Goal: Task Accomplishment & Management: Use online tool/utility

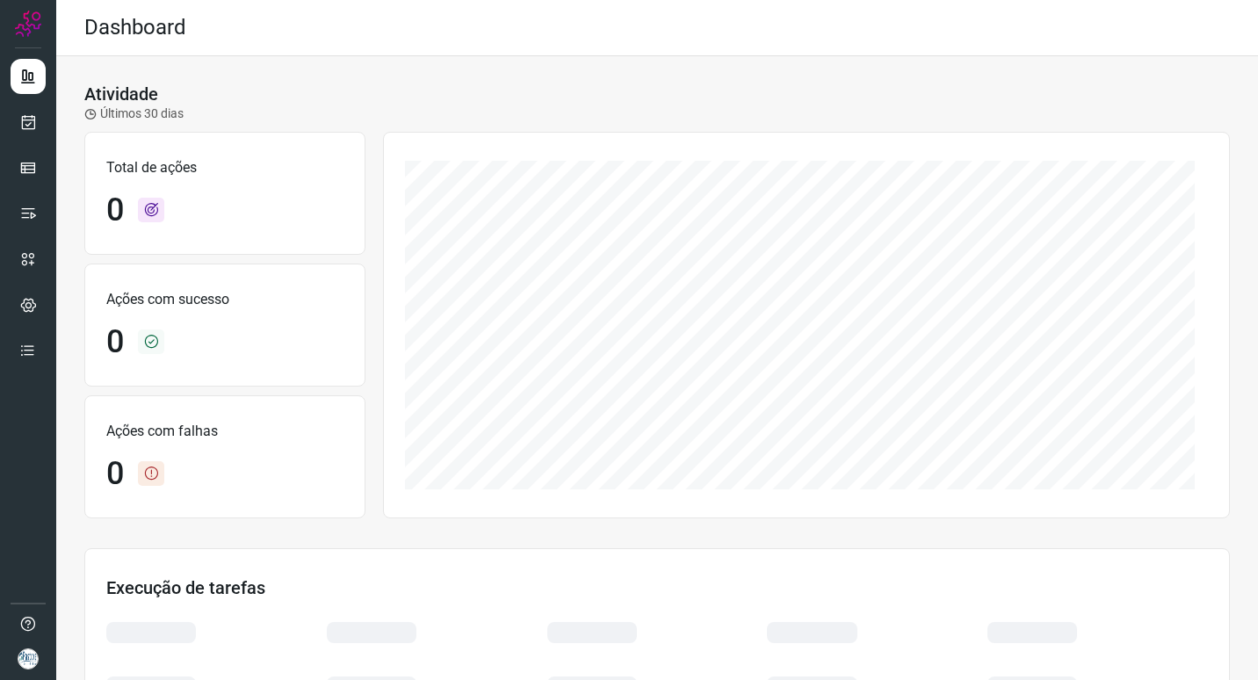
click at [47, 122] on div at bounding box center [28, 340] width 56 height 680
click at [16, 125] on link at bounding box center [28, 122] width 35 height 35
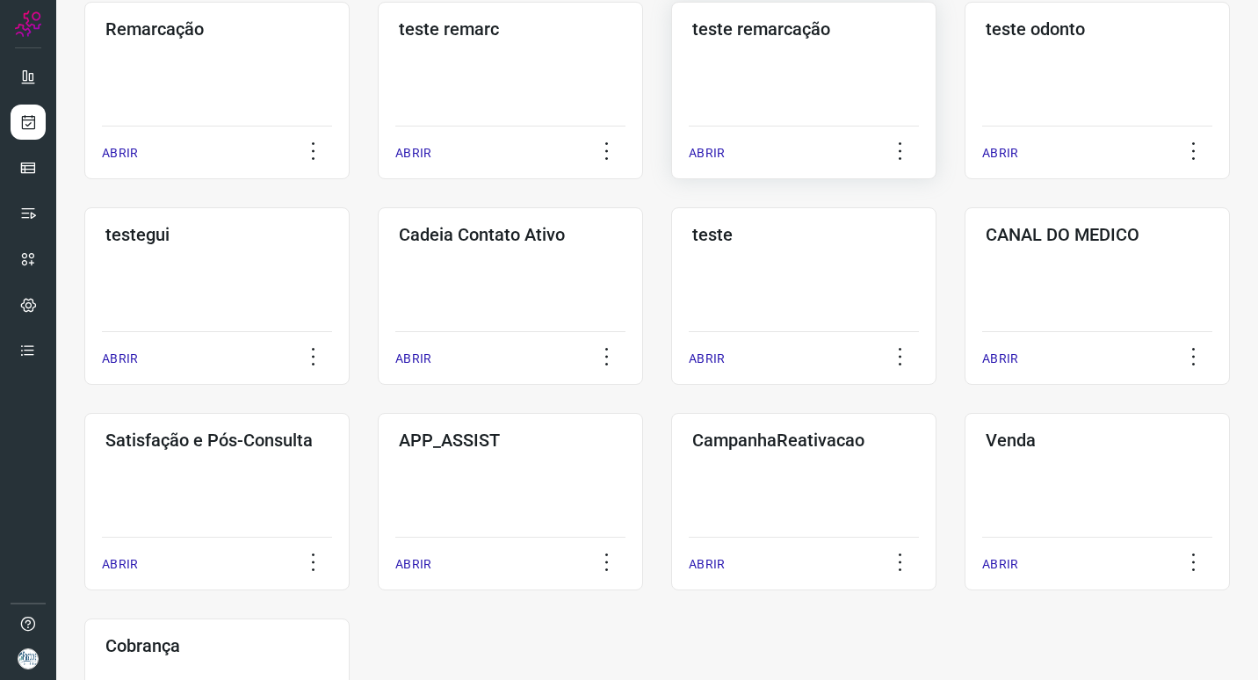
scroll to position [351, 0]
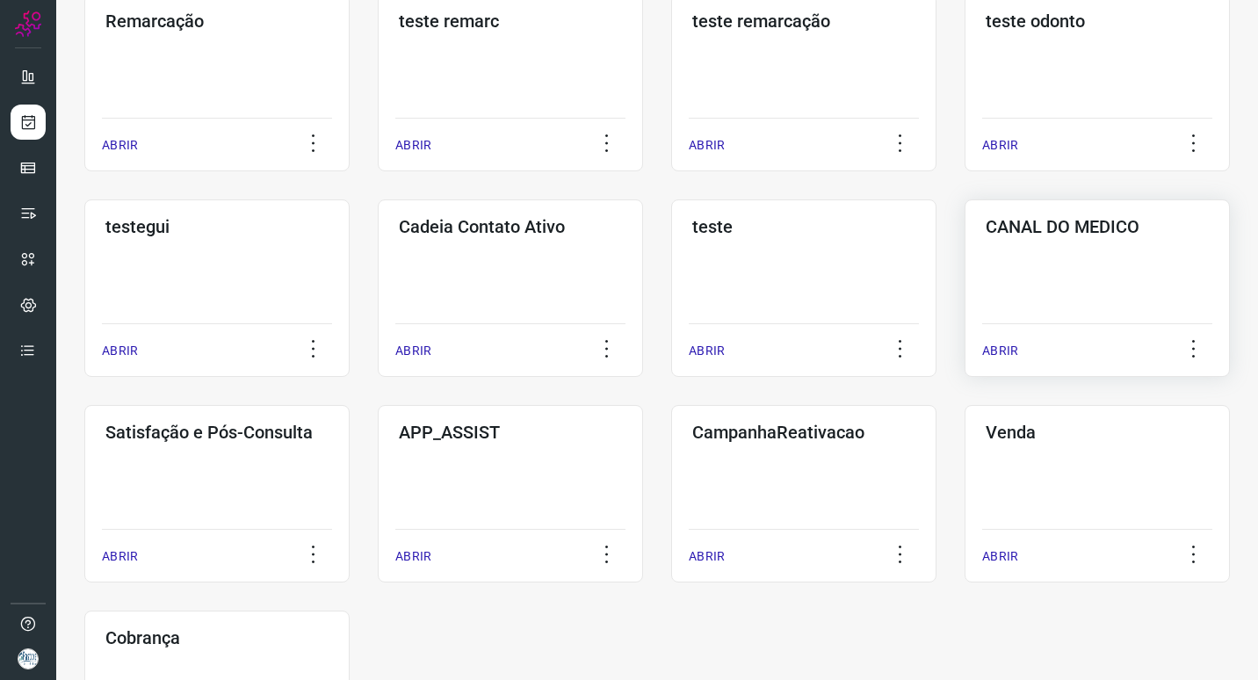
click at [1098, 272] on div "CANAL DO MEDICO ABRIR" at bounding box center [1096, 287] width 265 height 177
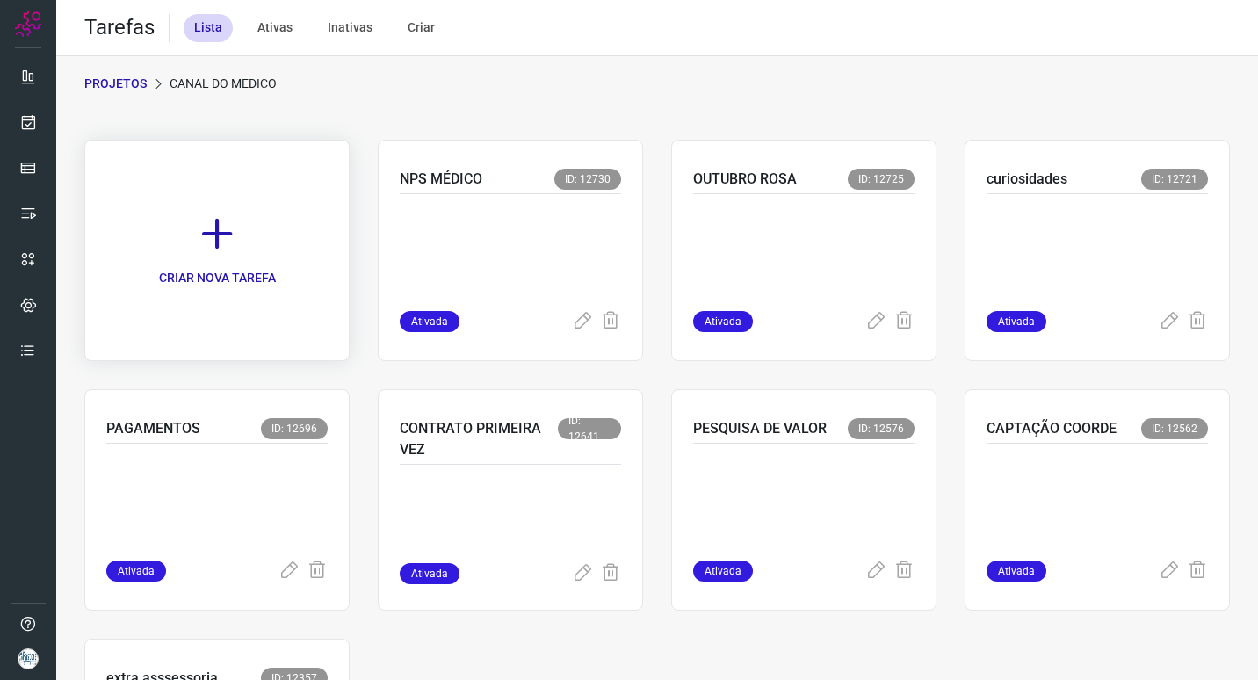
click at [284, 221] on link "CRIAR NOVA TAREFA" at bounding box center [216, 250] width 265 height 221
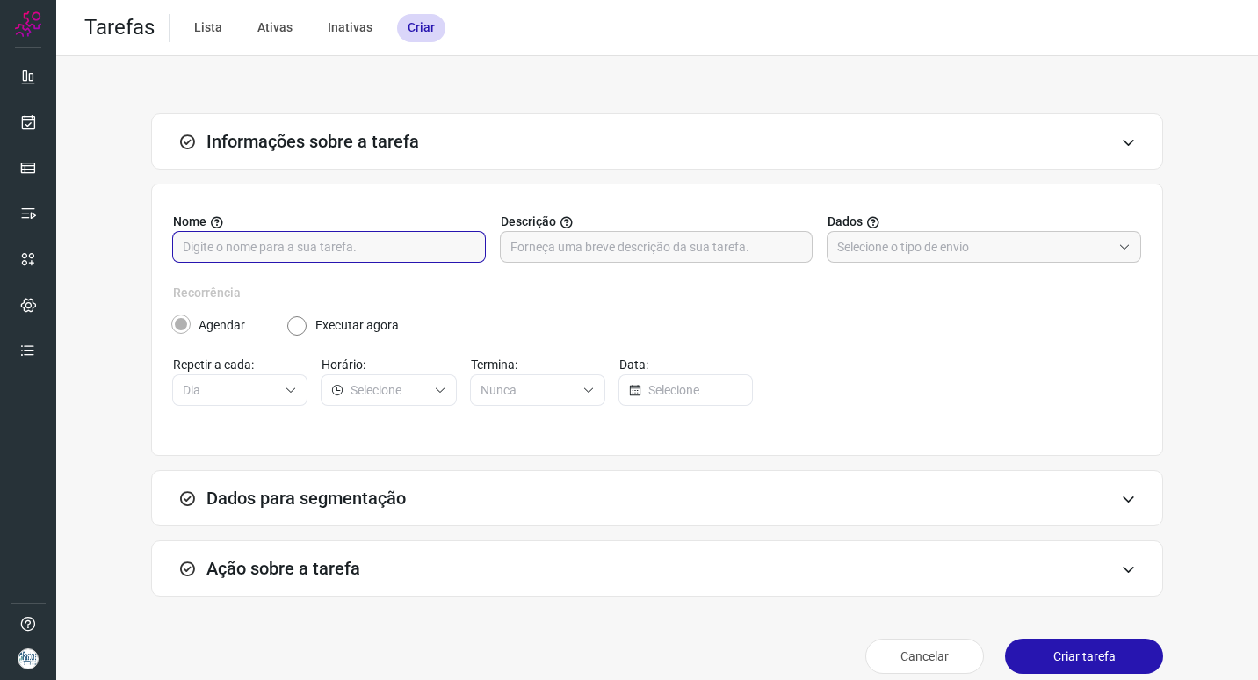
click at [443, 251] on input "text" at bounding box center [329, 247] width 292 height 30
type input "PROBONO"
drag, startPoint x: 944, startPoint y: 260, endPoint x: 938, endPoint y: 252, distance: 10.0
click at [944, 260] on input "text" at bounding box center [974, 247] width 274 height 30
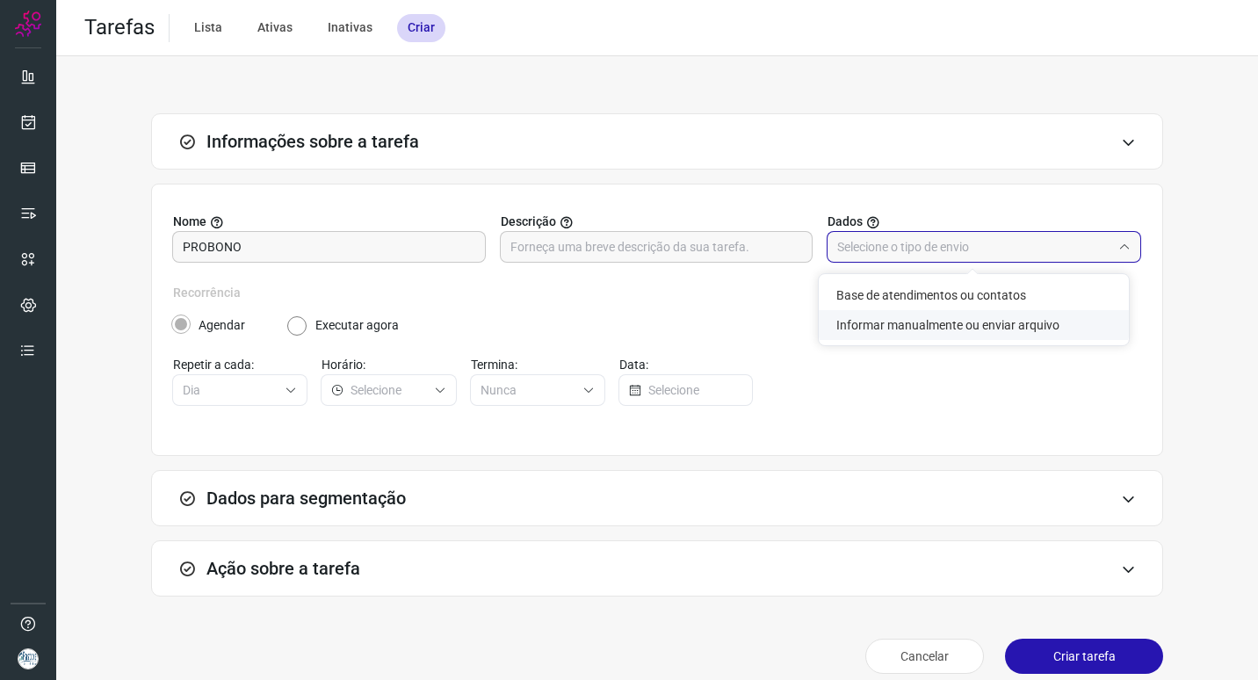
click at [926, 323] on li "Informar manualmente ou enviar arquivo" at bounding box center [974, 325] width 310 height 30
type input "Informar manualmente ou enviar arquivo"
radio input "false"
radio input "true"
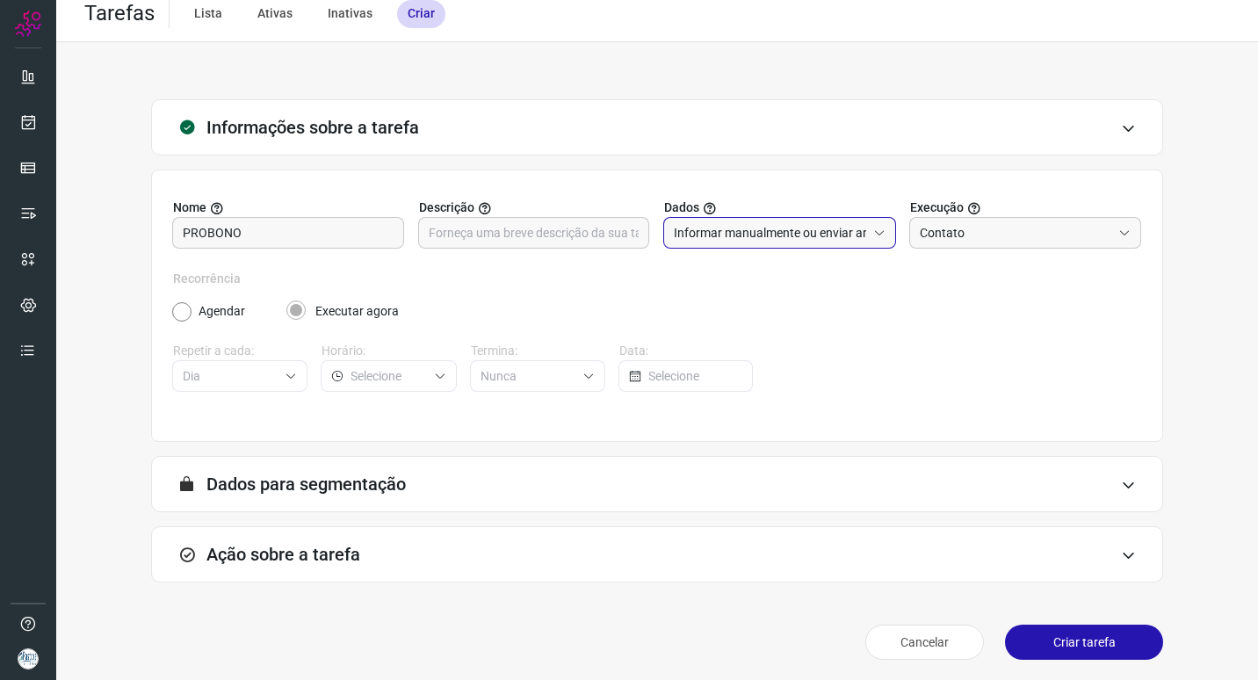
scroll to position [18, 0]
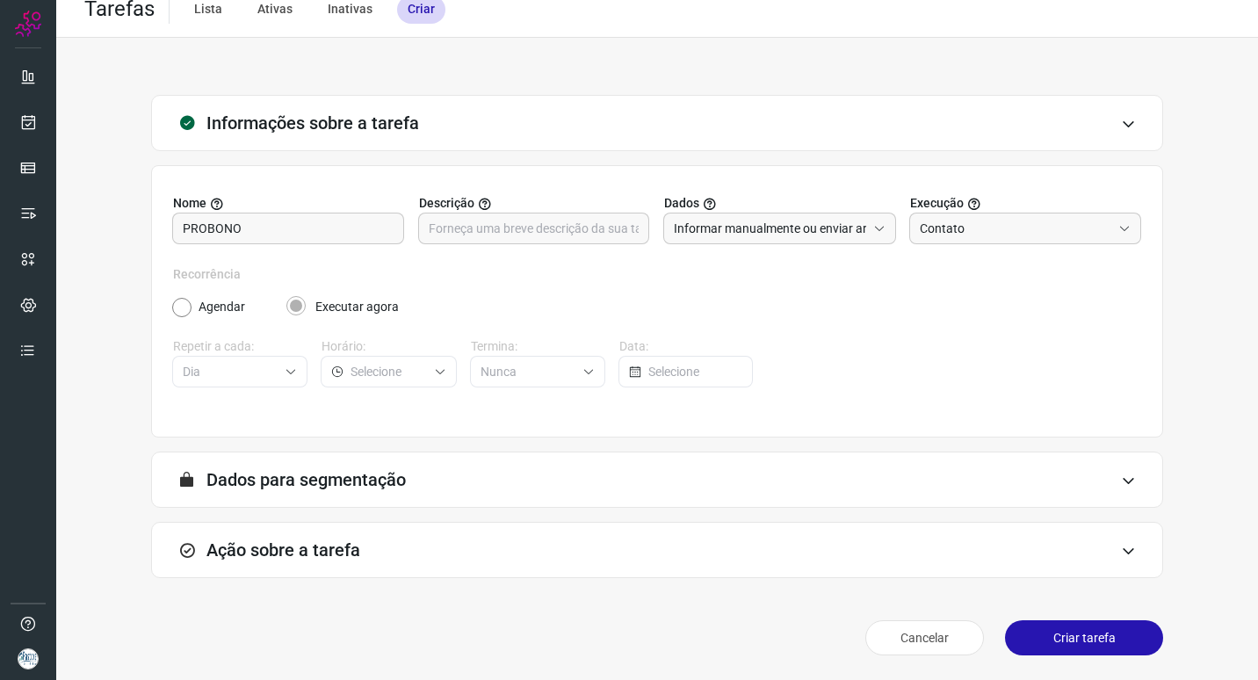
click at [358, 550] on h3 "Ação sobre a tarefa" at bounding box center [283, 549] width 154 height 21
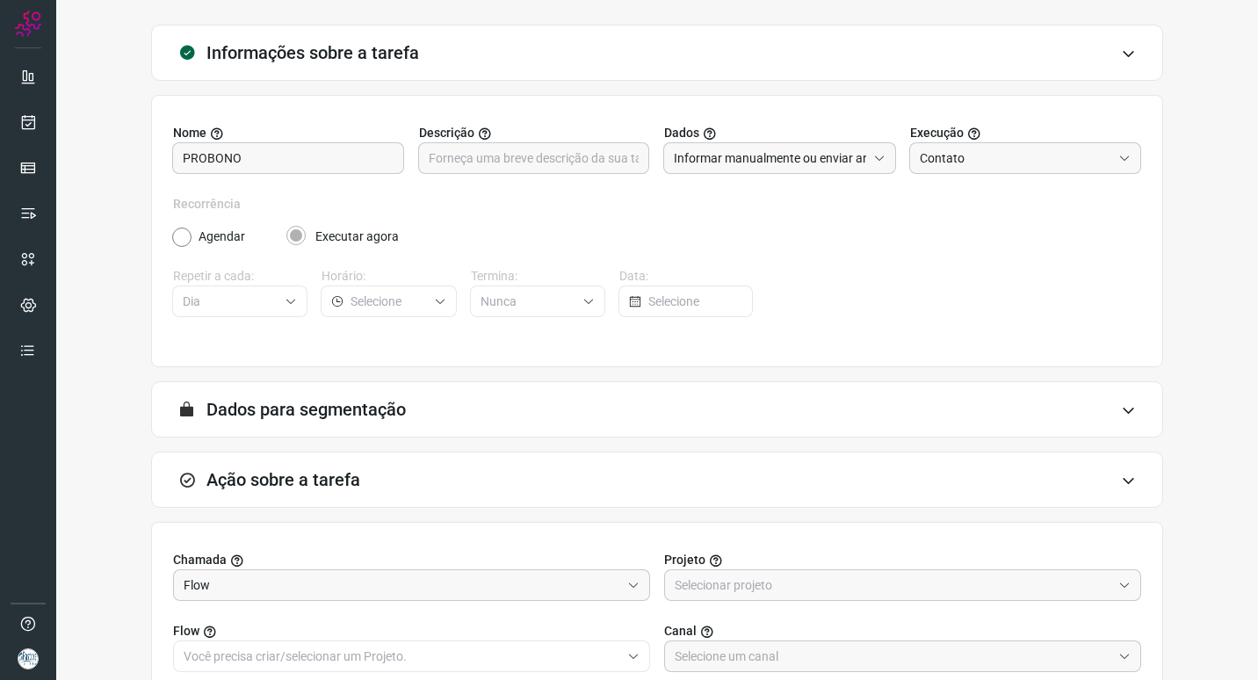
scroll to position [296, 0]
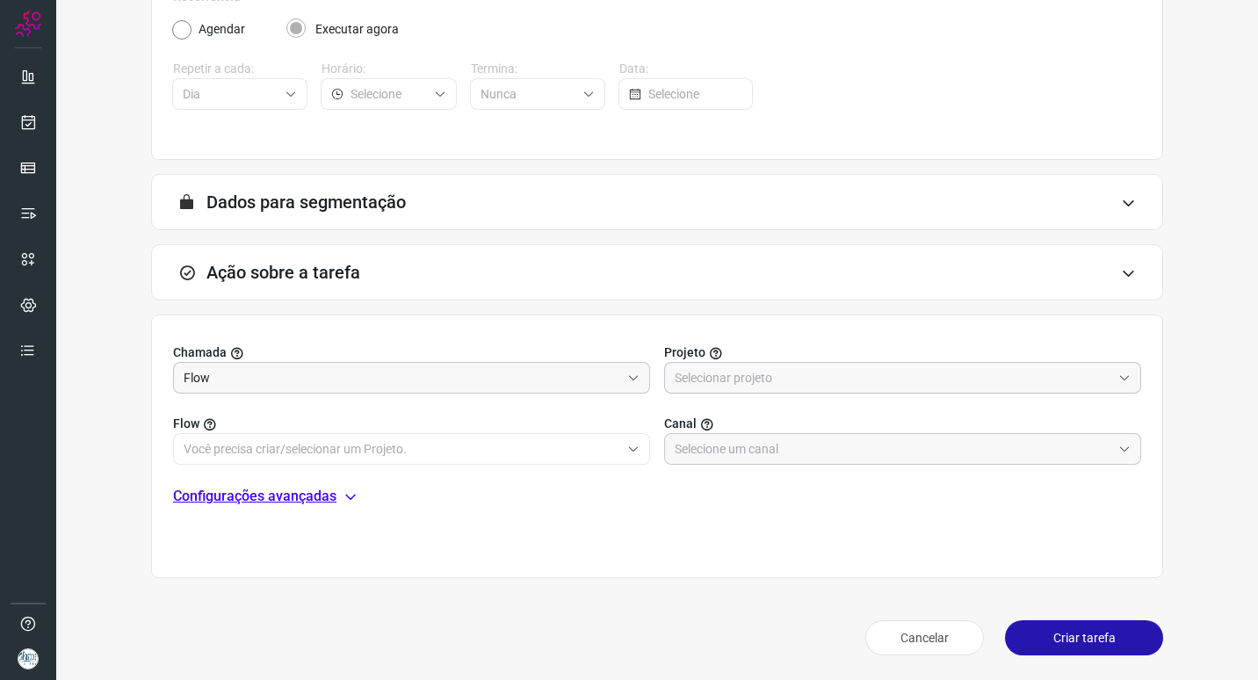
click at [826, 372] on input "text" at bounding box center [893, 378] width 436 height 30
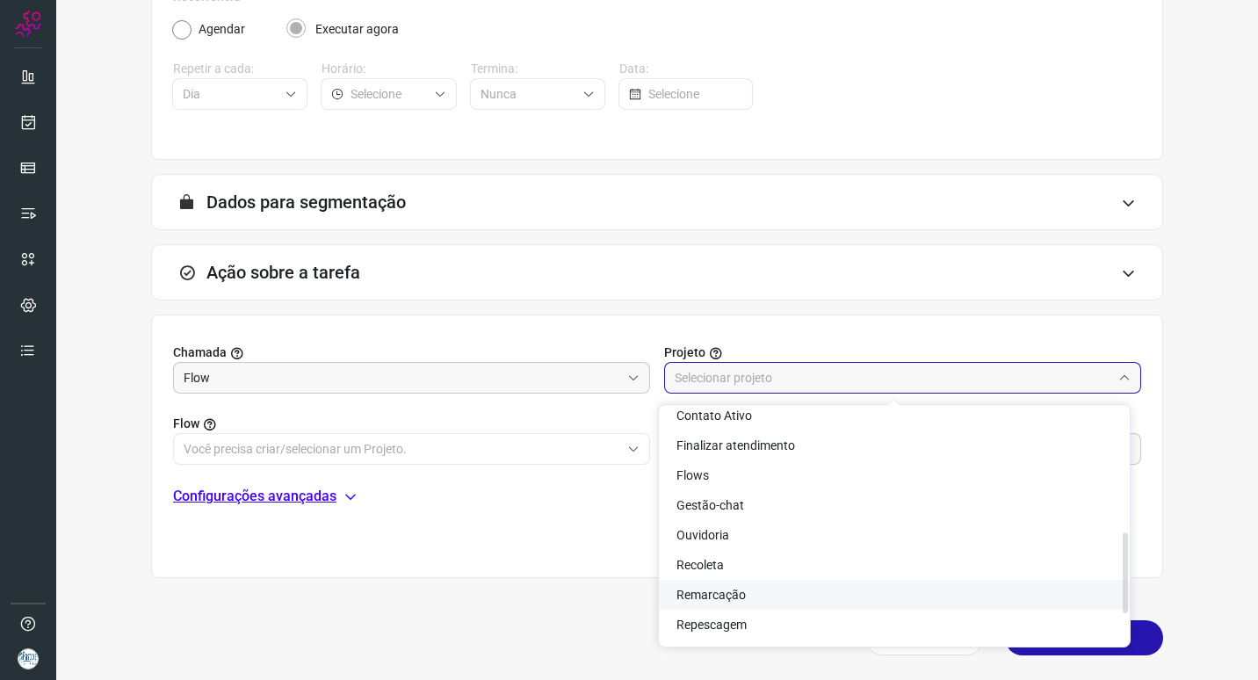
scroll to position [281, 0]
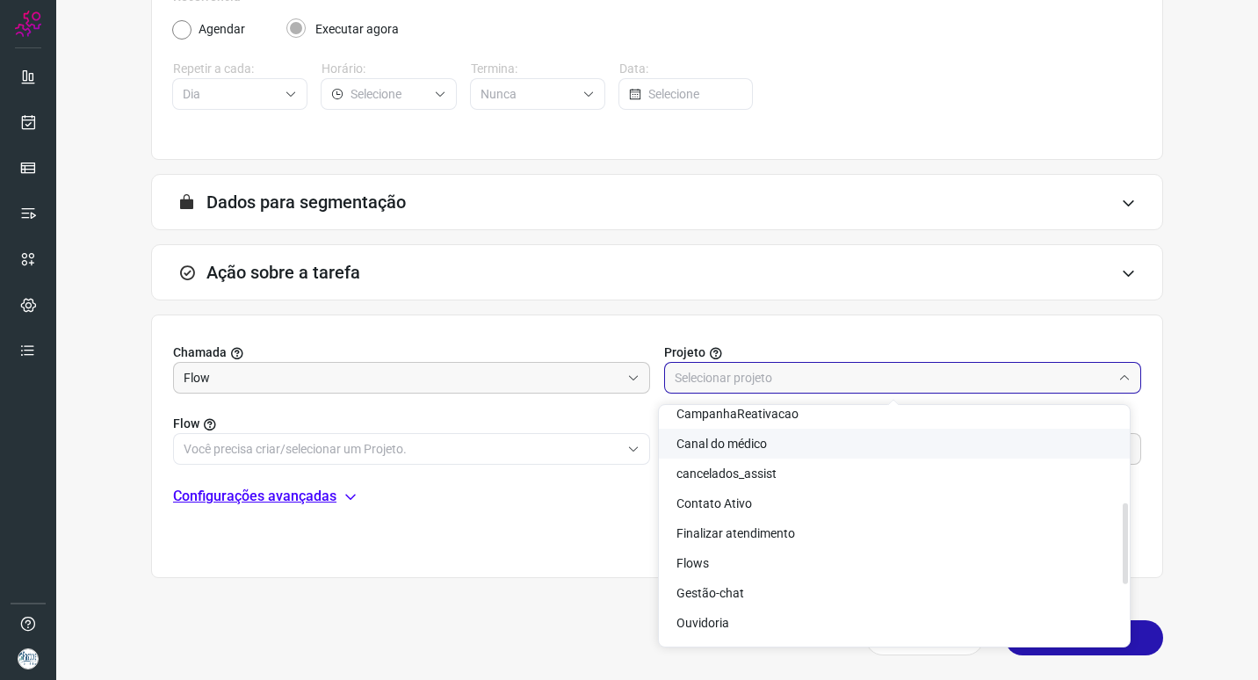
click at [797, 442] on li "Canal do médico" at bounding box center [894, 444] width 471 height 30
type input "Canal do médico"
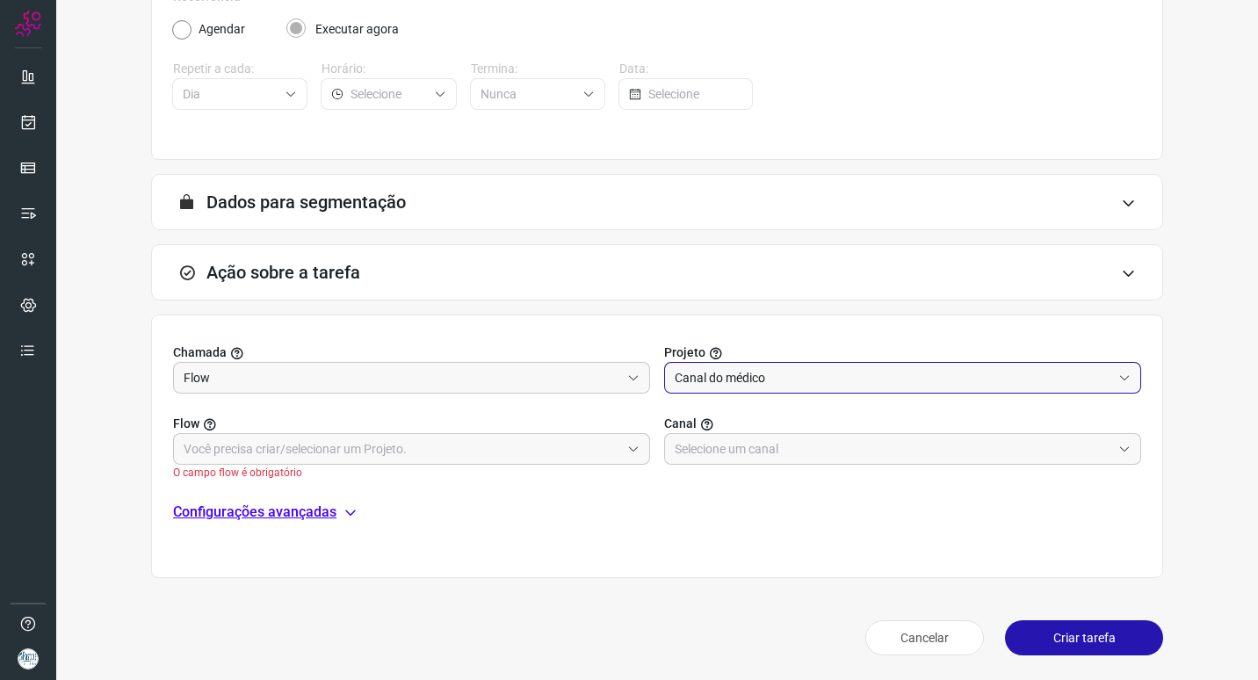
click at [649, 450] on div "Flow O campo flow é obrigatório Canal" at bounding box center [657, 436] width 968 height 87
click at [627, 451] on icon at bounding box center [633, 449] width 12 height 12
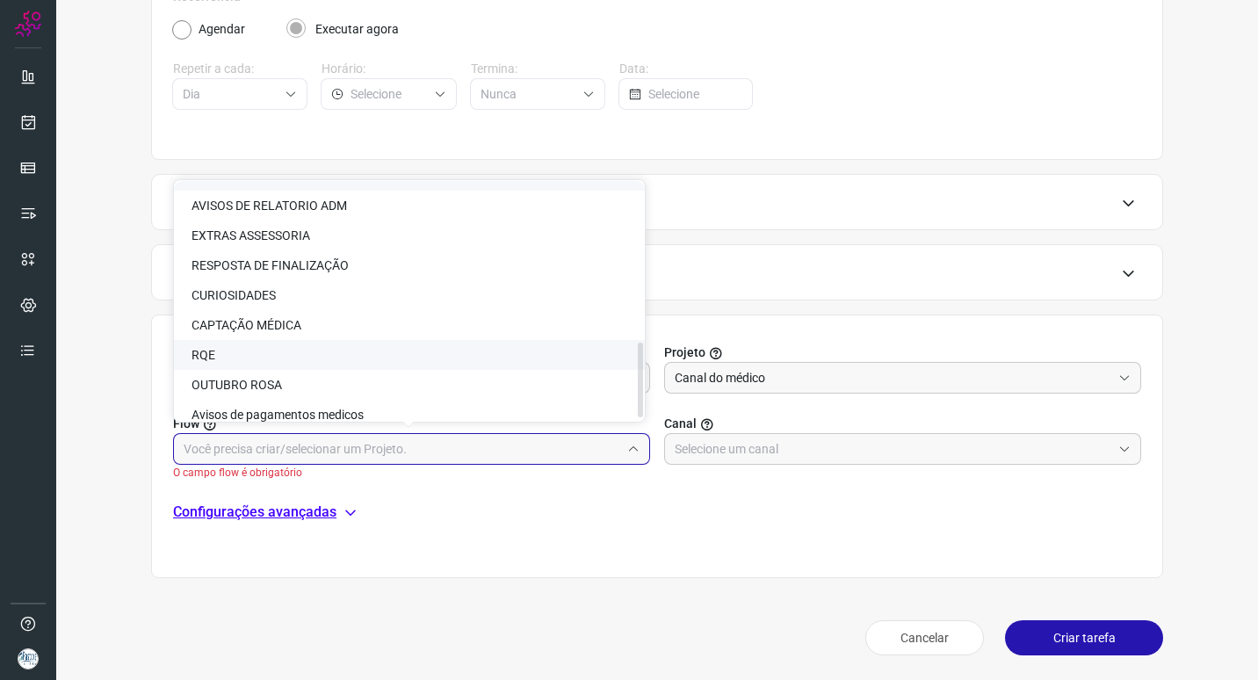
scroll to position [516, 0]
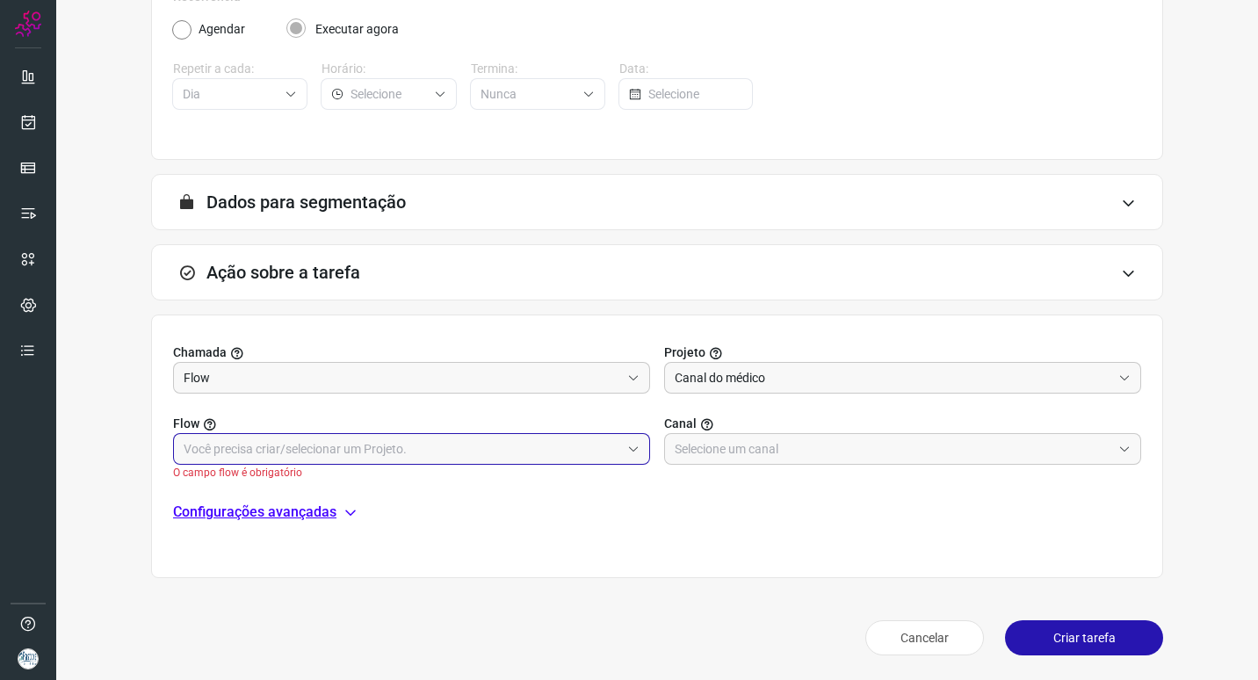
click at [480, 442] on input "text" at bounding box center [402, 449] width 436 height 30
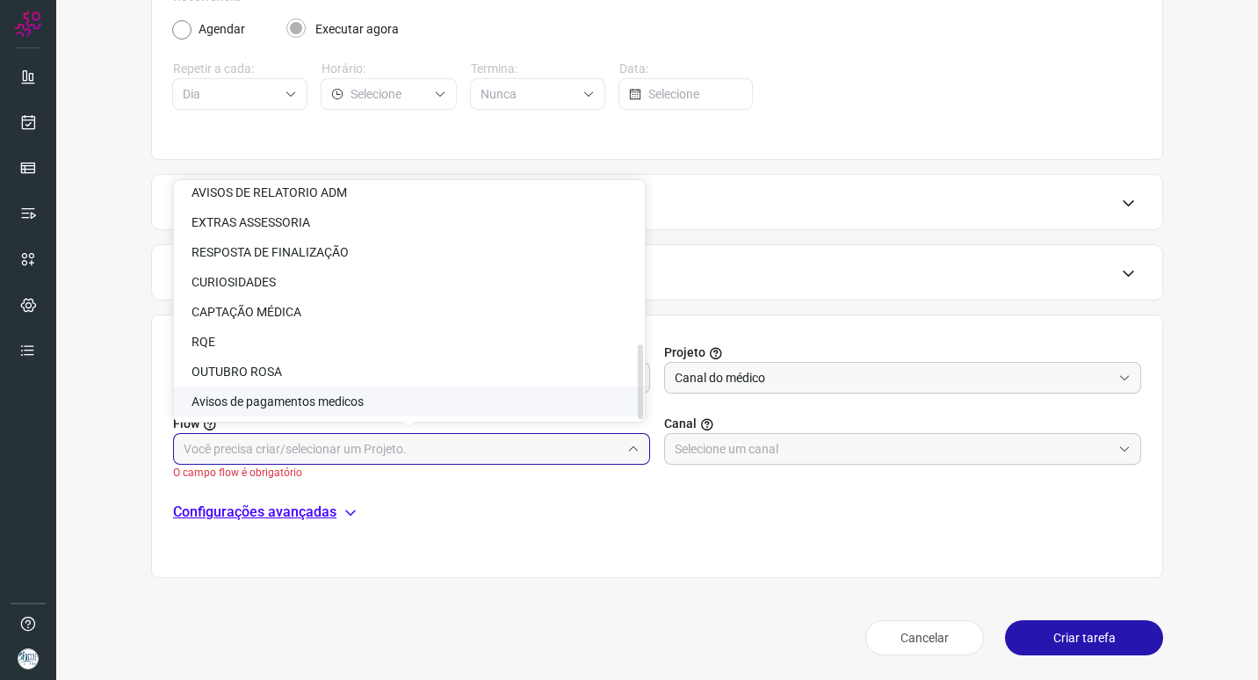
click at [471, 408] on li "Avisos de pagamentos medicos" at bounding box center [409, 401] width 471 height 30
type input "Avisos de pagamentos medicos"
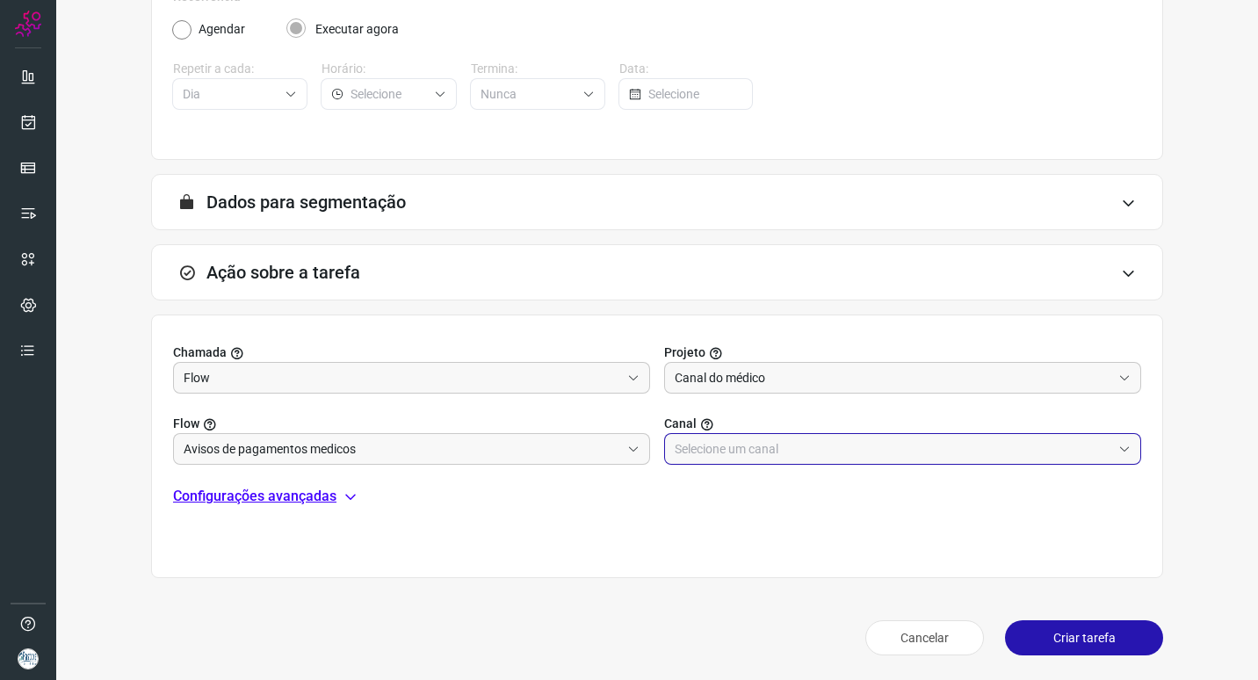
click at [790, 448] on input "text" at bounding box center [893, 449] width 436 height 30
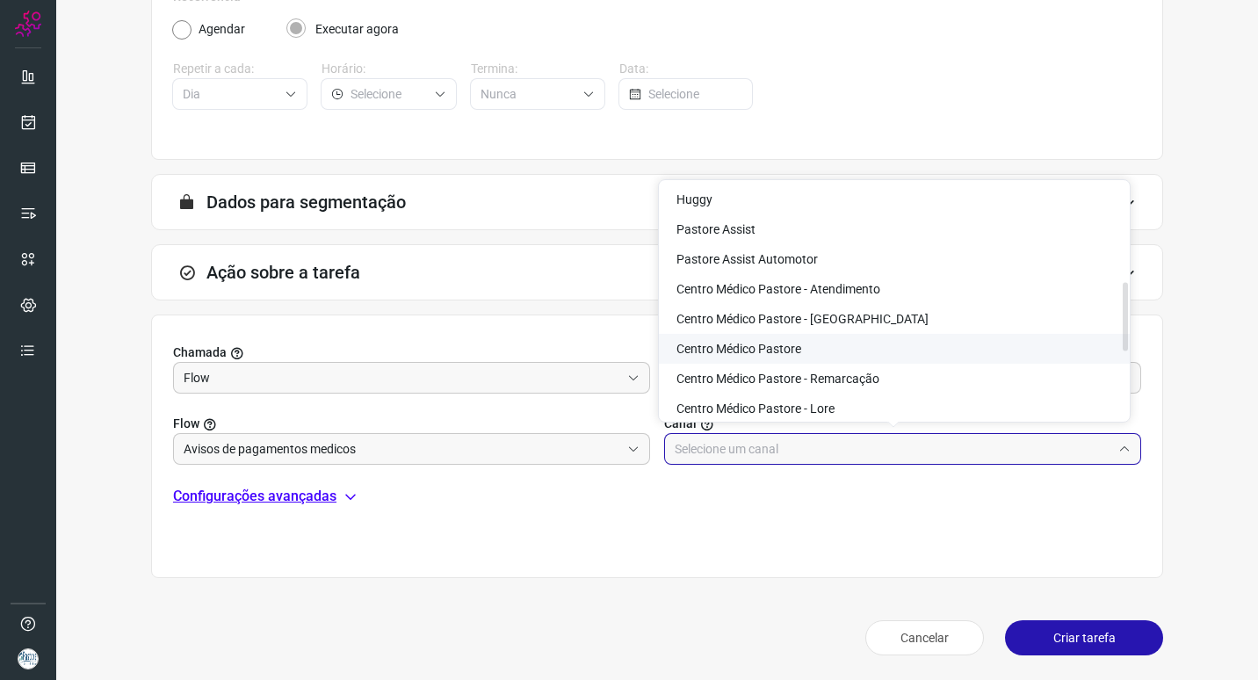
scroll to position [351, 0]
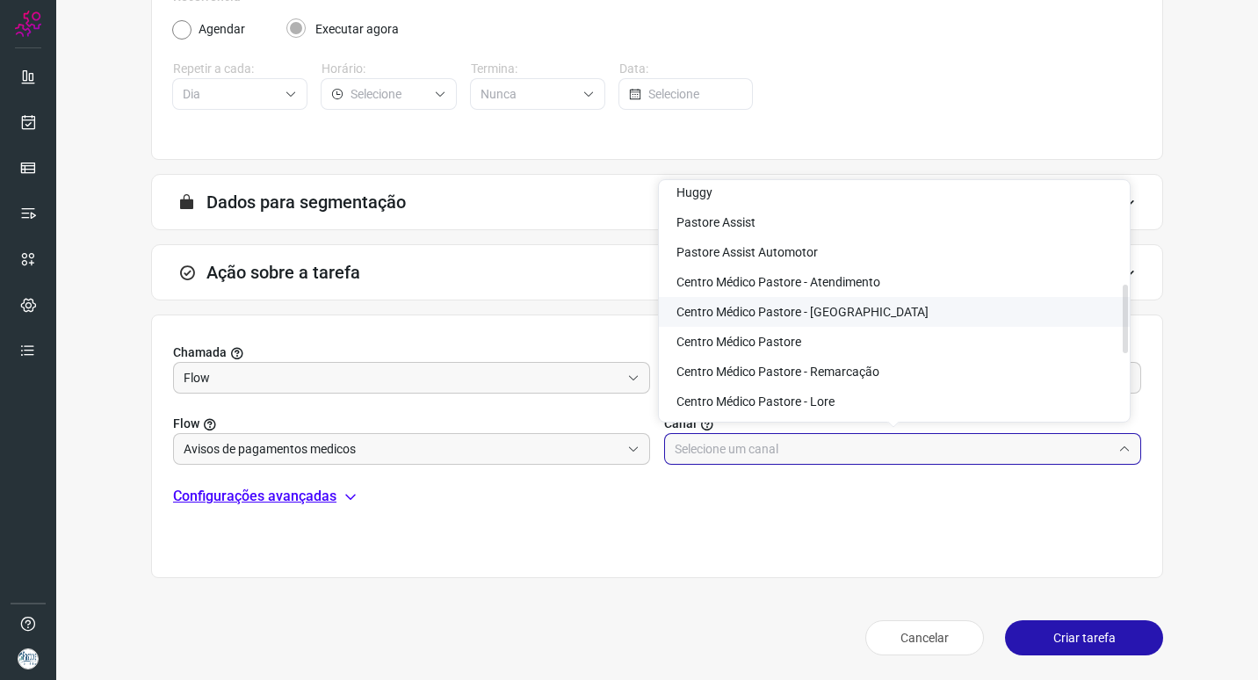
click at [866, 305] on span "Centro Médico Pastore - [GEOGRAPHIC_DATA]" at bounding box center [802, 312] width 252 height 14
type input "Centro Médico Pastore - [GEOGRAPHIC_DATA]"
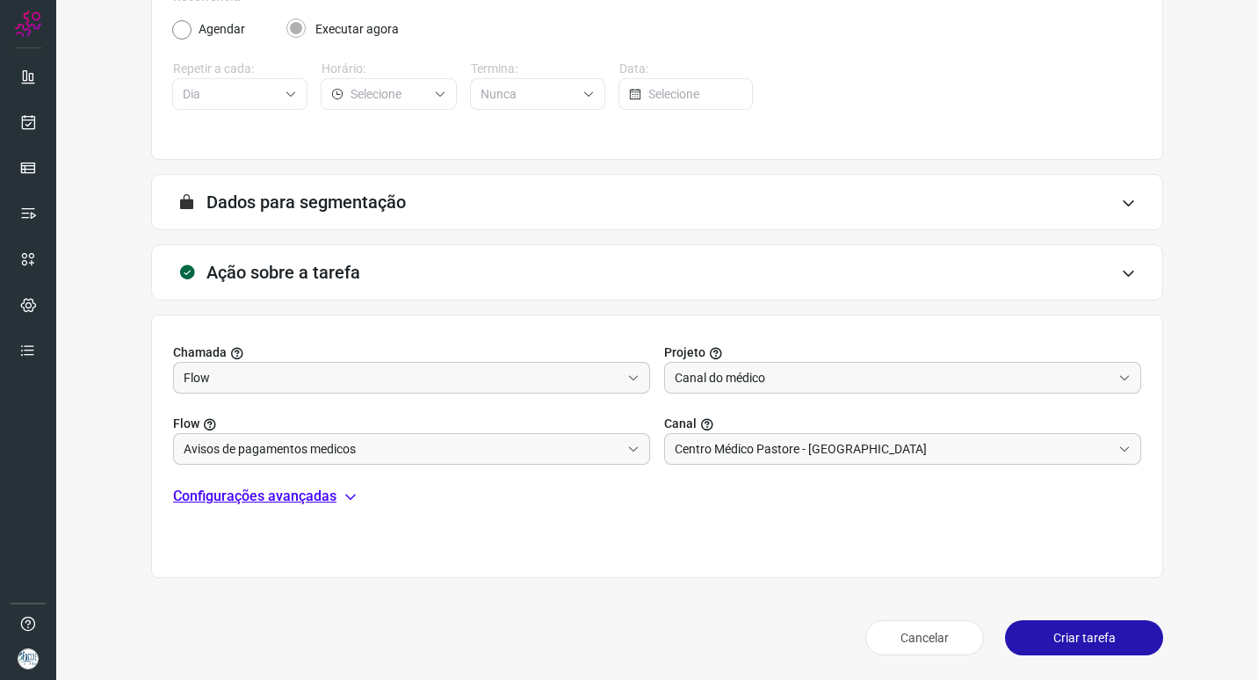
click at [703, 525] on div "Chamada Flow Projeto Canal do médico Flow Avisos de pagamentos medicos Canal Ce…" at bounding box center [657, 445] width 1012 height 263
click at [339, 497] on div "Configurações avançadas" at bounding box center [657, 496] width 968 height 21
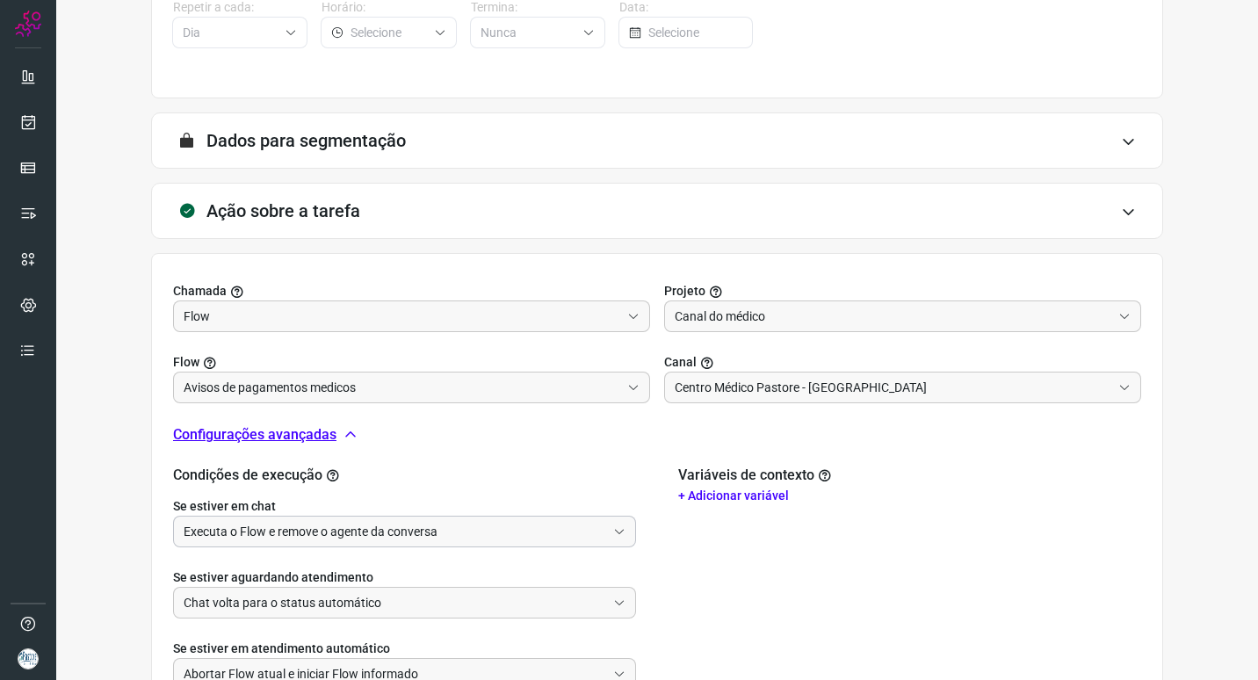
scroll to position [498, 0]
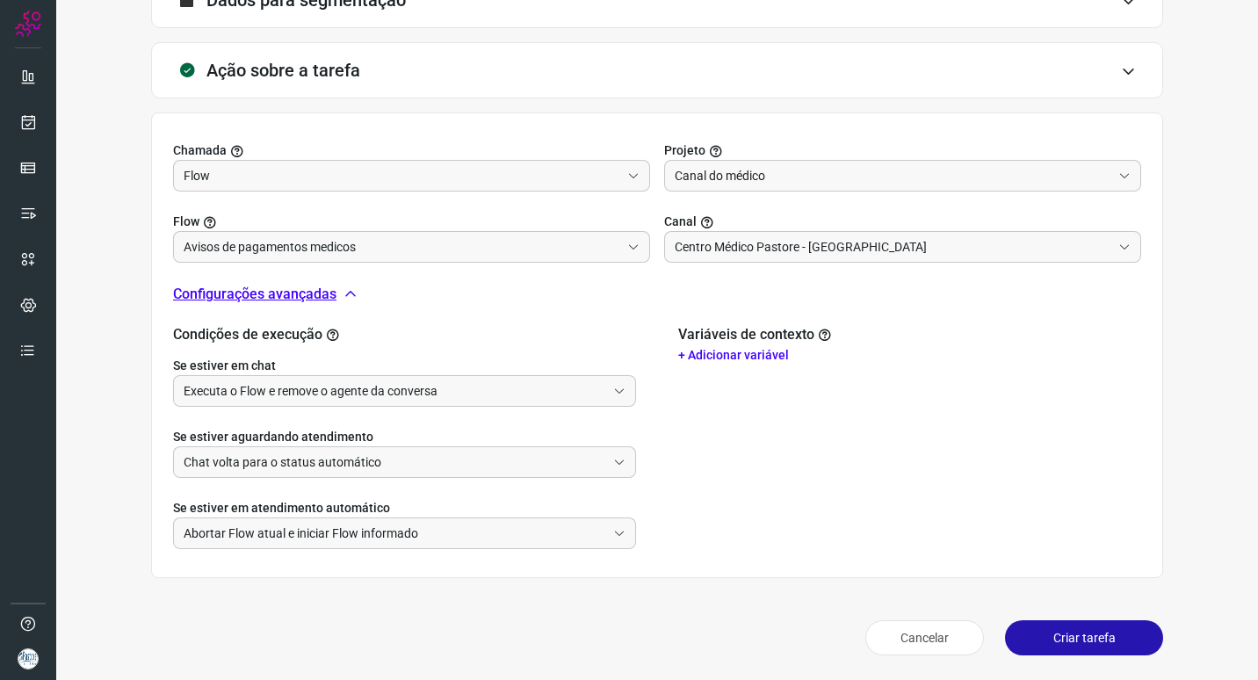
click at [469, 408] on div "Se estiver aguardando atendimento Chat volta para o status automático" at bounding box center [404, 442] width 463 height 71
click at [479, 393] on input "Executa o Flow e remove o agente da conversa" at bounding box center [395, 391] width 422 height 30
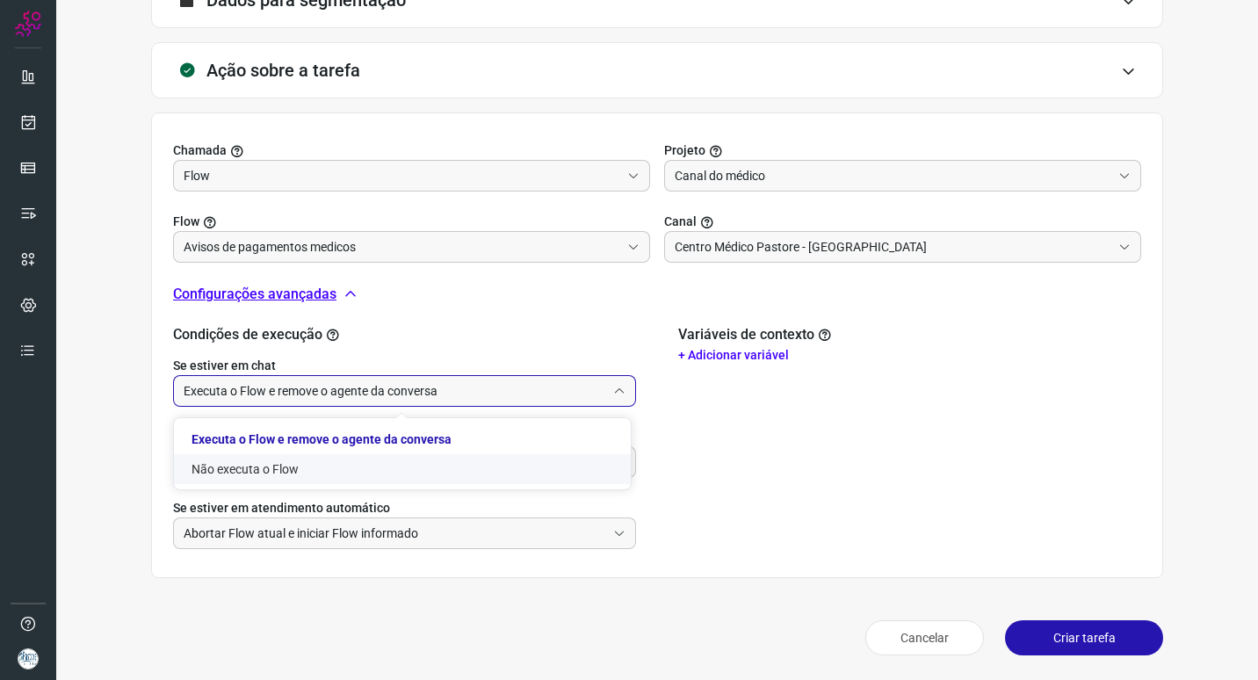
click at [357, 479] on li "Não executa o Flow" at bounding box center [402, 469] width 457 height 30
type input "Não executa o Flow"
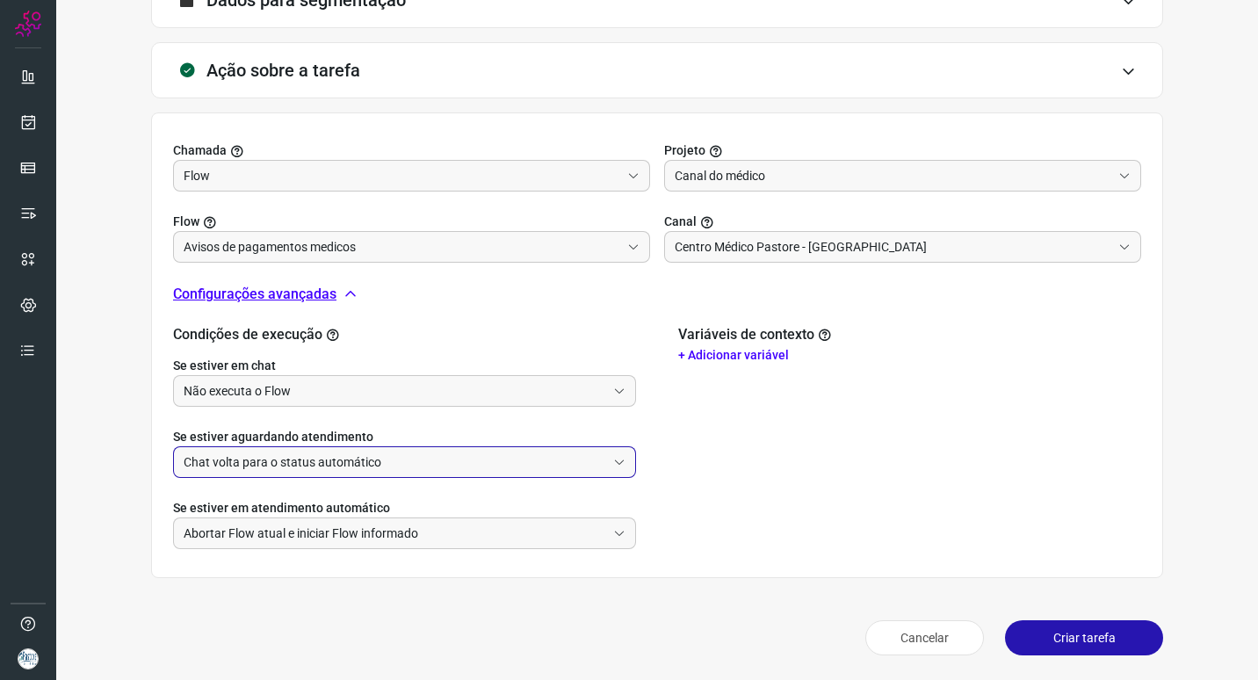
click at [403, 456] on input "Chat volta para o status automático" at bounding box center [395, 462] width 422 height 30
click at [311, 531] on li "Não executa o Flow" at bounding box center [402, 540] width 457 height 30
type input "Não executa o Flow"
click at [1058, 646] on button "Criar tarefa" at bounding box center [1084, 637] width 158 height 35
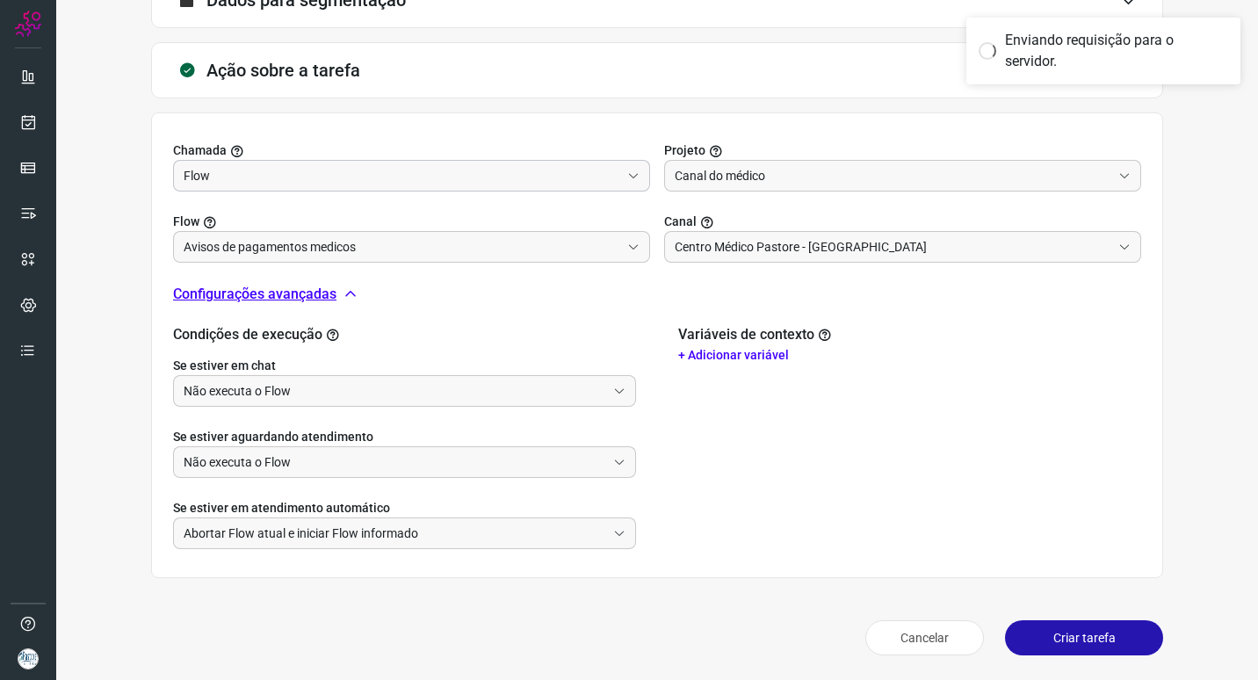
scroll to position [227, 0]
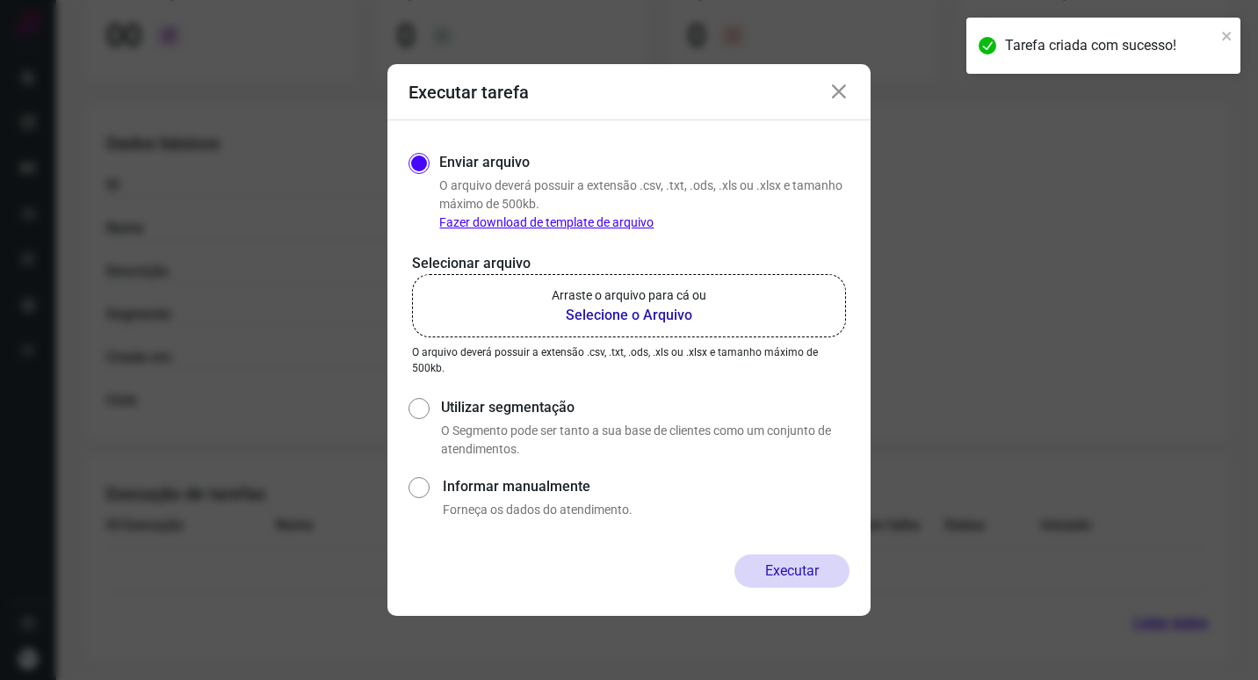
click at [652, 312] on b "Selecione o Arquivo" at bounding box center [629, 315] width 155 height 21
click at [0, 0] on input "Arraste o arquivo para cá ou Selecione o Arquivo" at bounding box center [0, 0] width 0 height 0
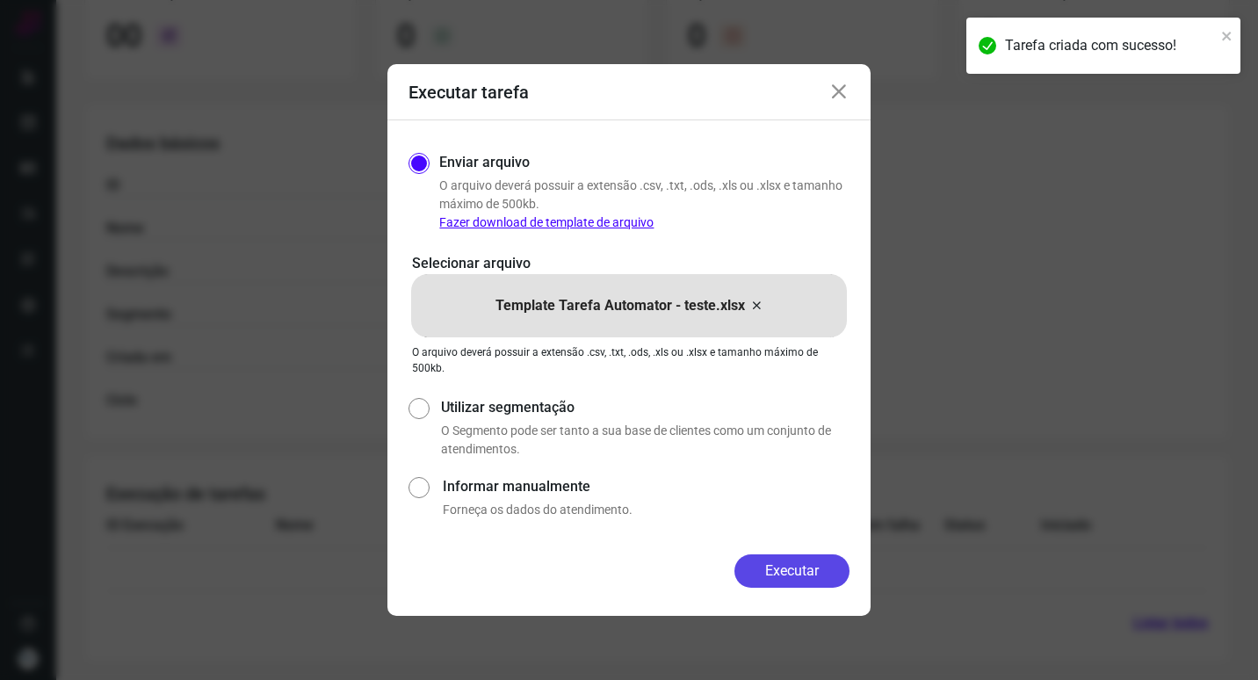
click at [803, 569] on button "Executar" at bounding box center [791, 570] width 115 height 33
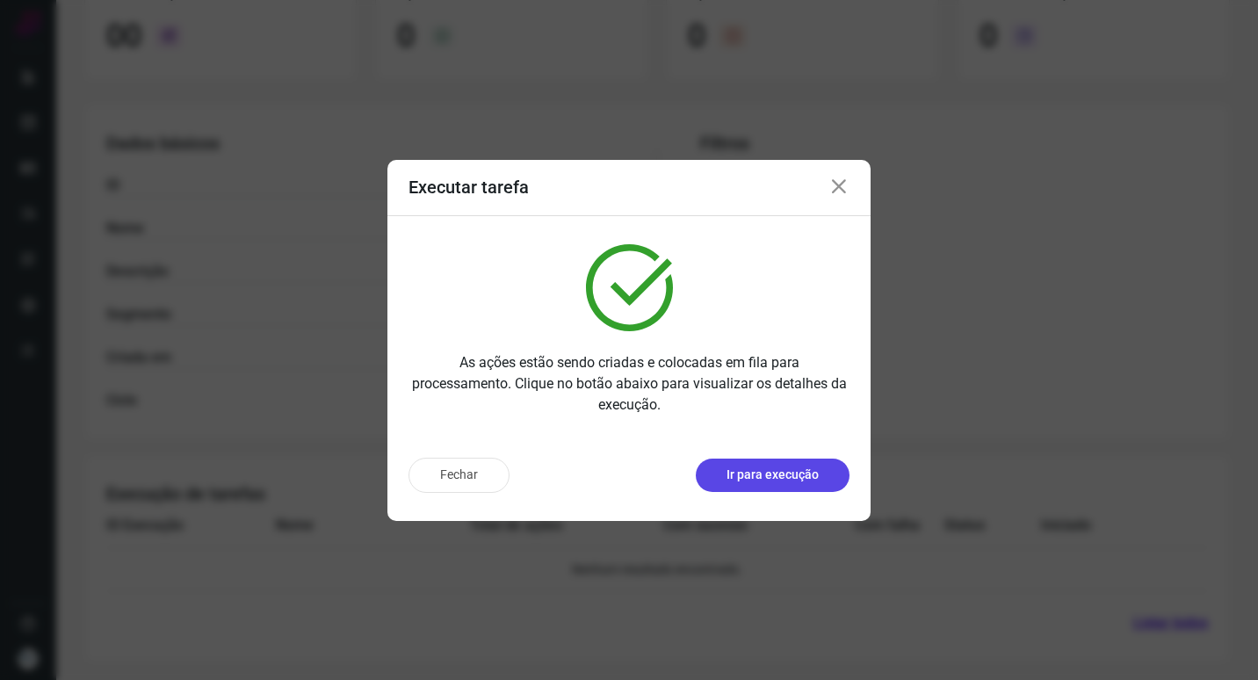
click at [765, 472] on p "Ir para execução" at bounding box center [772, 474] width 92 height 18
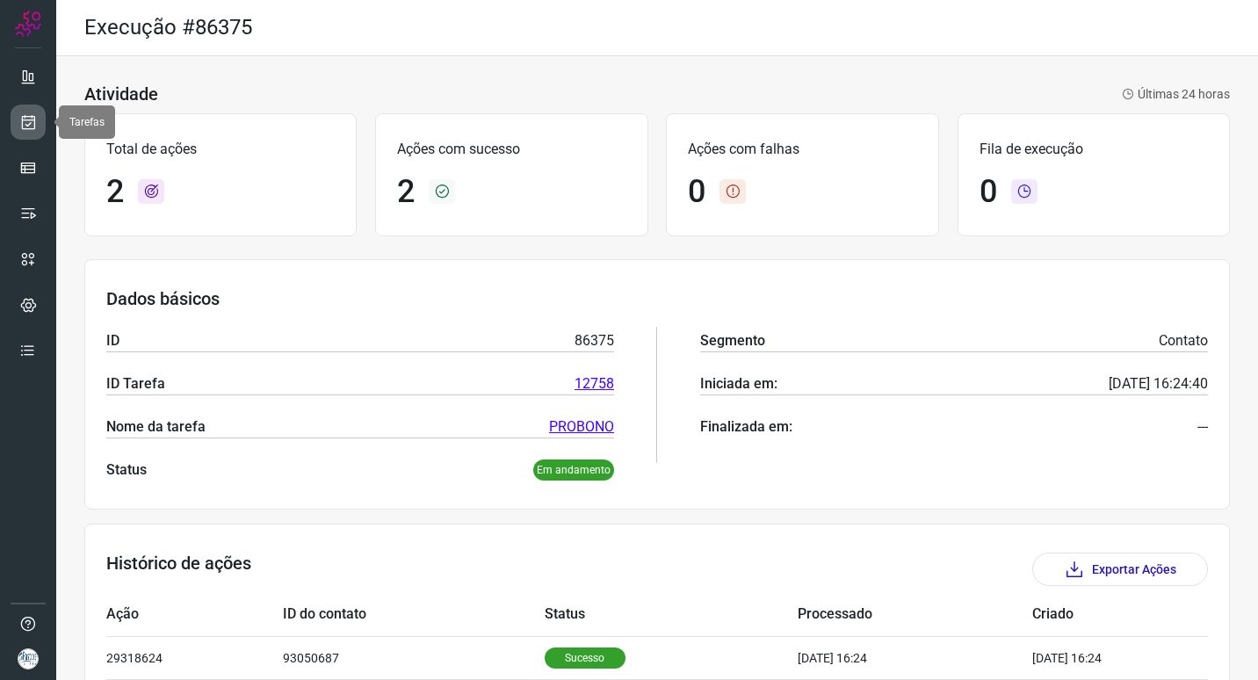
click at [33, 126] on icon at bounding box center [28, 122] width 18 height 18
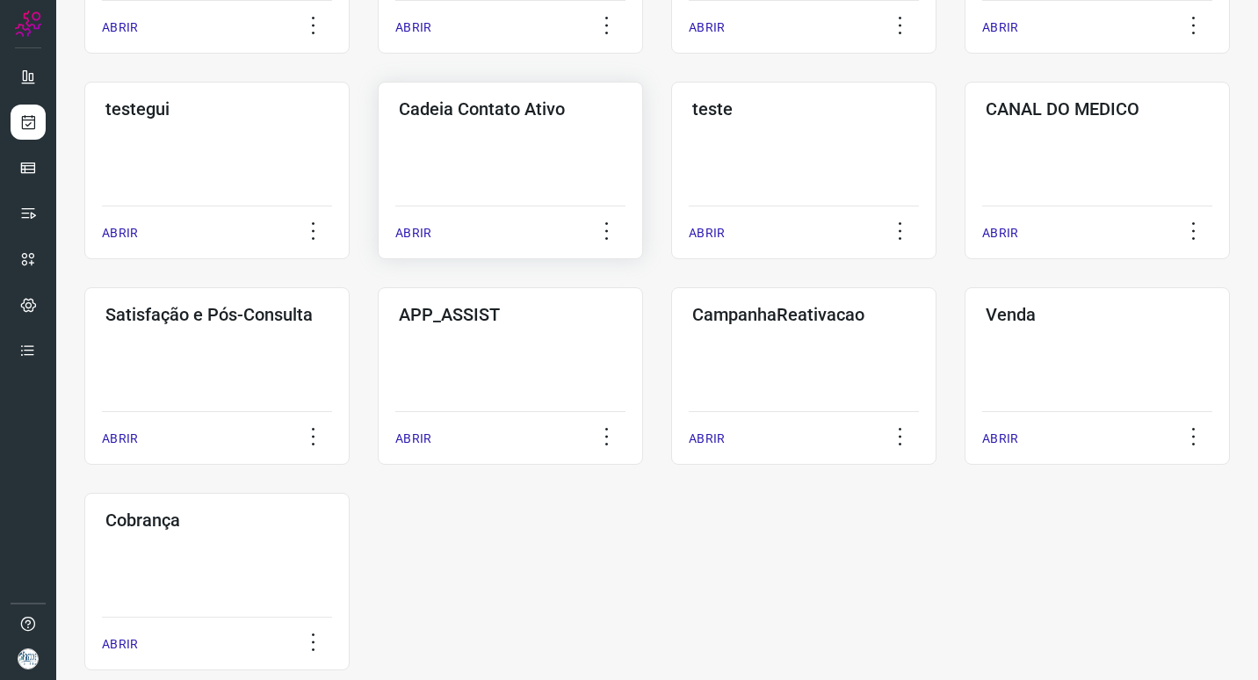
scroll to position [503, 0]
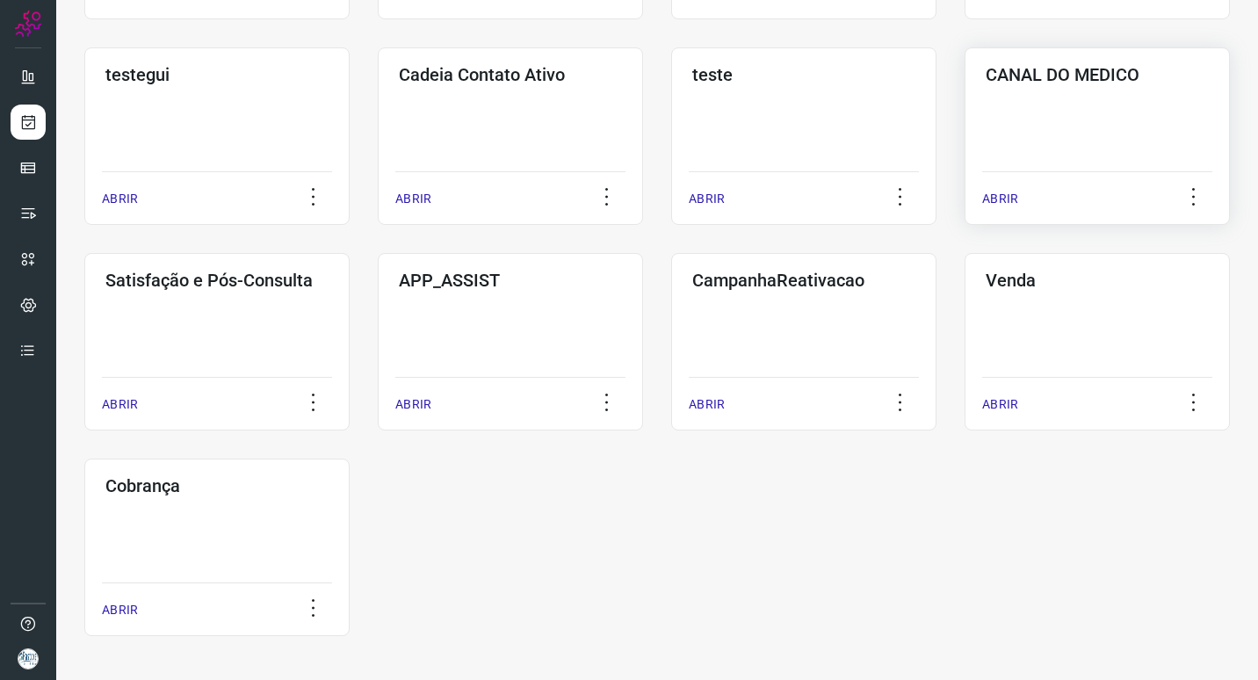
click at [1014, 152] on div "CANAL DO MEDICO ABRIR" at bounding box center [1096, 135] width 265 height 177
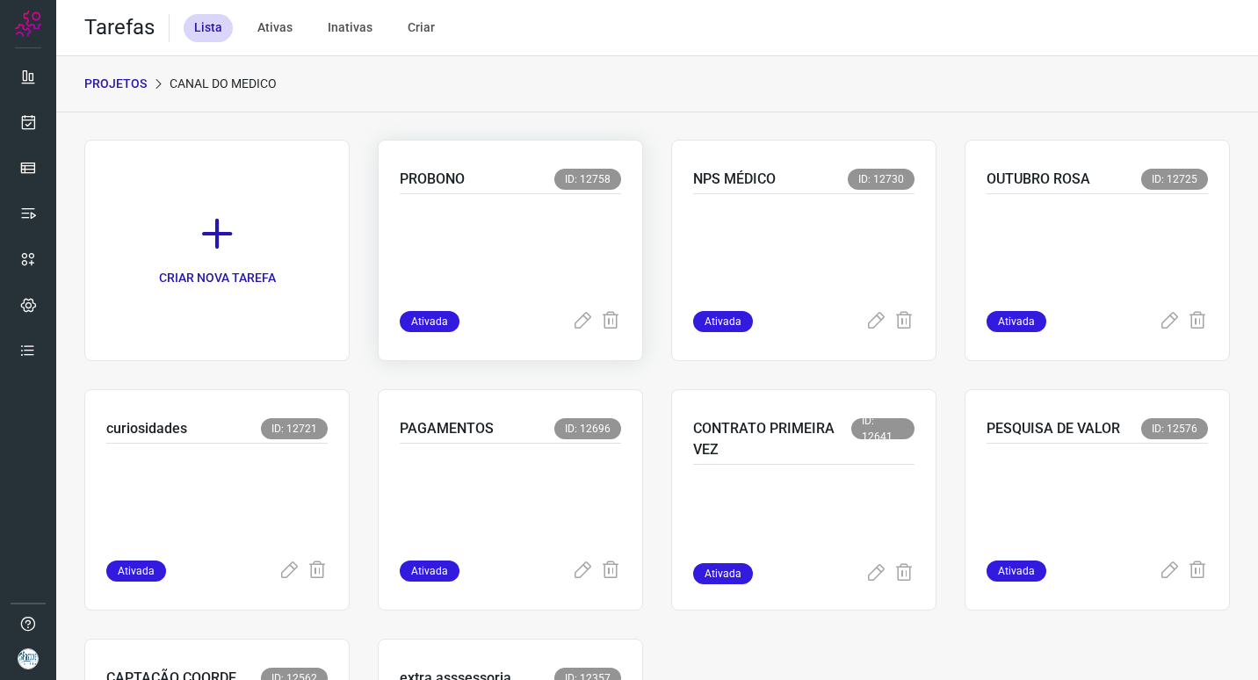
click at [537, 219] on p at bounding box center [510, 249] width 221 height 88
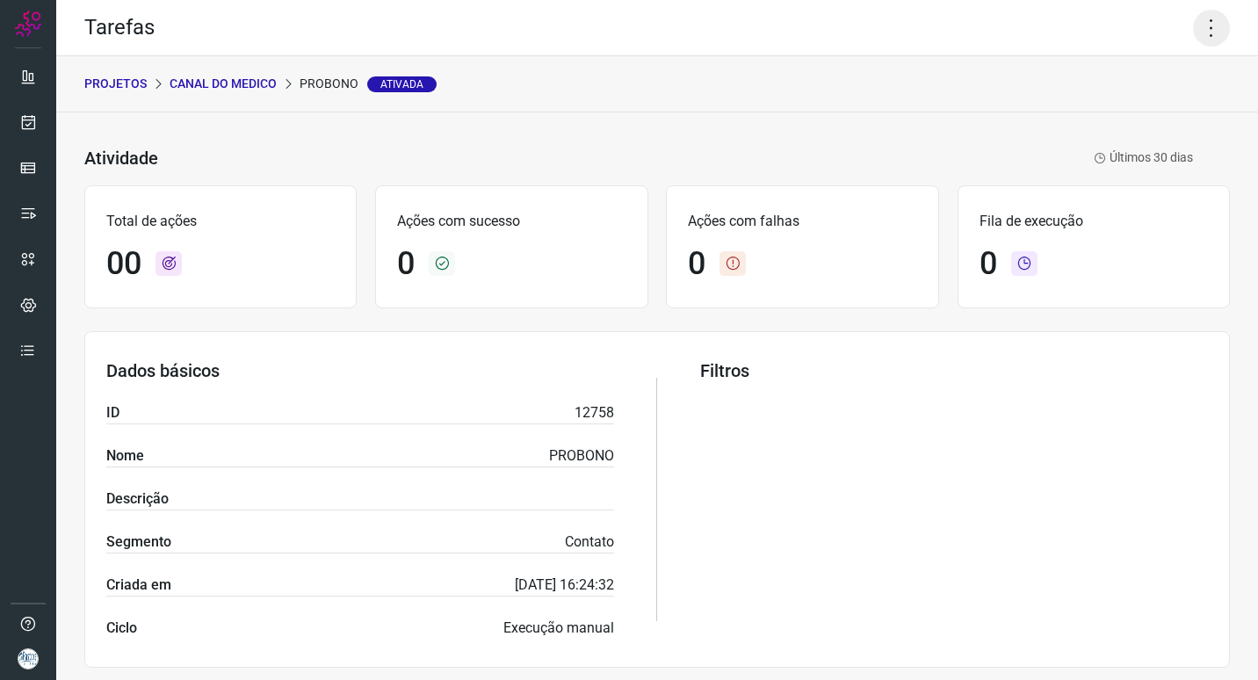
click at [1193, 34] on icon at bounding box center [1211, 28] width 37 height 37
click at [1161, 118] on li "Executar" at bounding box center [1136, 115] width 160 height 28
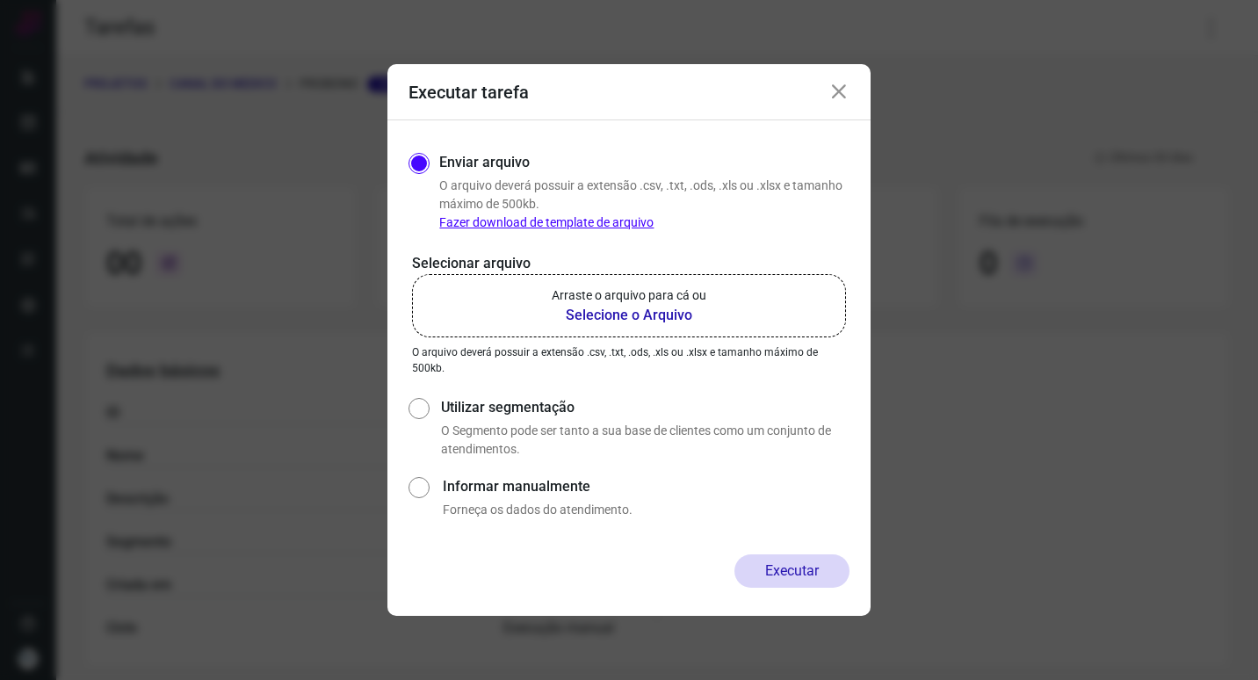
click at [647, 310] on b "Selecione o Arquivo" at bounding box center [629, 315] width 155 height 21
drag, startPoint x: 647, startPoint y: 310, endPoint x: 617, endPoint y: 320, distance: 32.2
click at [617, 320] on b "Selecione o Arquivo" at bounding box center [629, 315] width 155 height 21
click at [0, 0] on input "Arraste o arquivo para cá ou Selecione o Arquivo" at bounding box center [0, 0] width 0 height 0
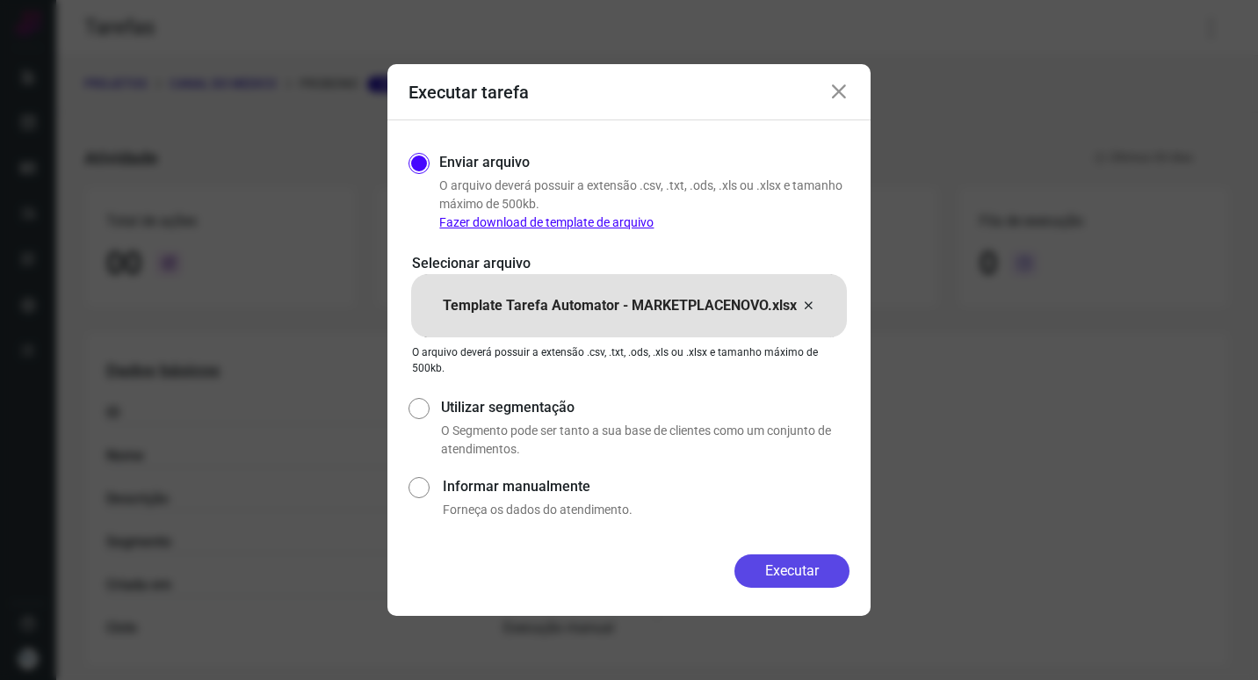
click at [769, 560] on button "Executar" at bounding box center [791, 570] width 115 height 33
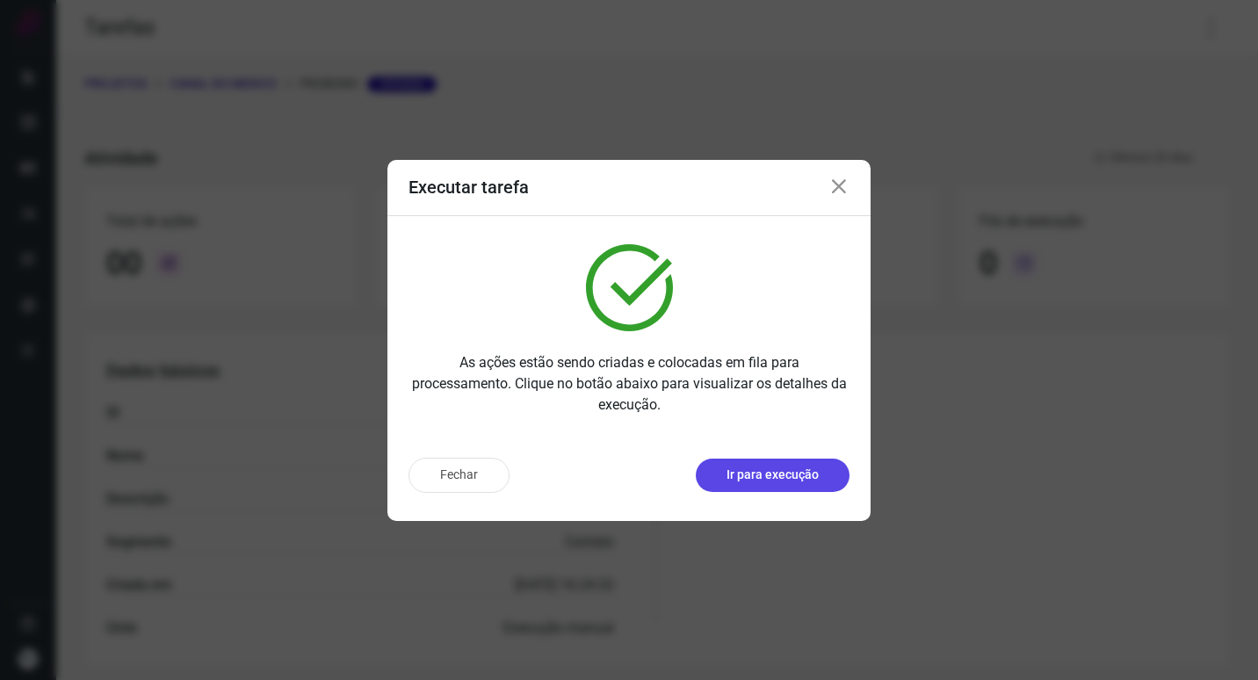
click at [809, 473] on p "Ir para execução" at bounding box center [772, 474] width 92 height 18
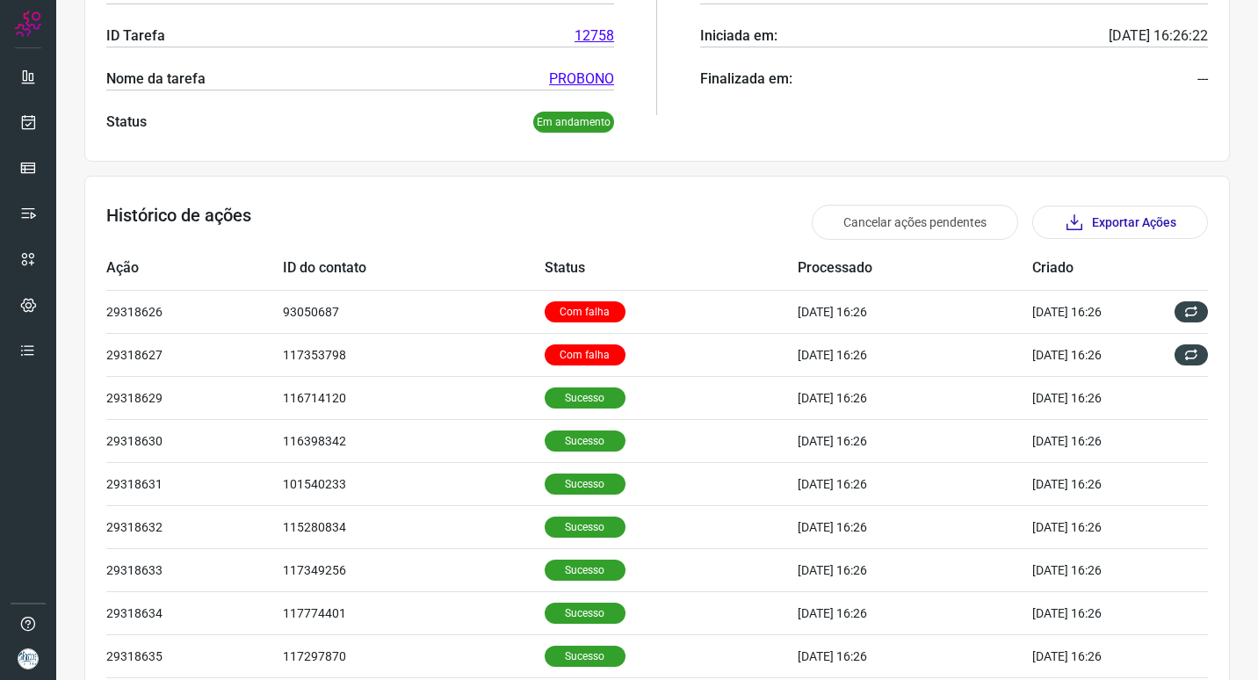
scroll to position [351, 0]
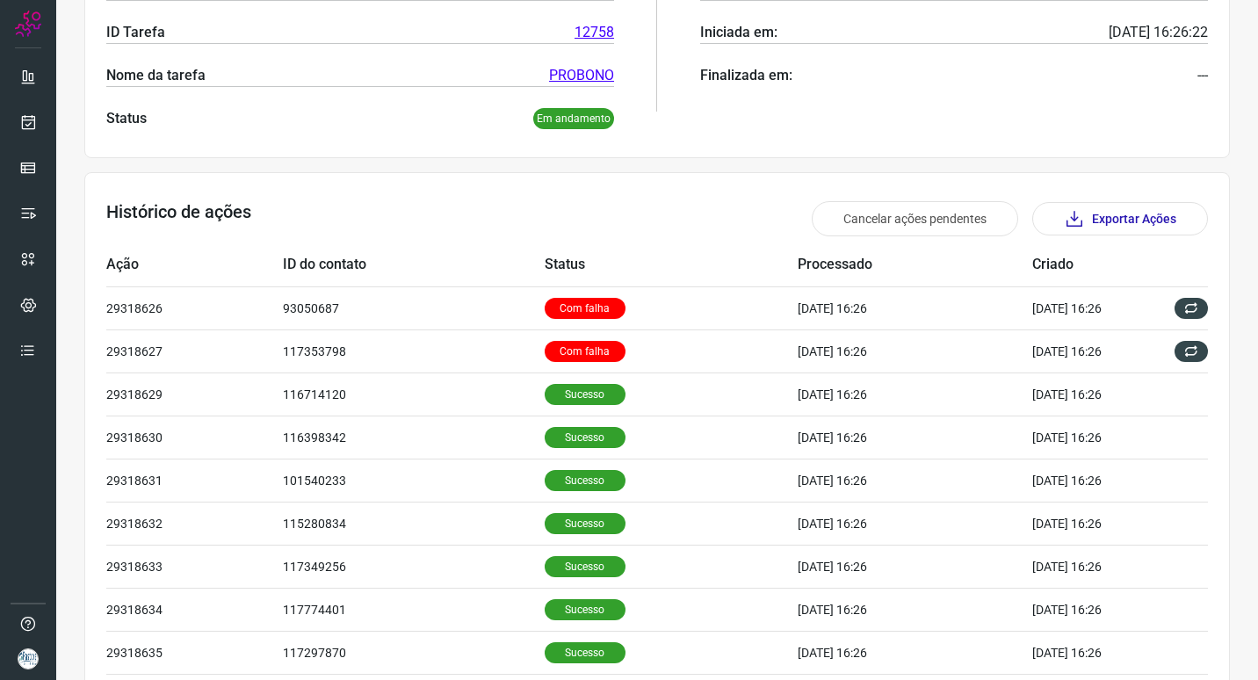
click at [668, 296] on td "Com falha" at bounding box center [672, 307] width 254 height 43
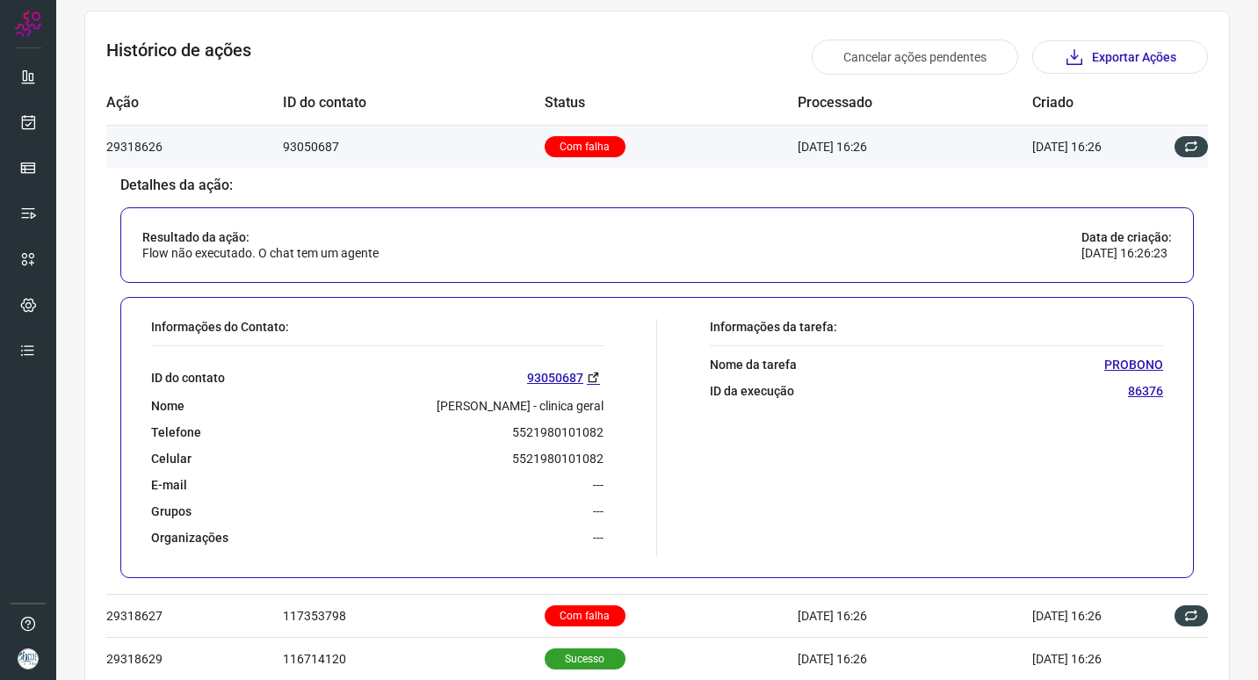
scroll to position [527, 0]
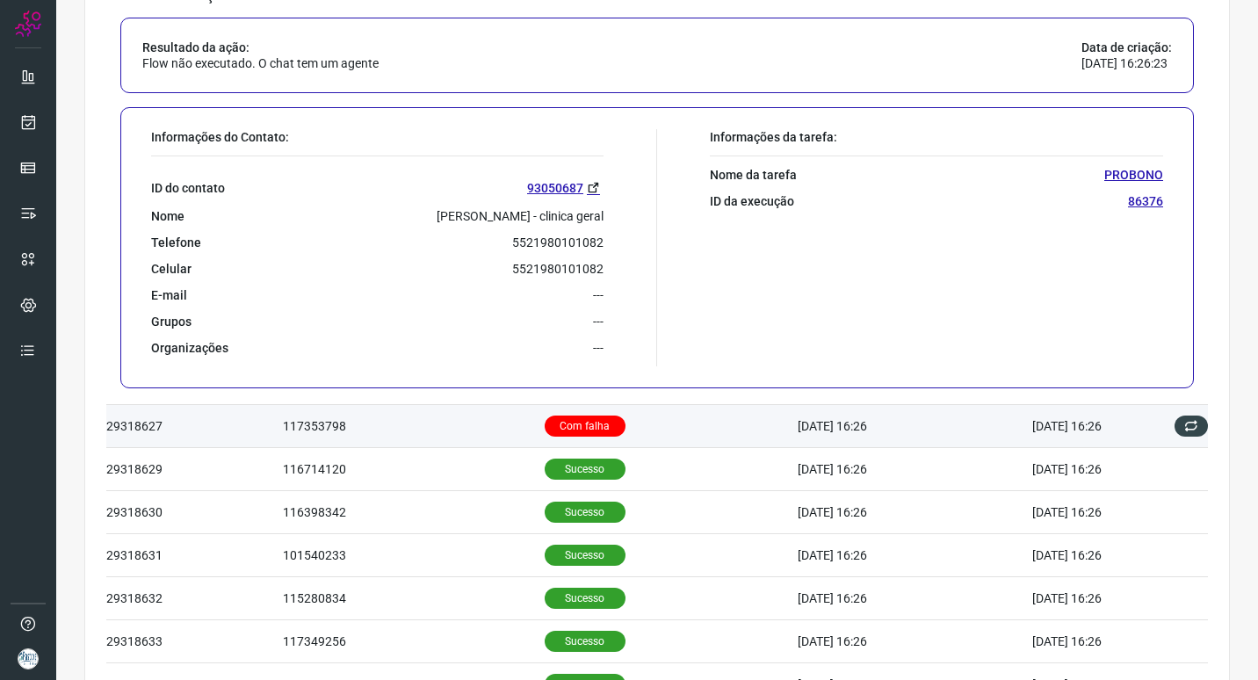
click at [663, 418] on td "Com falha" at bounding box center [672, 426] width 254 height 43
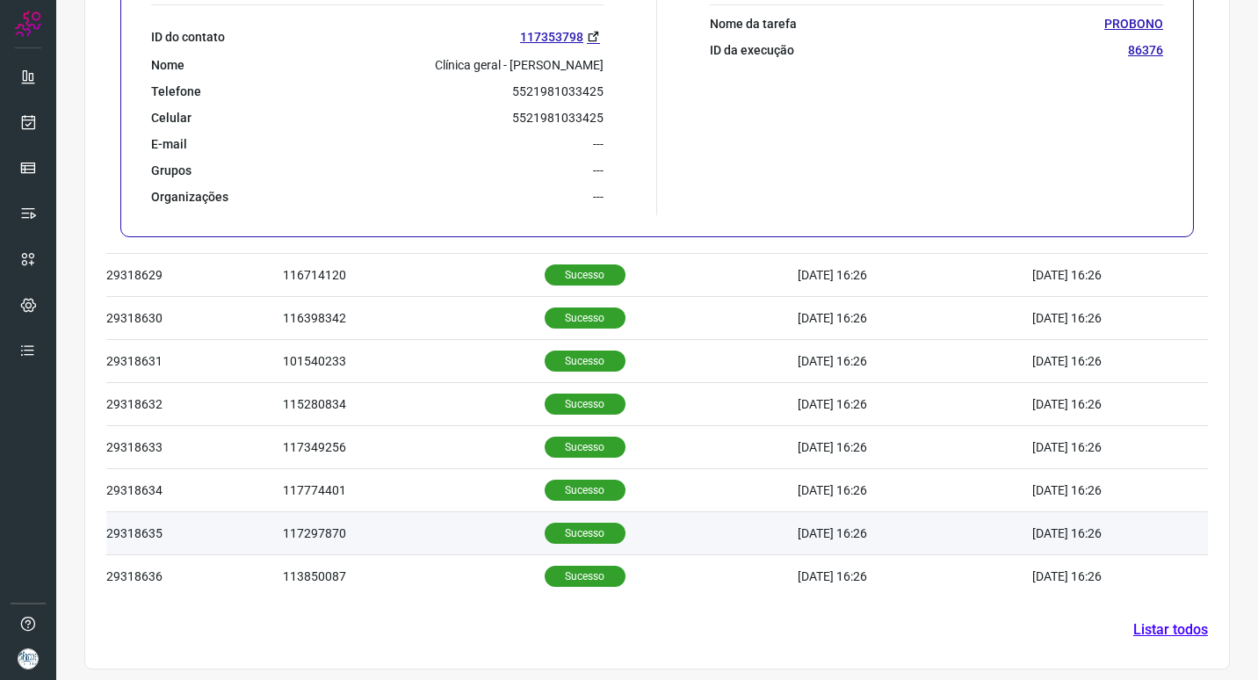
scroll to position [904, 0]
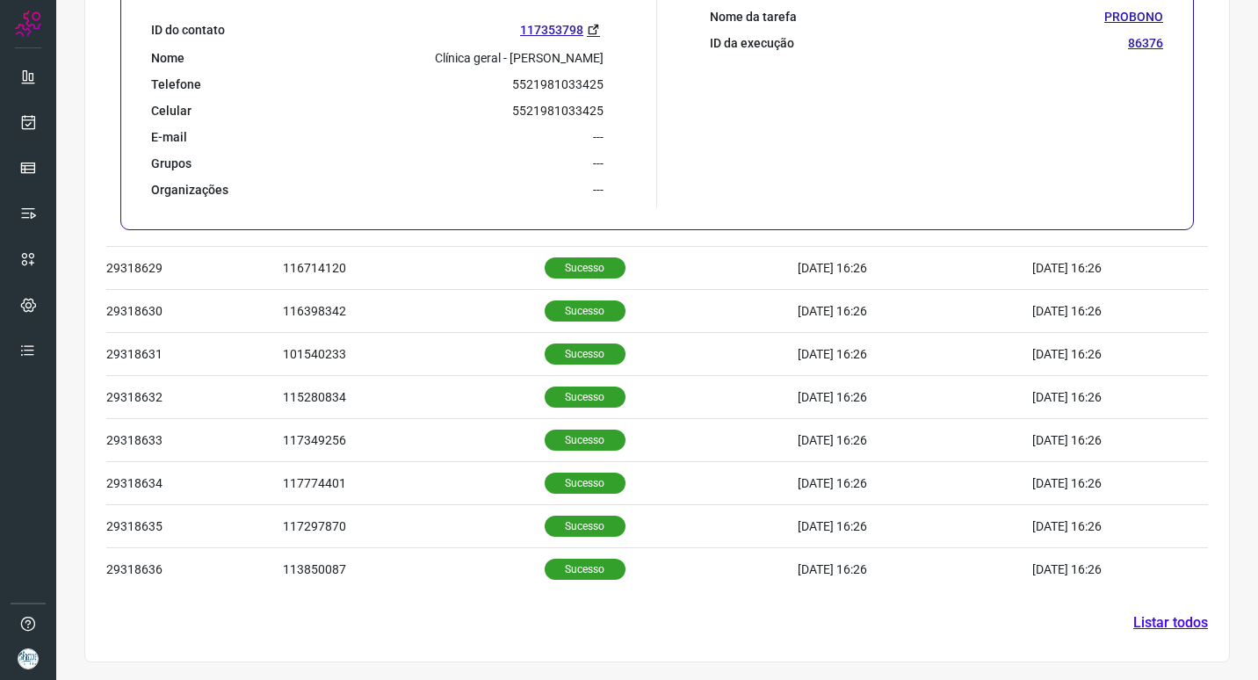
click at [1144, 625] on link "Listar todos" at bounding box center [1170, 622] width 75 height 21
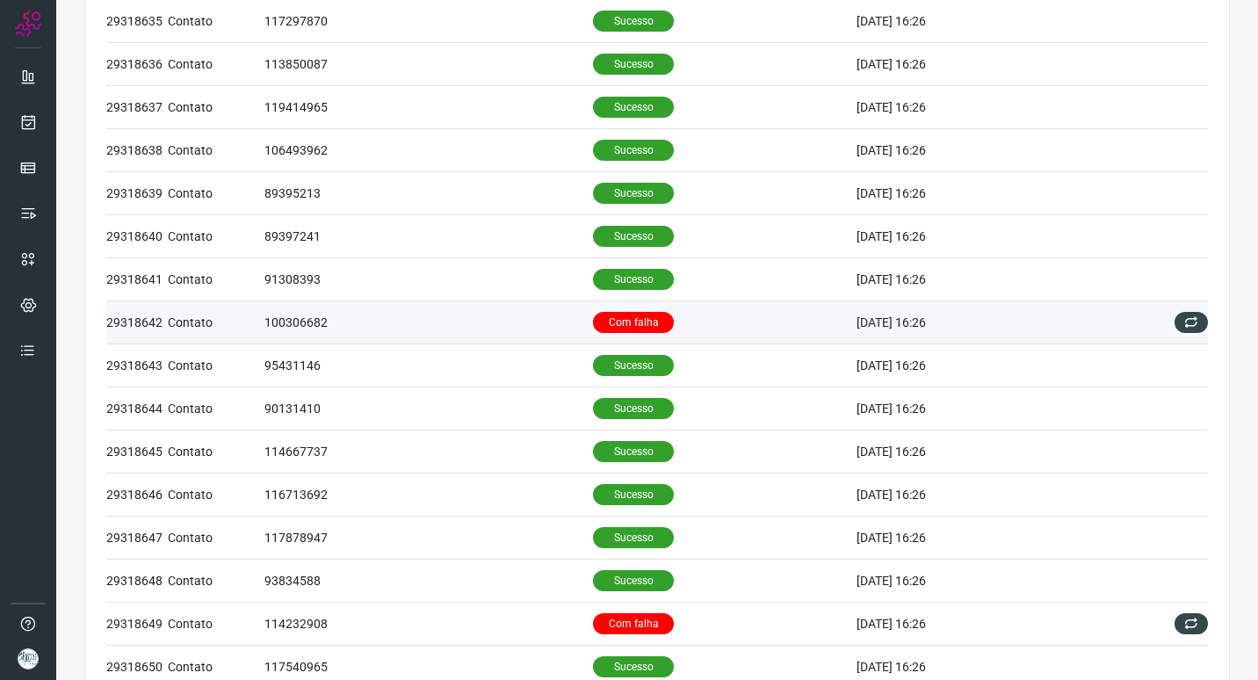
scroll to position [527, 0]
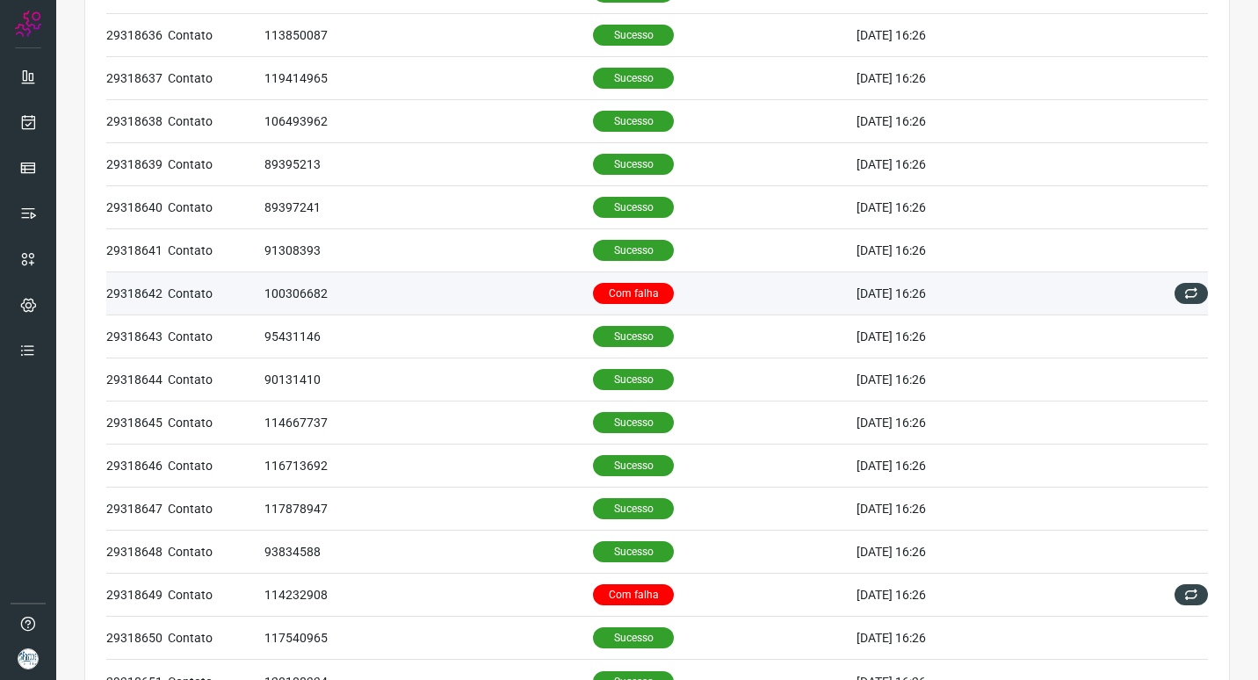
click at [408, 284] on td "100306682" at bounding box center [428, 293] width 328 height 43
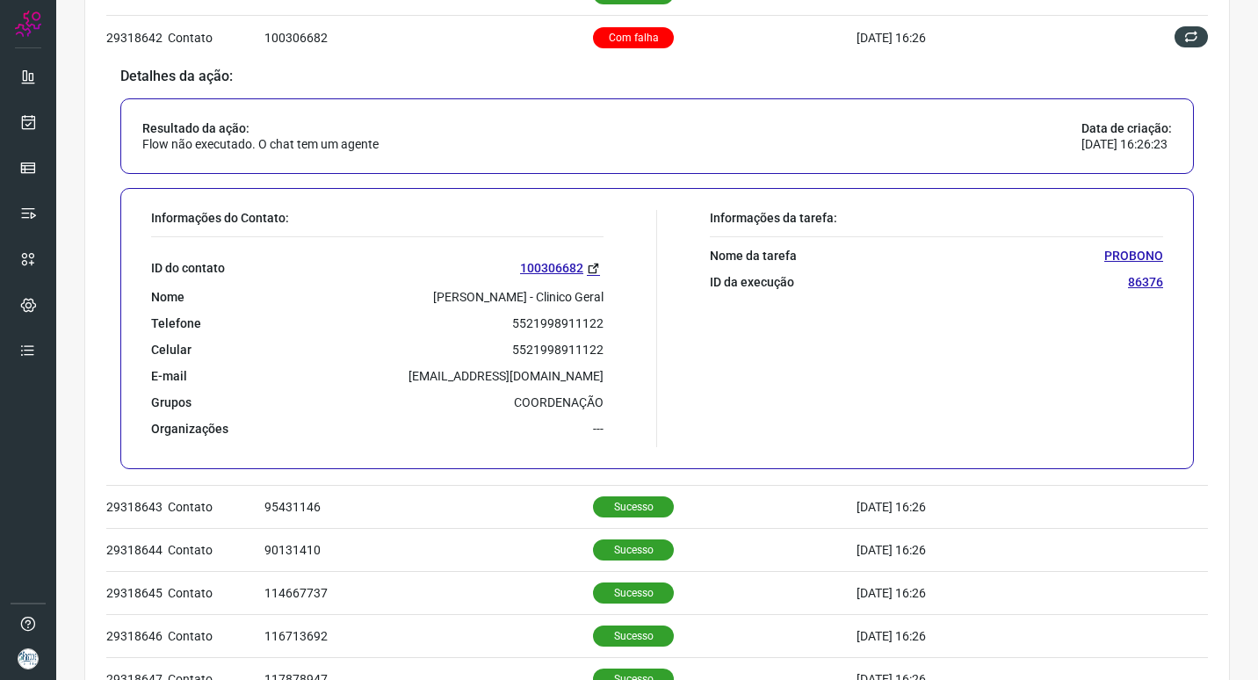
scroll to position [790, 0]
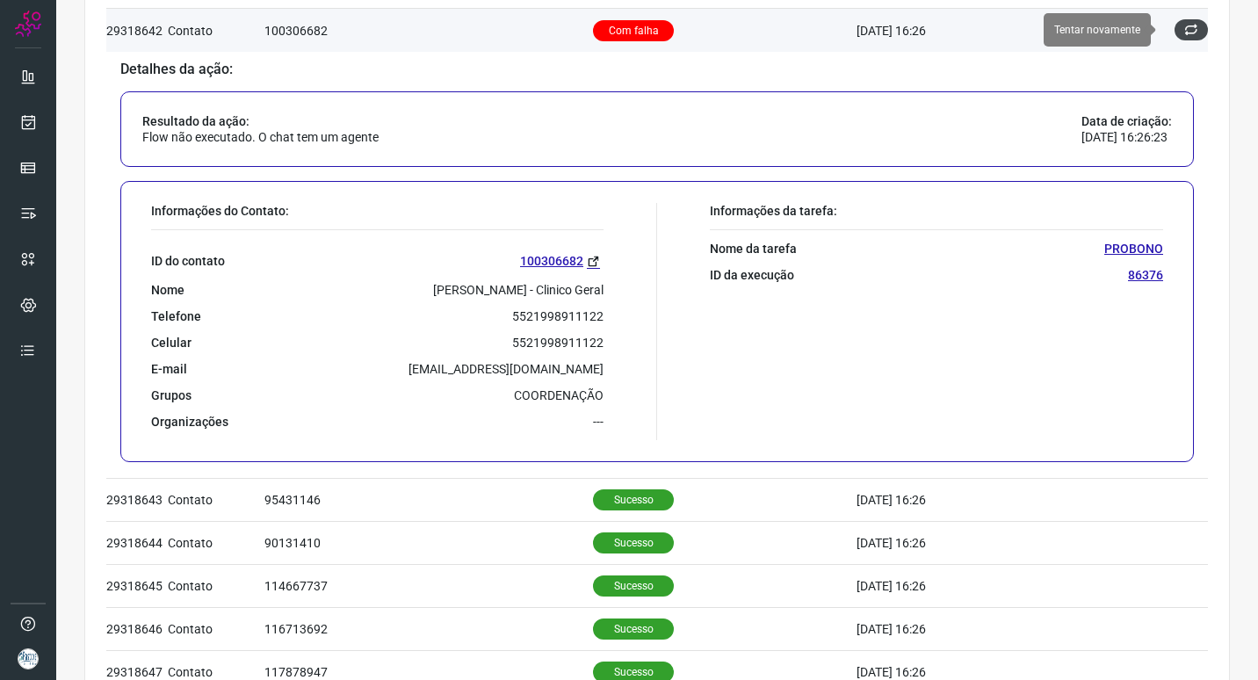
click at [1184, 32] on icon at bounding box center [1191, 30] width 14 height 14
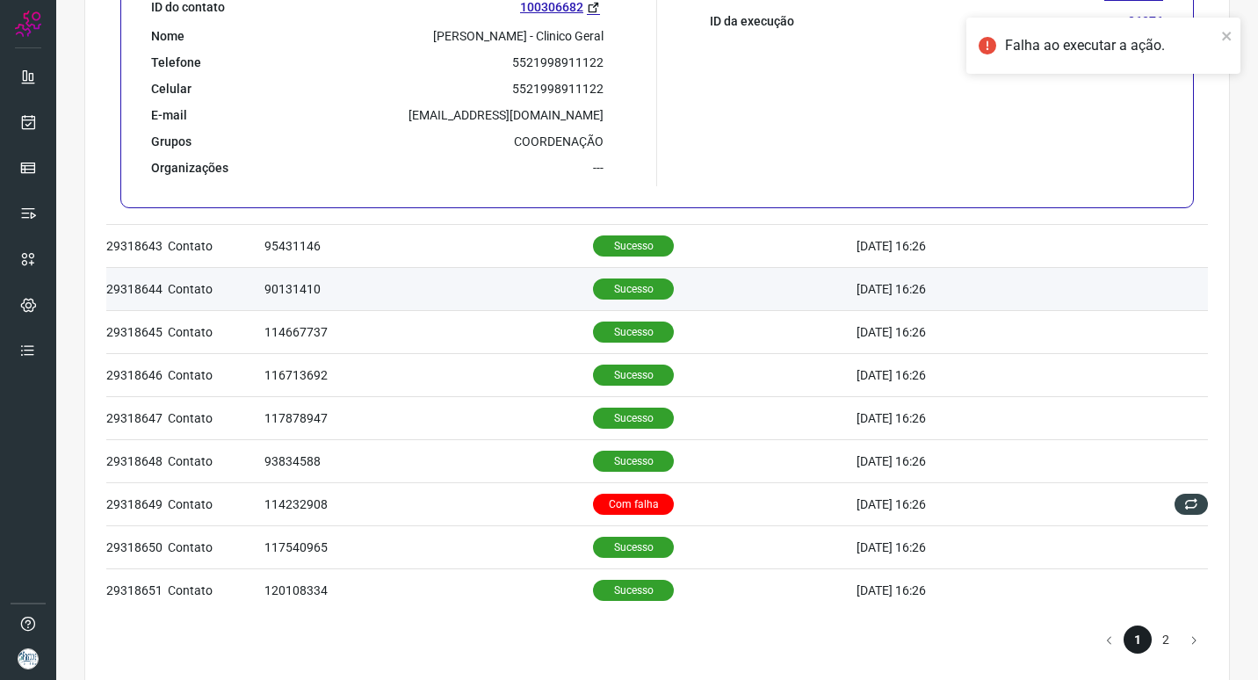
scroll to position [1079, 0]
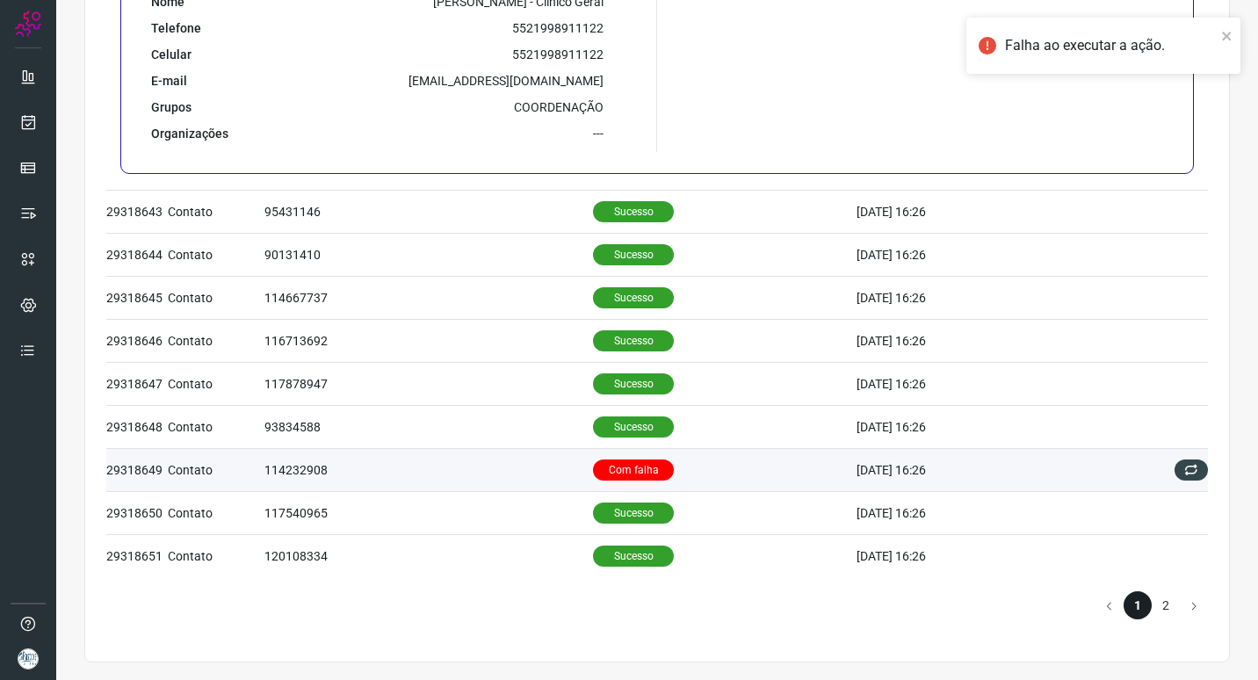
click at [480, 456] on td "114232908" at bounding box center [428, 469] width 328 height 43
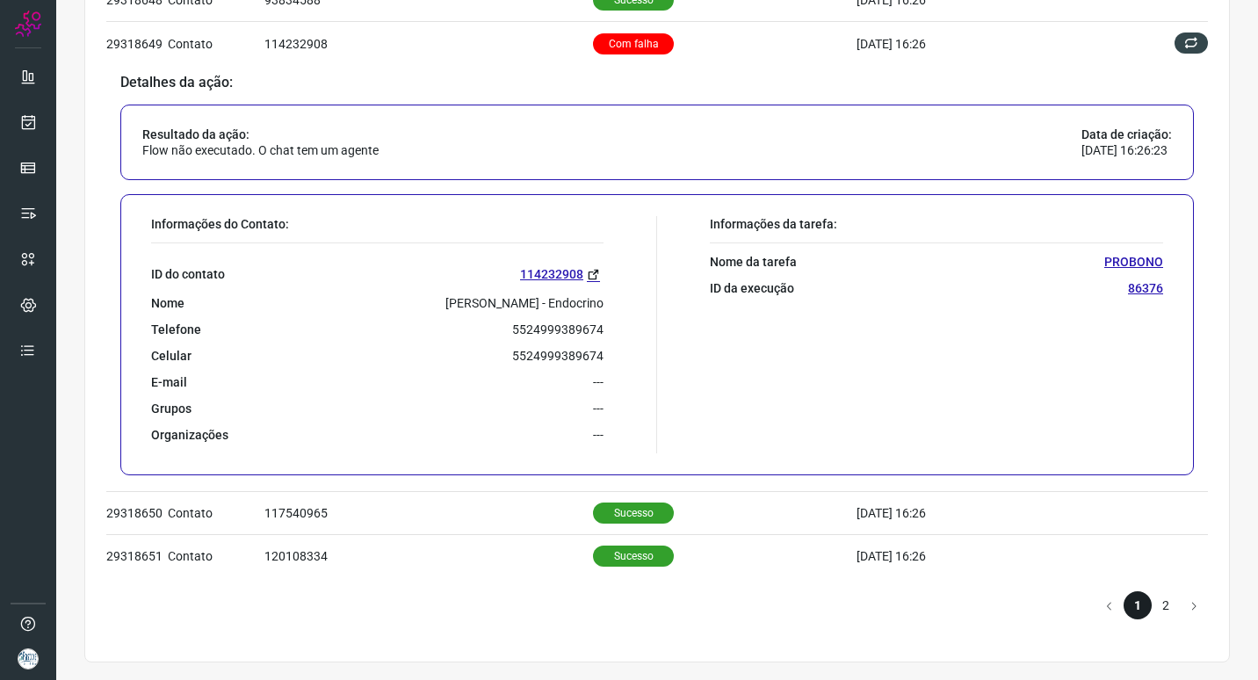
click at [1158, 600] on li "2" at bounding box center [1165, 605] width 28 height 28
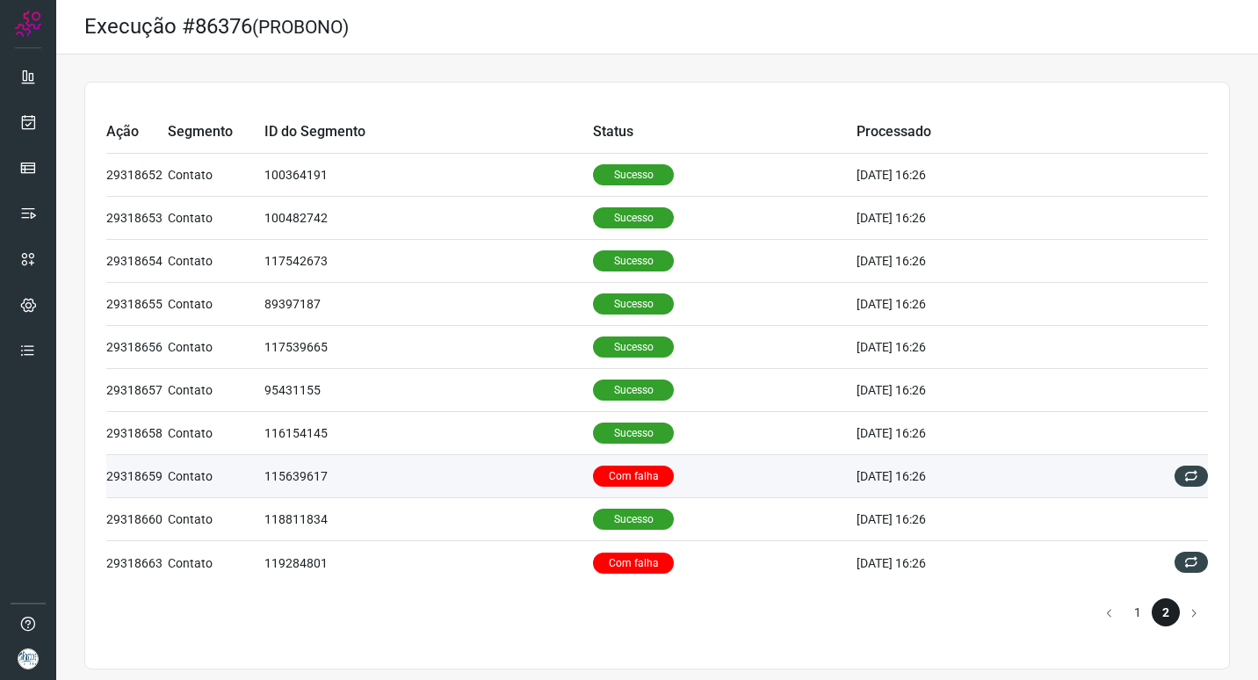
click at [408, 480] on td "115639617" at bounding box center [428, 476] width 328 height 43
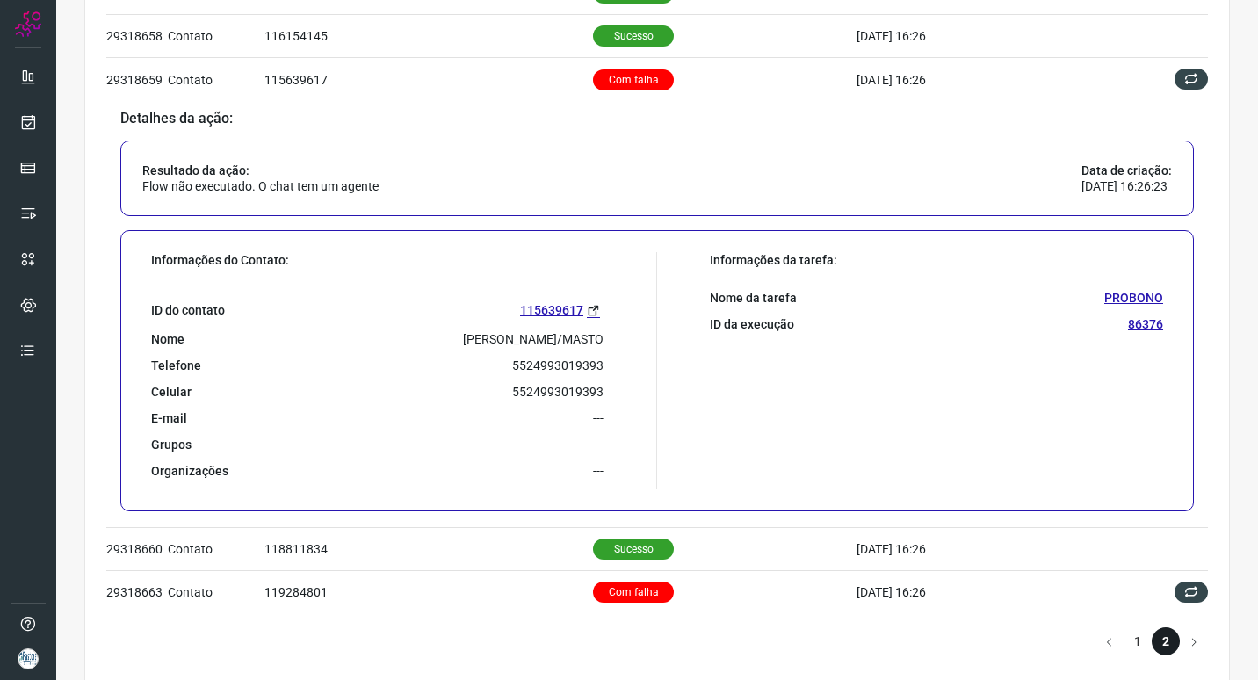
scroll to position [433, 0]
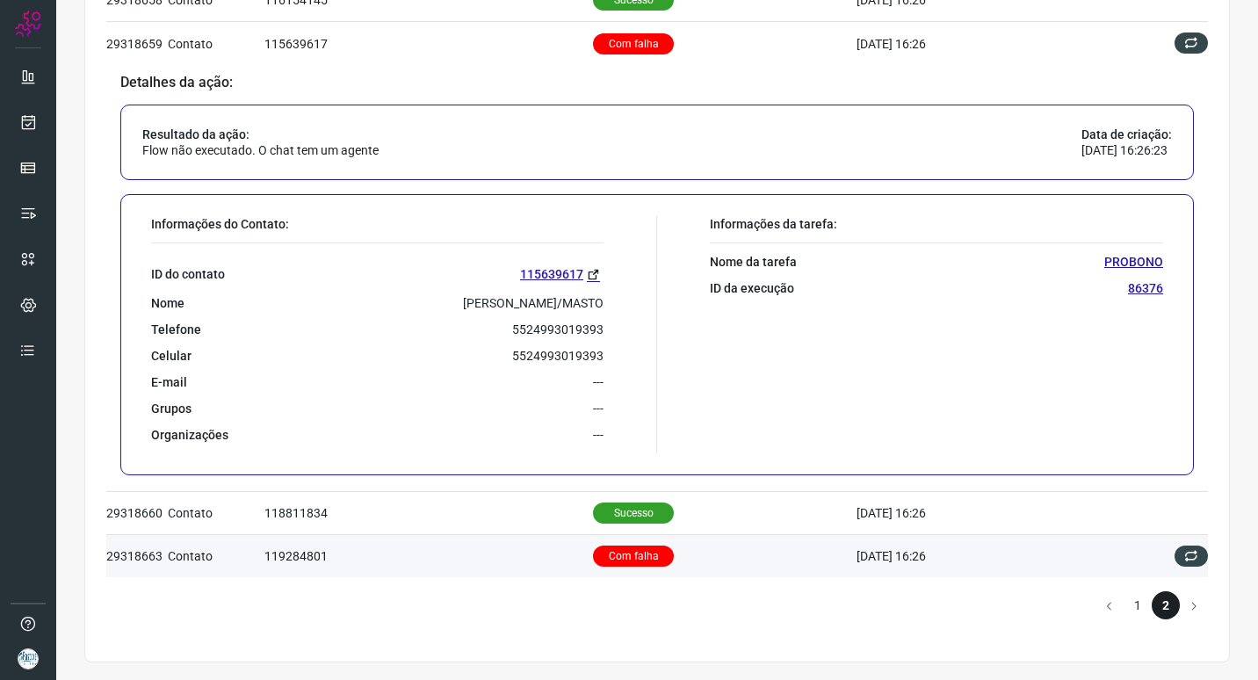
click at [512, 550] on td "119284801" at bounding box center [428, 555] width 328 height 43
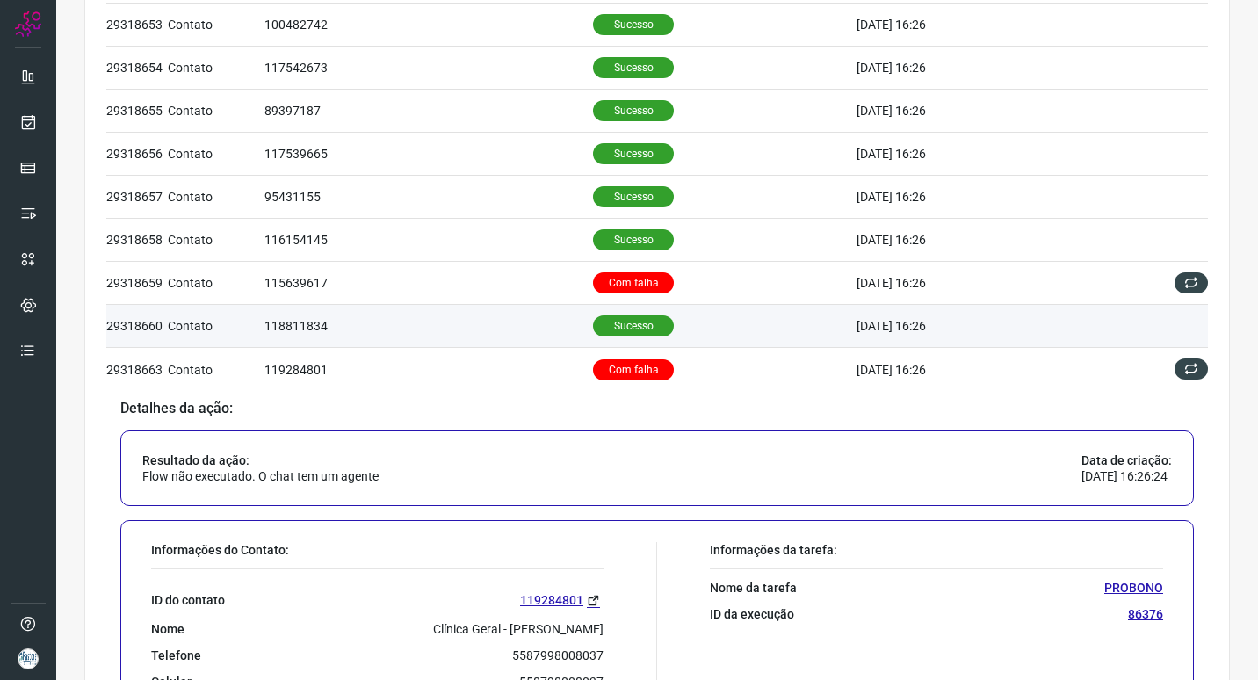
scroll to position [0, 0]
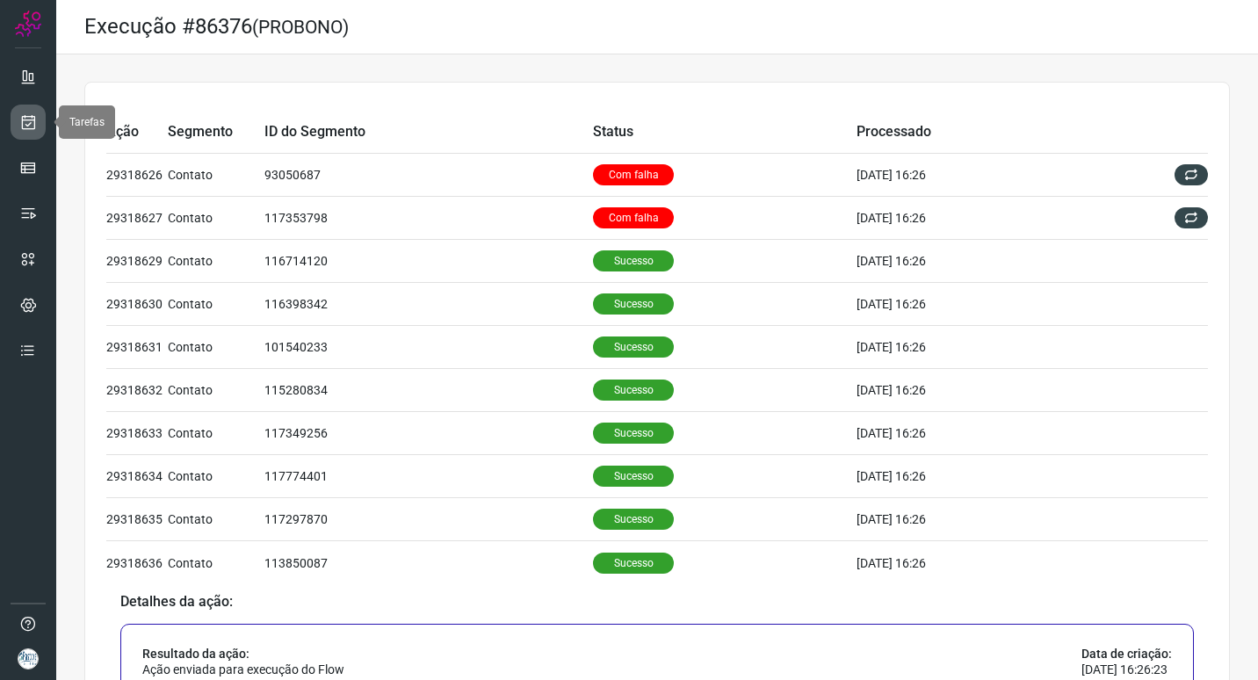
click at [15, 125] on link at bounding box center [28, 122] width 35 height 35
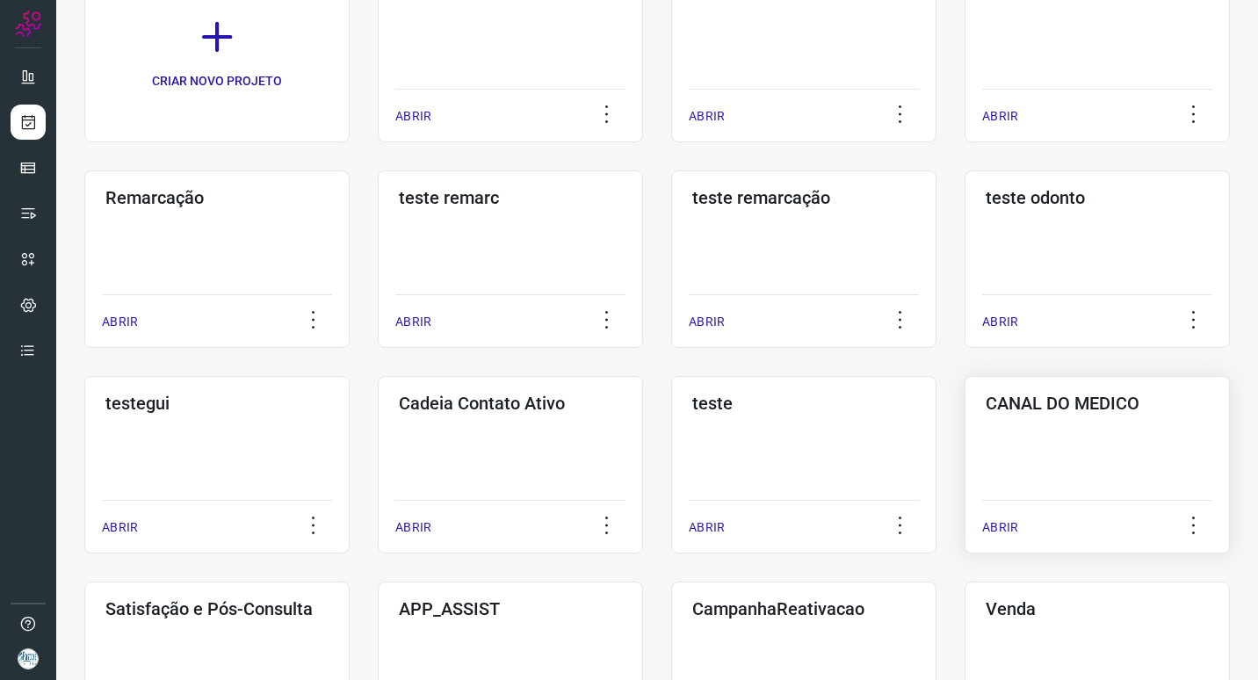
scroll to position [176, 0]
click at [1062, 394] on h3 "CANAL DO MEDICO" at bounding box center [1096, 402] width 223 height 21
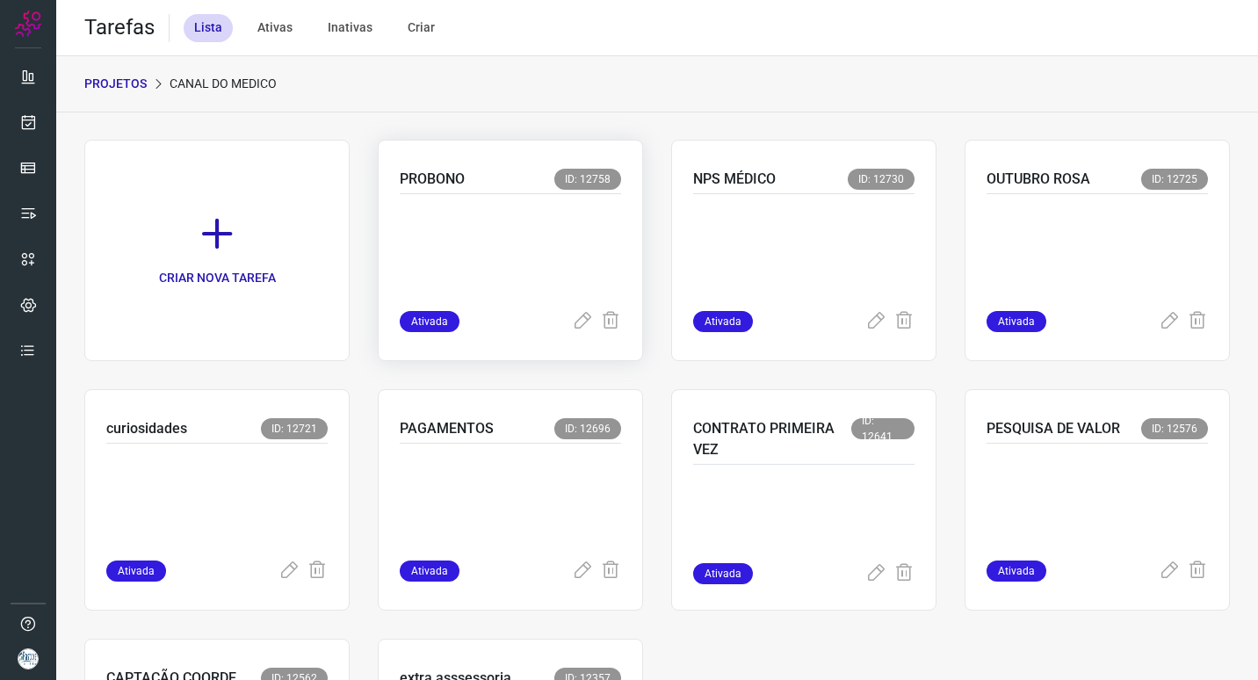
click at [491, 237] on p at bounding box center [510, 249] width 221 height 88
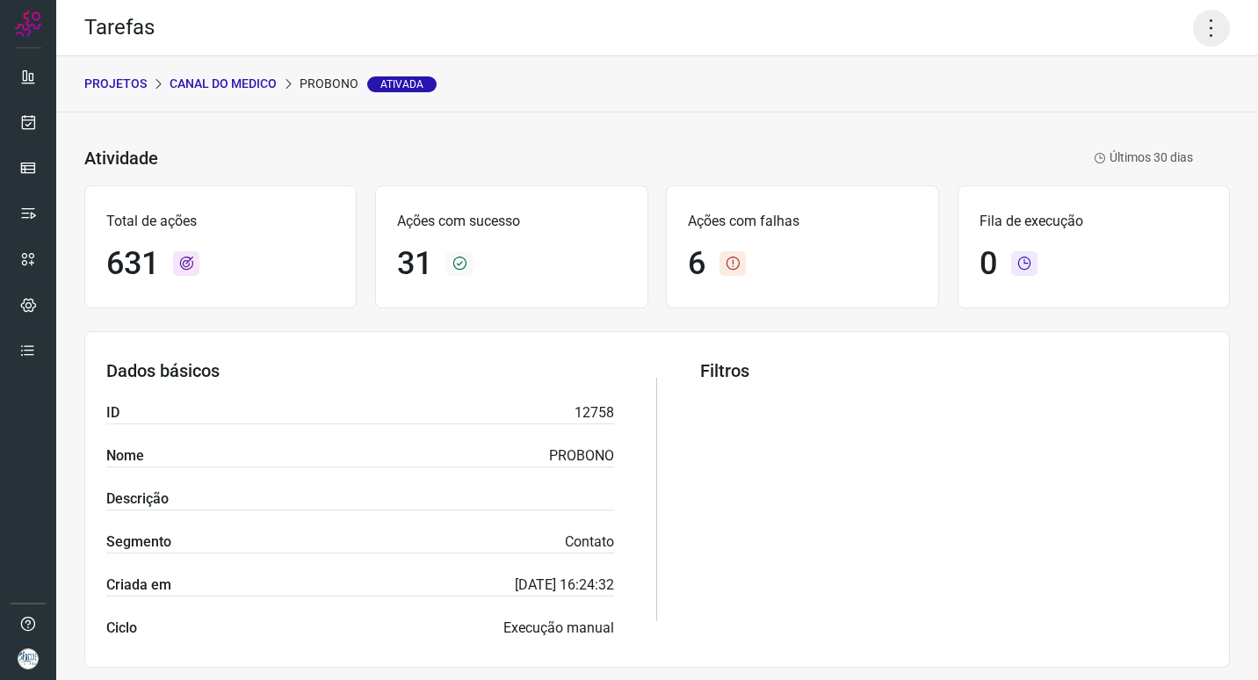
click at [1200, 33] on icon at bounding box center [1211, 28] width 37 height 37
click at [1114, 81] on li "Editar" at bounding box center [1136, 82] width 160 height 28
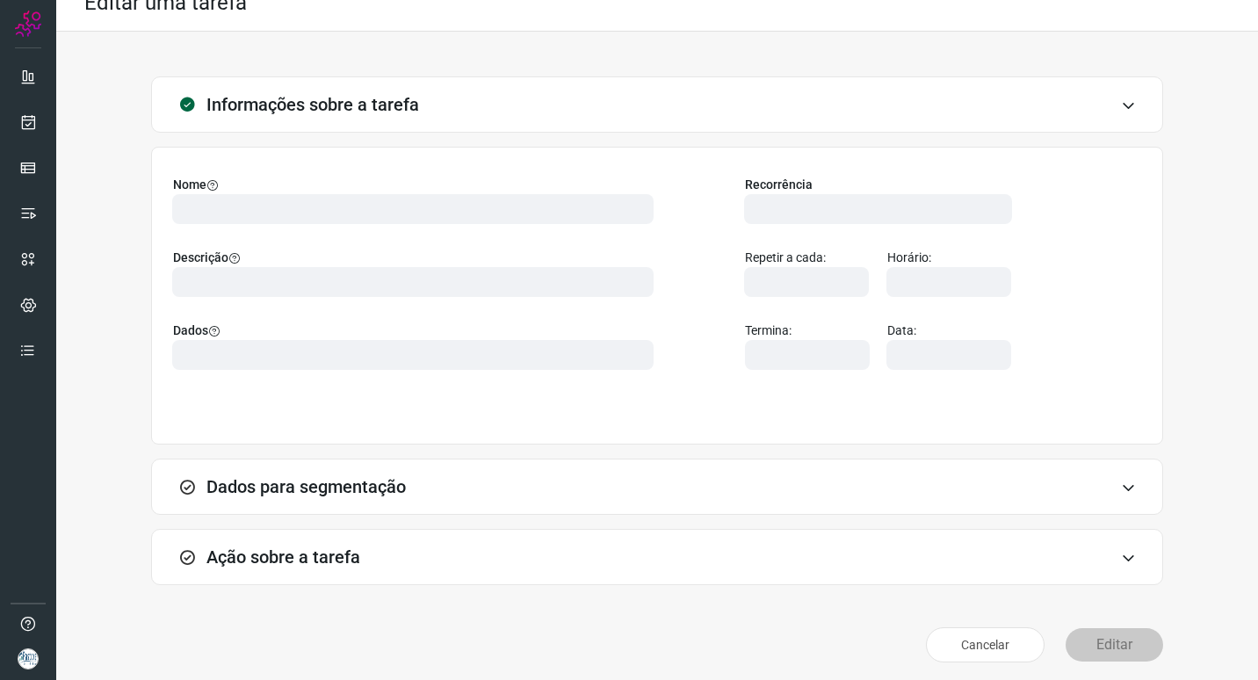
scroll to position [7, 0]
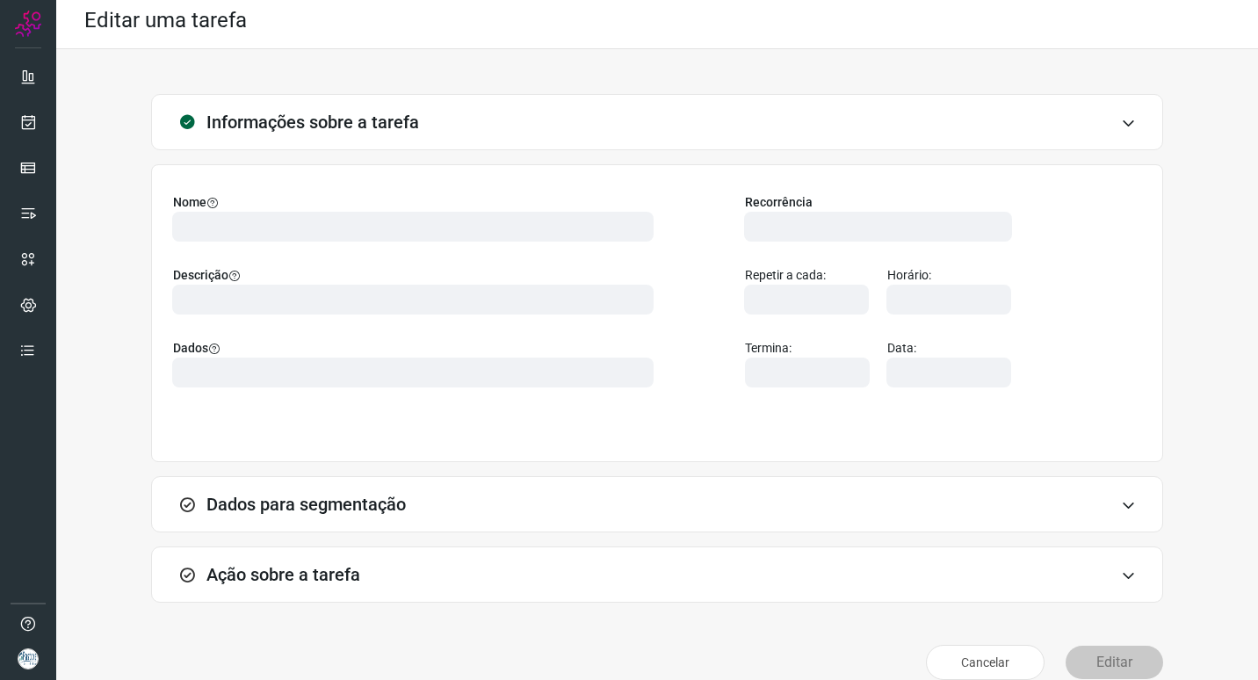
type input "568173"
type input "458680"
type input "5411814b-237d-4372-a4fd-d002bcd93504"
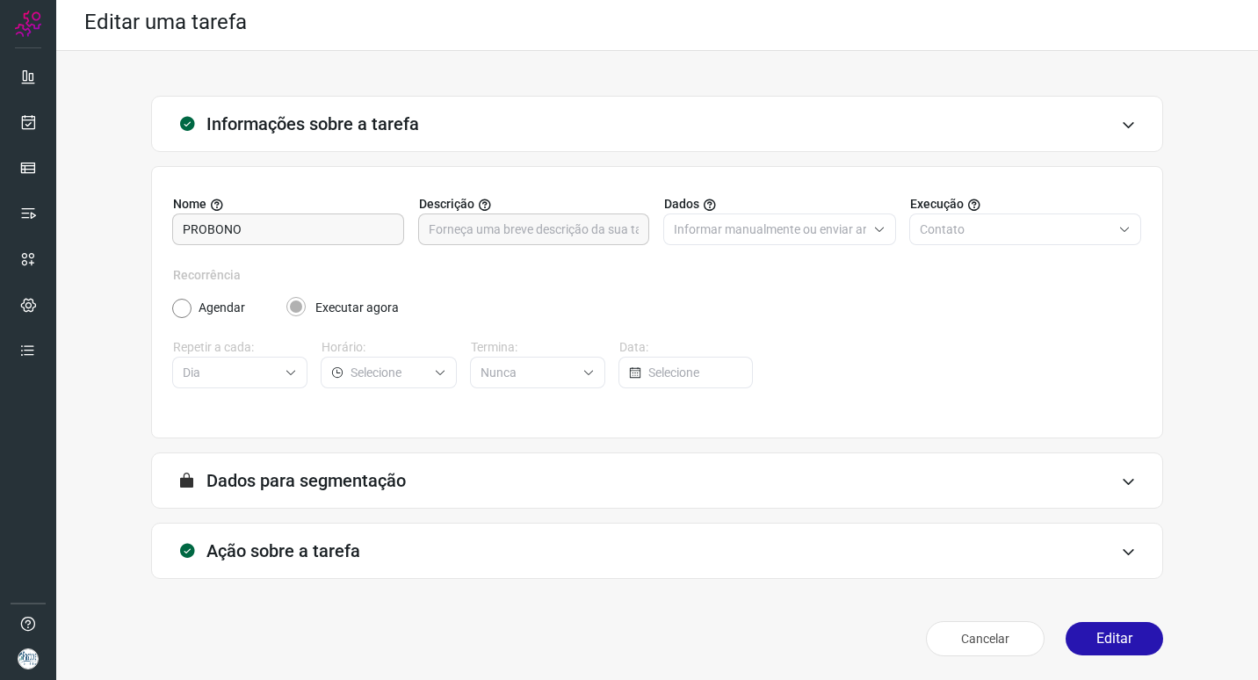
scroll to position [6, 0]
type input "Canal do médico"
click at [394, 556] on div "Ação sobre a tarefa" at bounding box center [657, 550] width 1012 height 56
type input "Centro Médico Pastore - [GEOGRAPHIC_DATA]"
type input "Avisos de pagamentos medicos"
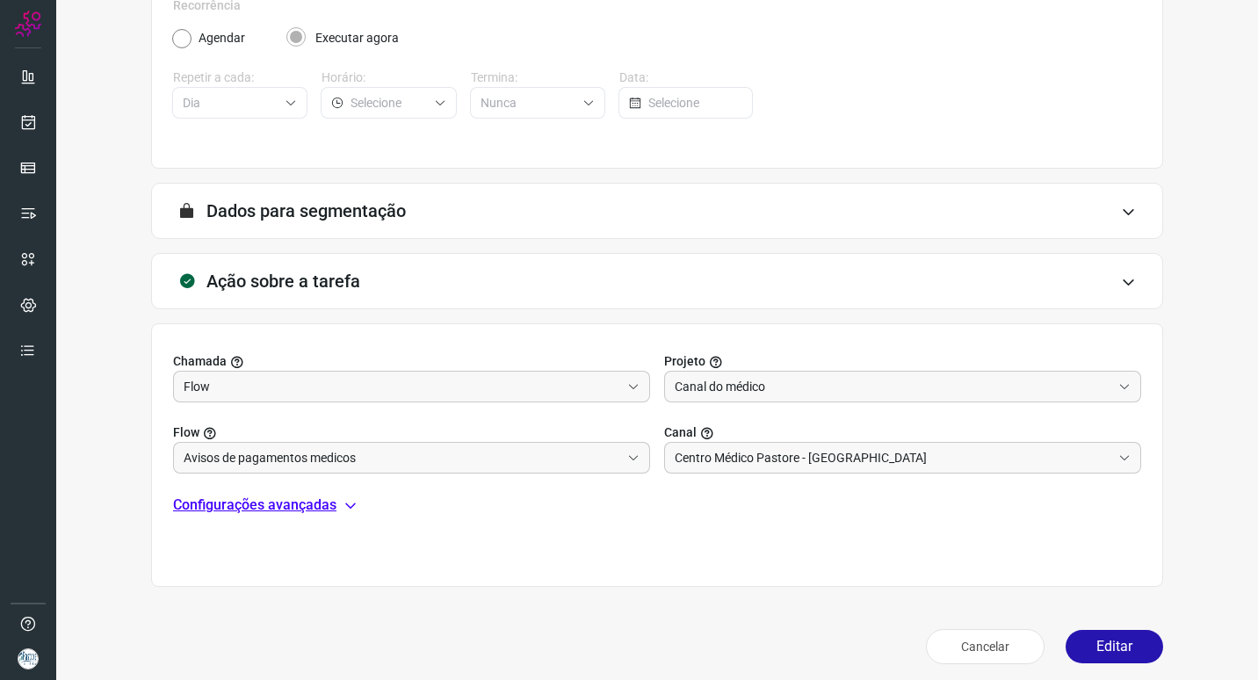
scroll to position [284, 0]
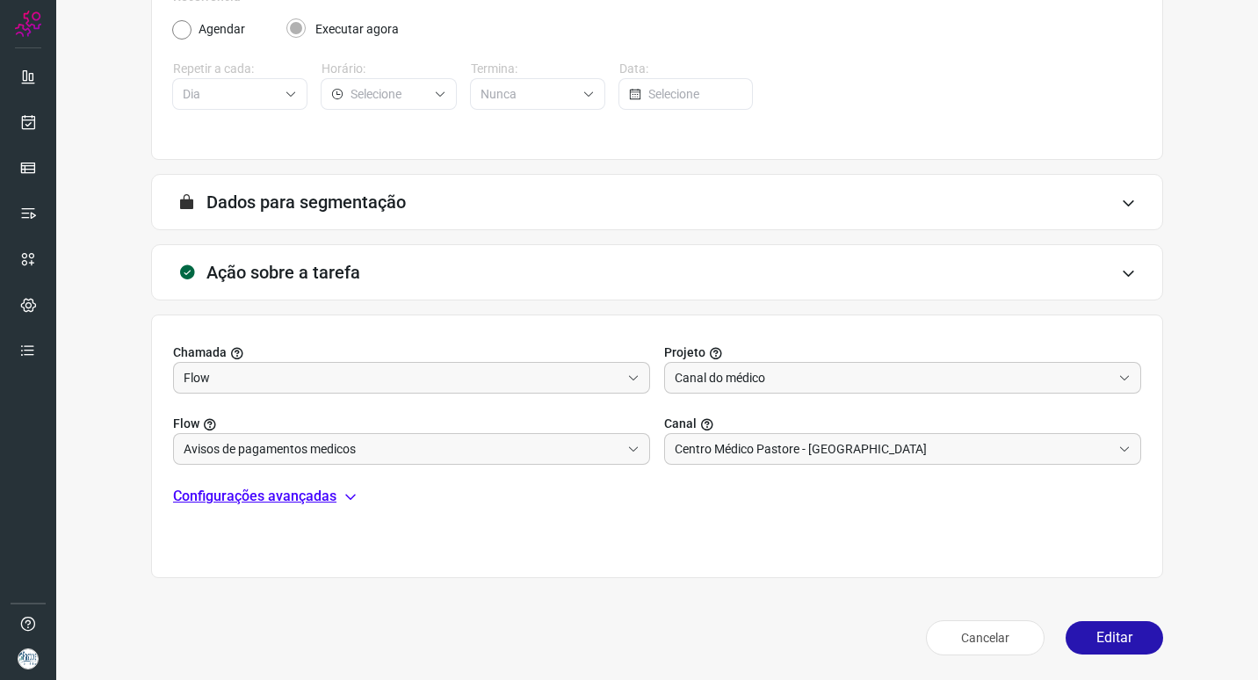
click at [328, 501] on p "Configurações avançadas" at bounding box center [254, 496] width 163 height 21
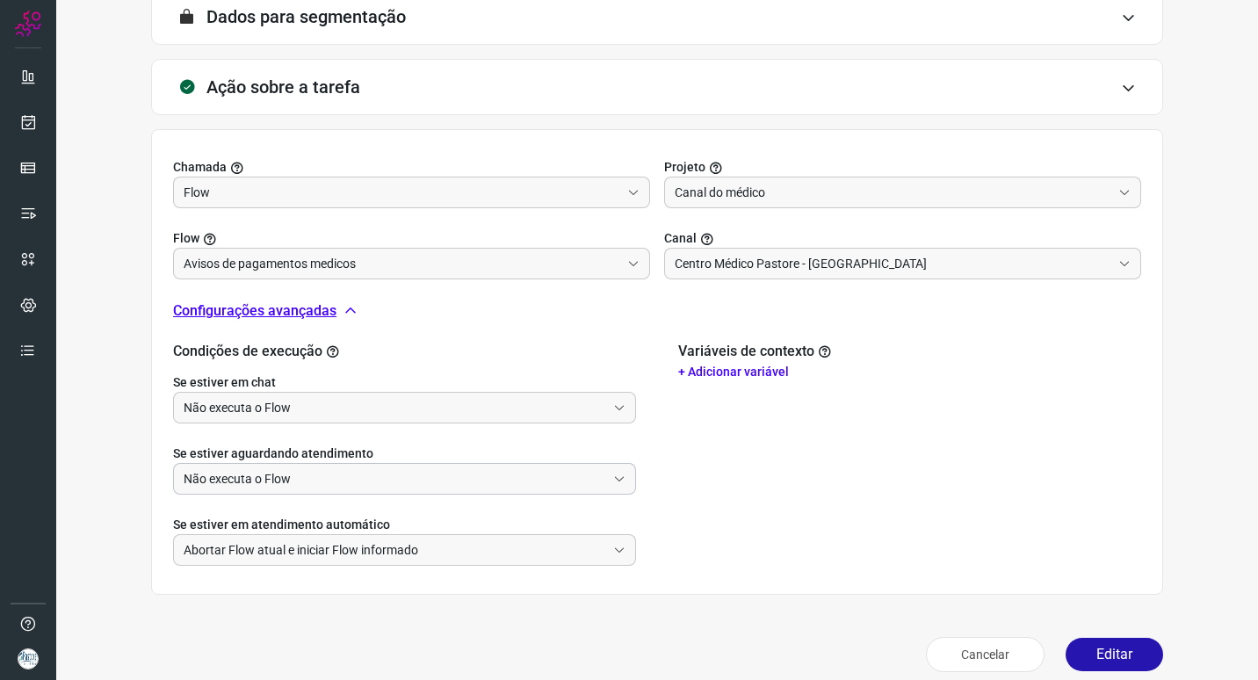
scroll to position [486, 0]
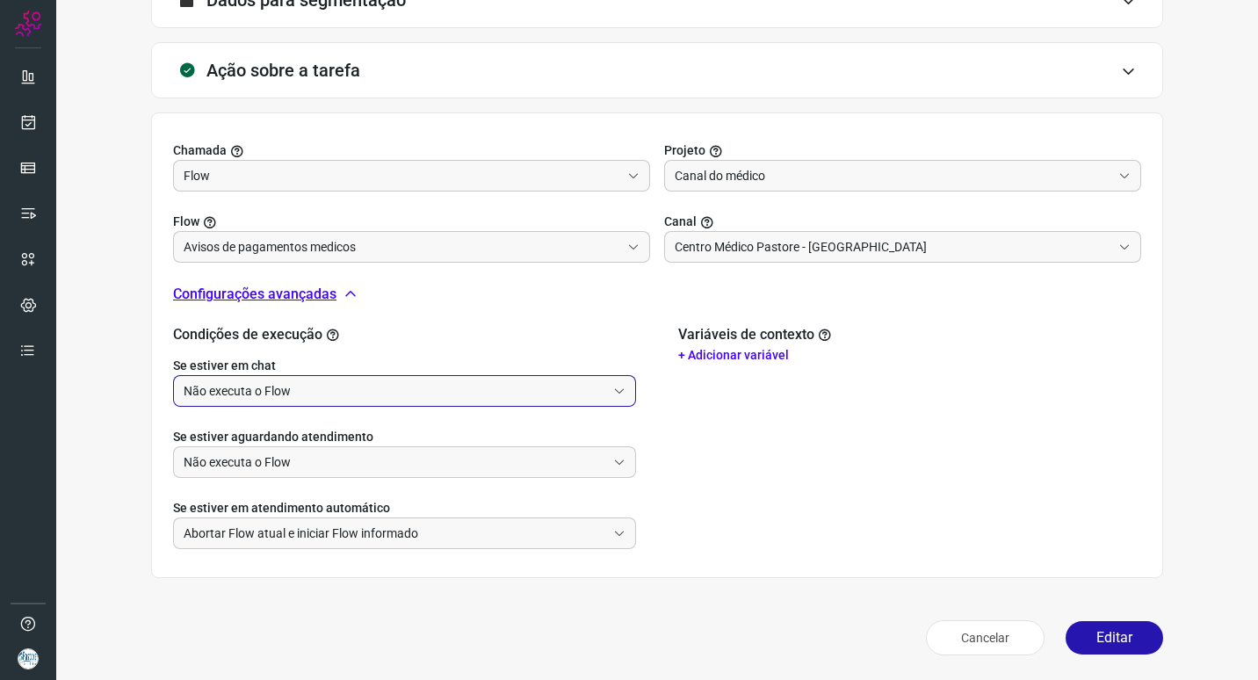
click at [435, 386] on input "Não executa o Flow" at bounding box center [395, 391] width 422 height 30
click at [344, 436] on li "Executa o Flow e remove o agente da conversa" at bounding box center [402, 439] width 457 height 30
type input "Executa o Flow e remove o agente da conversa"
click at [376, 467] on input "Não executa o Flow" at bounding box center [395, 462] width 422 height 30
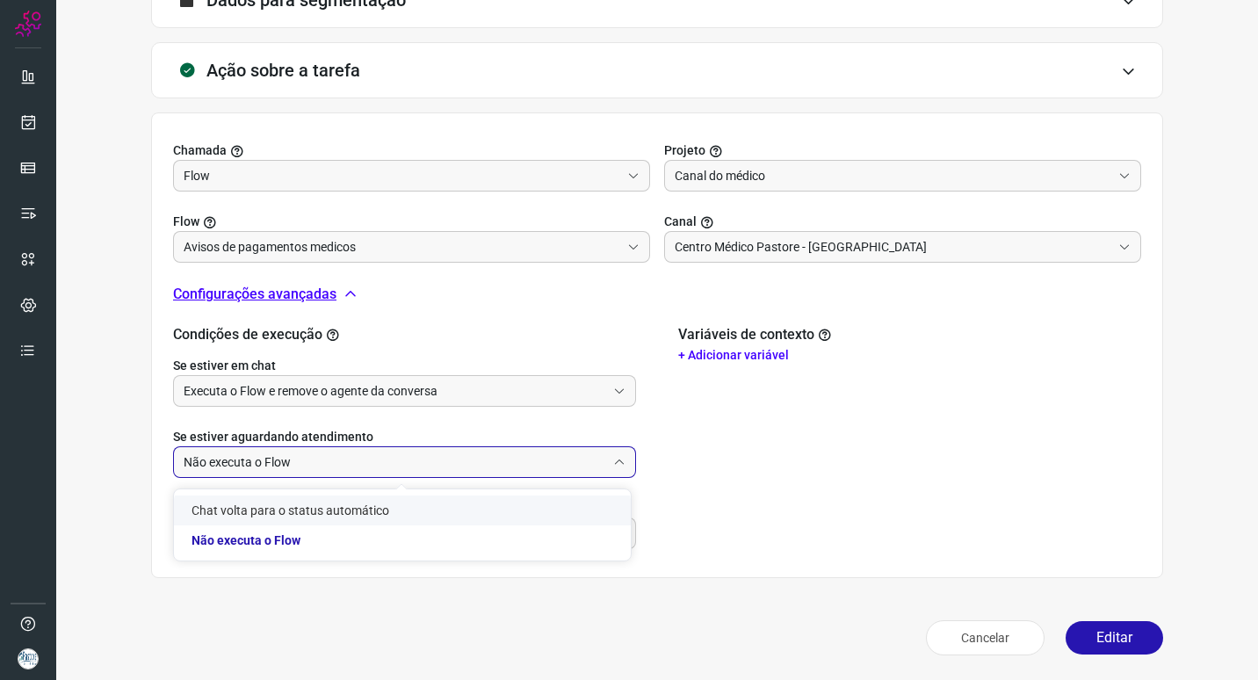
click at [341, 509] on li "Chat volta para o status automático" at bounding box center [402, 510] width 457 height 30
type input "Chat volta para o status automático"
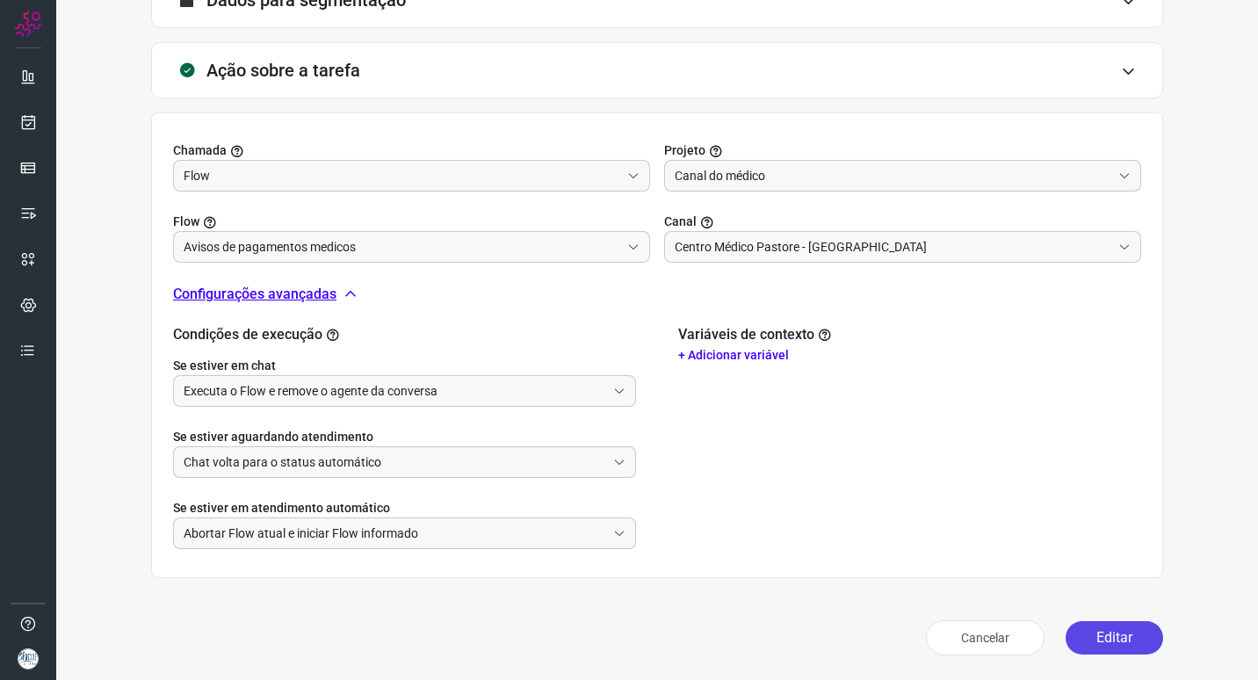
click at [1100, 641] on button "Editar" at bounding box center [1113, 637] width 97 height 33
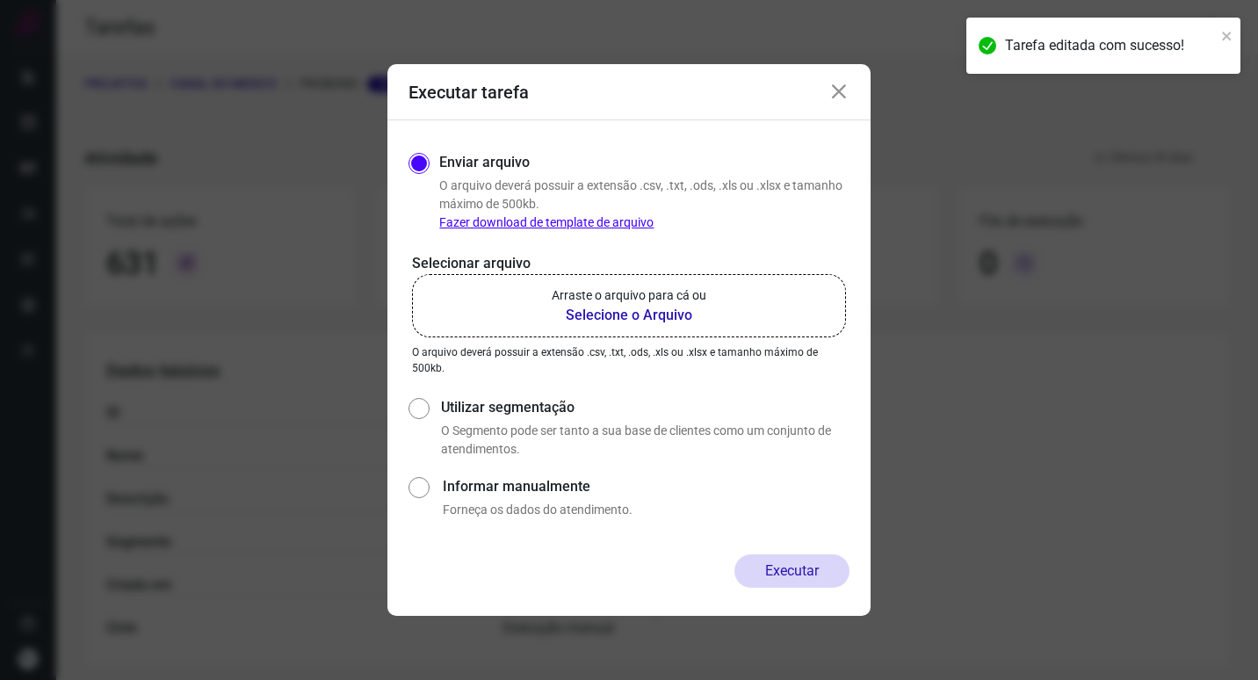
click at [613, 311] on b "Selecione o Arquivo" at bounding box center [629, 315] width 155 height 21
click at [0, 0] on input "Arraste o arquivo para cá ou Selecione o Arquivo" at bounding box center [0, 0] width 0 height 0
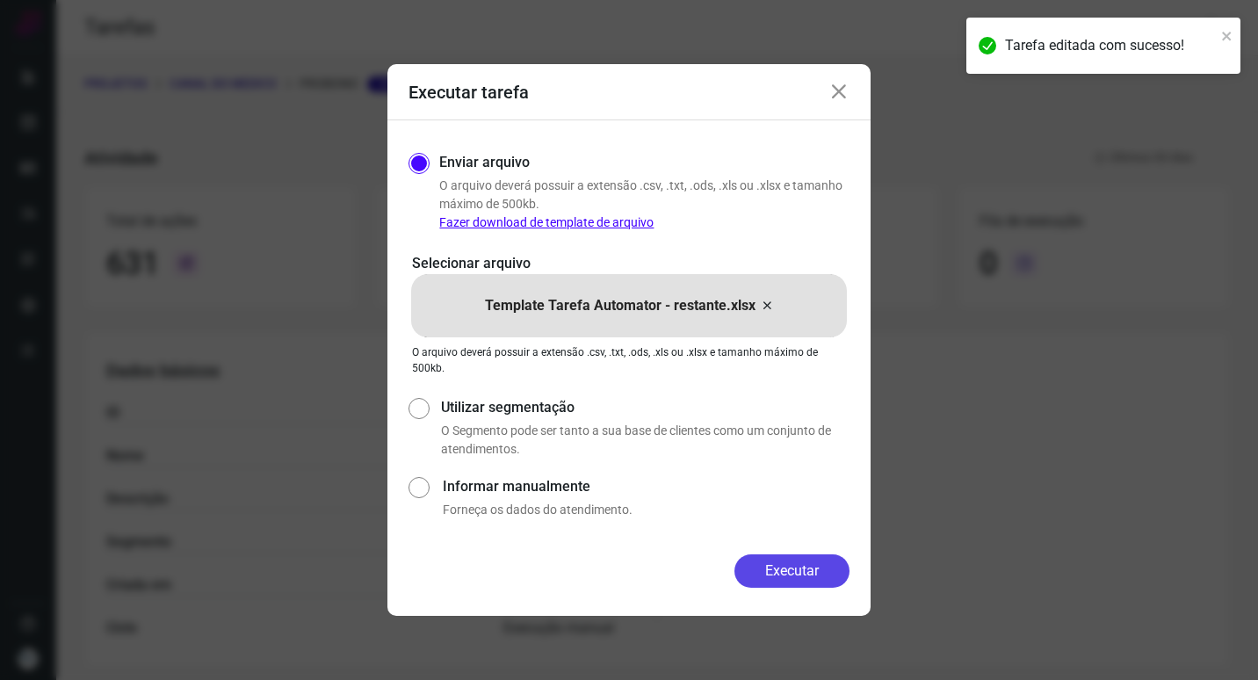
click at [782, 560] on button "Executar" at bounding box center [791, 570] width 115 height 33
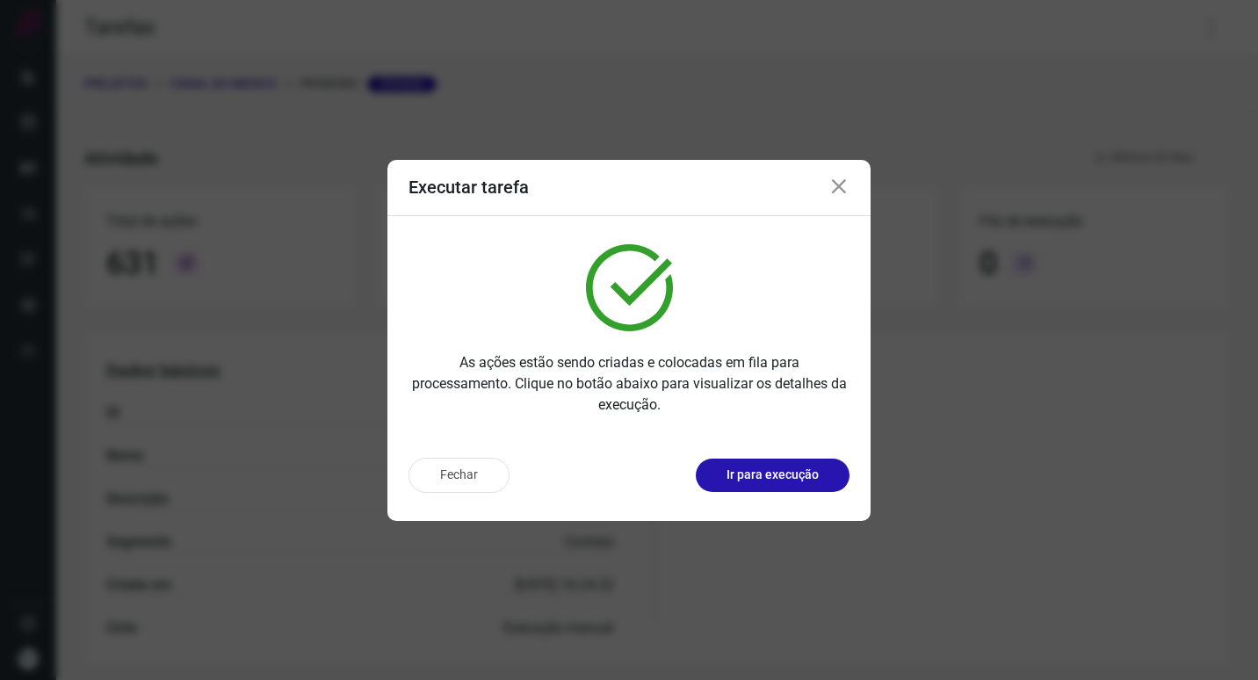
click at [803, 473] on p "Ir para execução" at bounding box center [772, 474] width 92 height 18
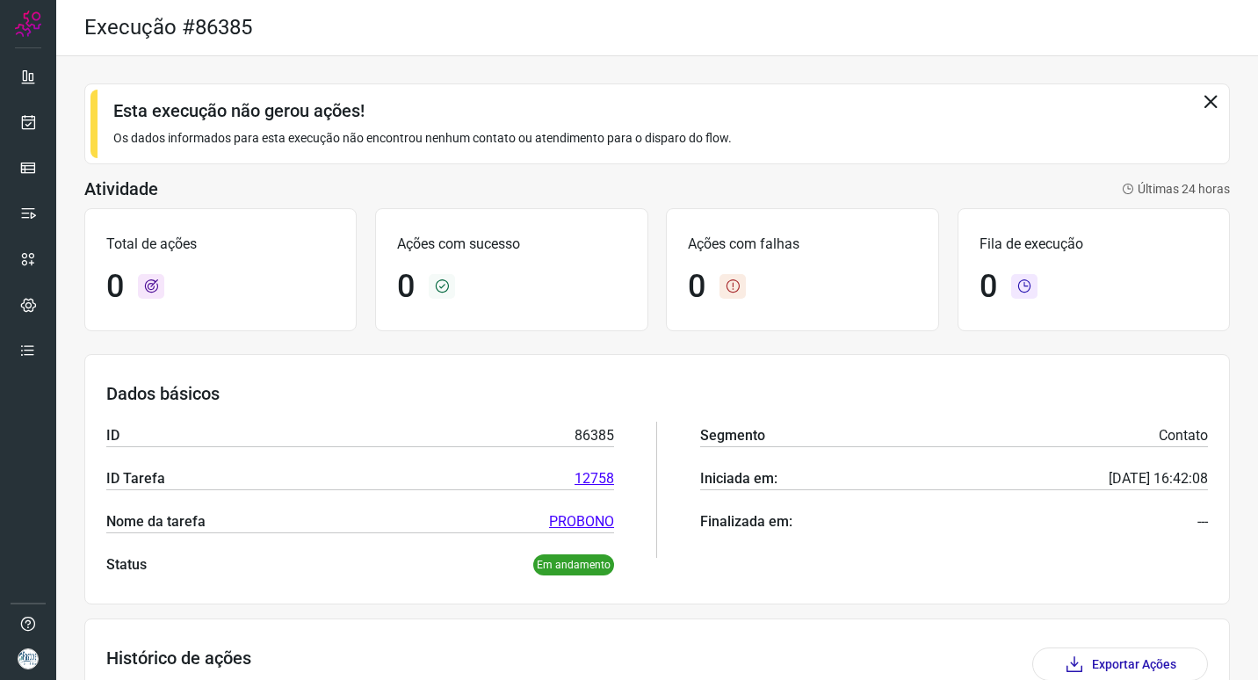
click at [1201, 97] on icon at bounding box center [1210, 100] width 19 height 19
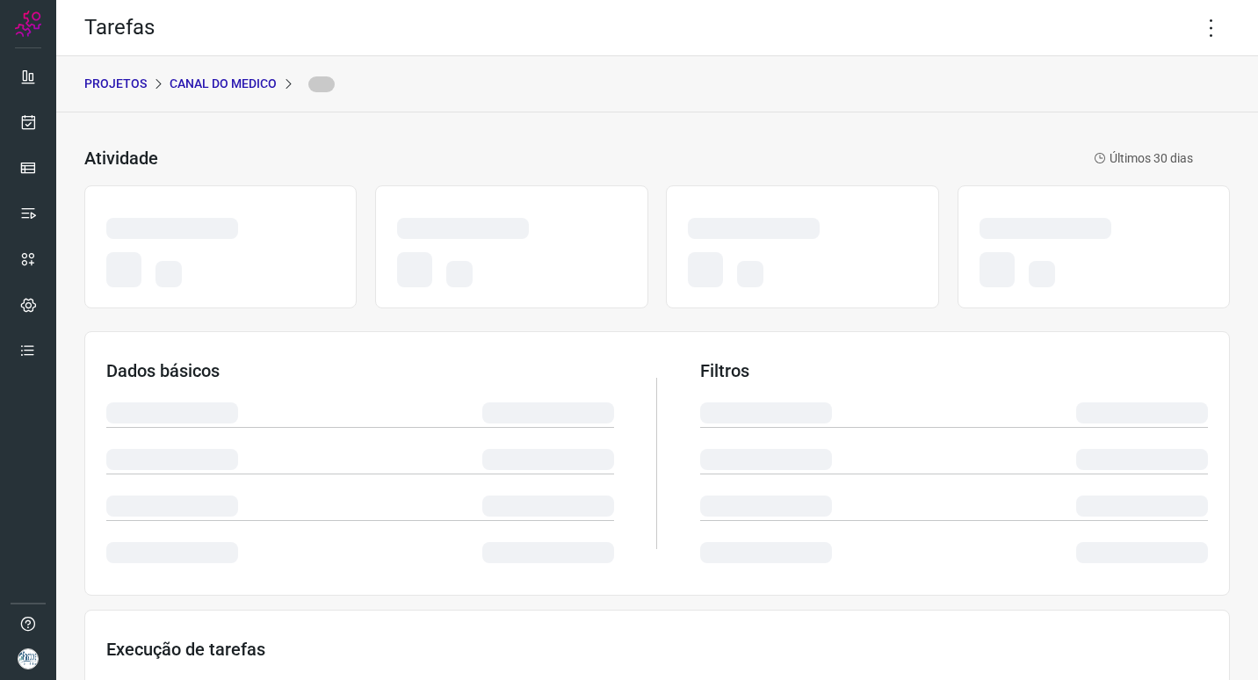
click at [0, 0] on div "Executar tarefa Enviar arquivo O arquivo deverá possuir a extensão .csv, .txt, …" at bounding box center [0, 0] width 0 height 0
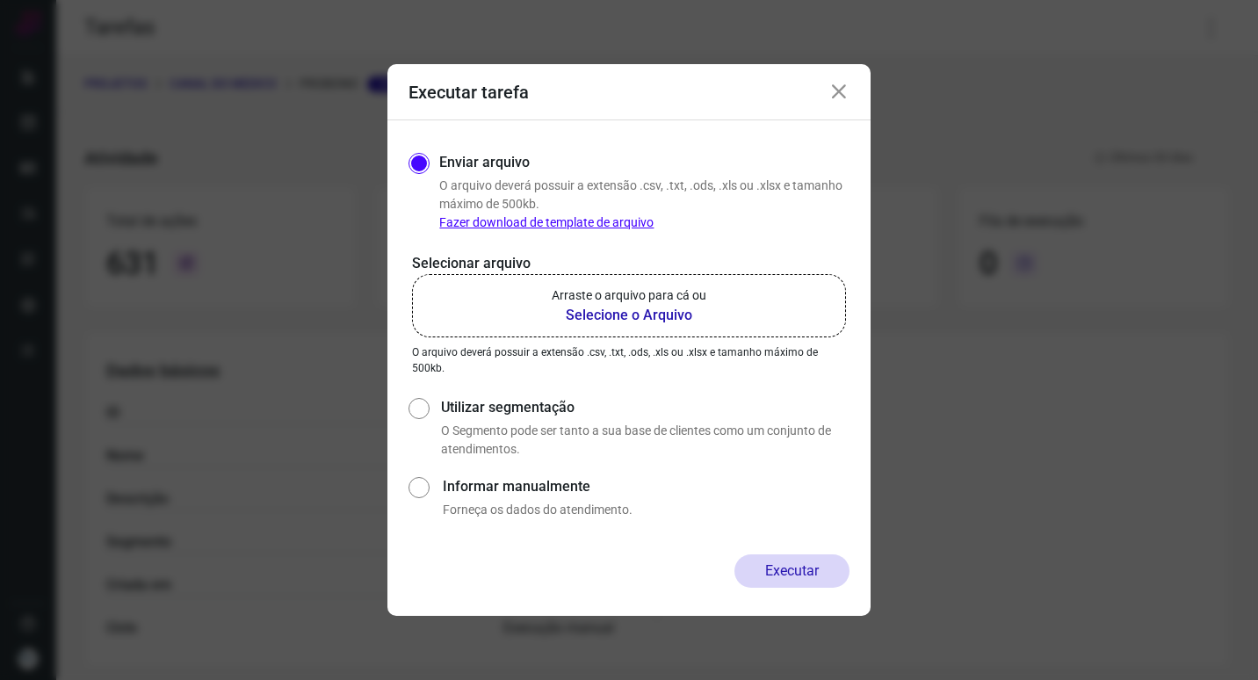
click at [602, 311] on b "Selecione o Arquivo" at bounding box center [629, 315] width 155 height 21
click at [0, 0] on input "Arraste o arquivo para cá ou Selecione o Arquivo" at bounding box center [0, 0] width 0 height 0
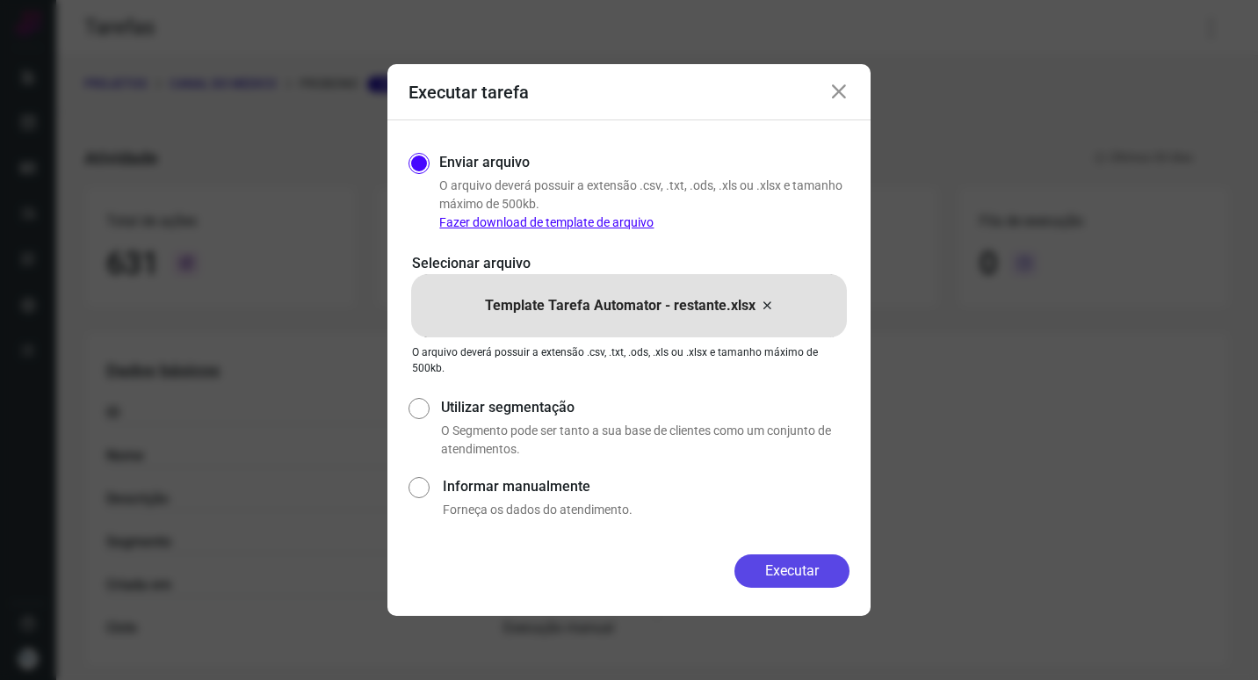
click at [784, 566] on button "Executar" at bounding box center [791, 570] width 115 height 33
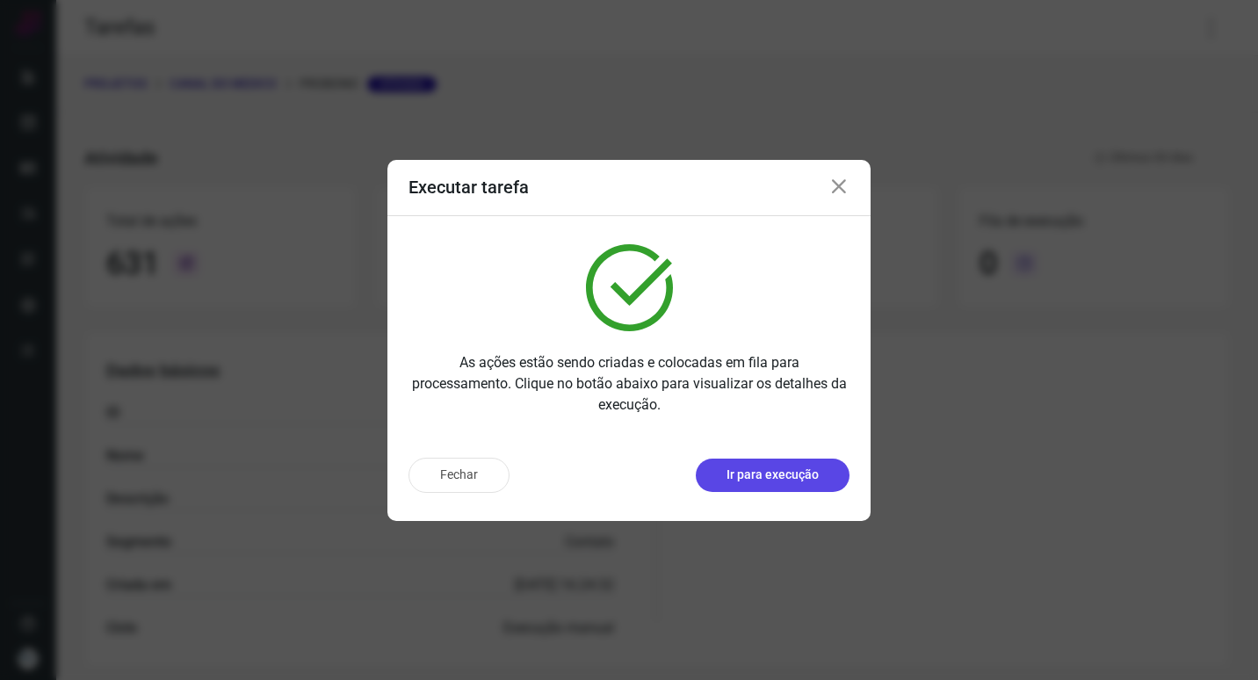
click at [783, 473] on p "Ir para execução" at bounding box center [772, 474] width 92 height 18
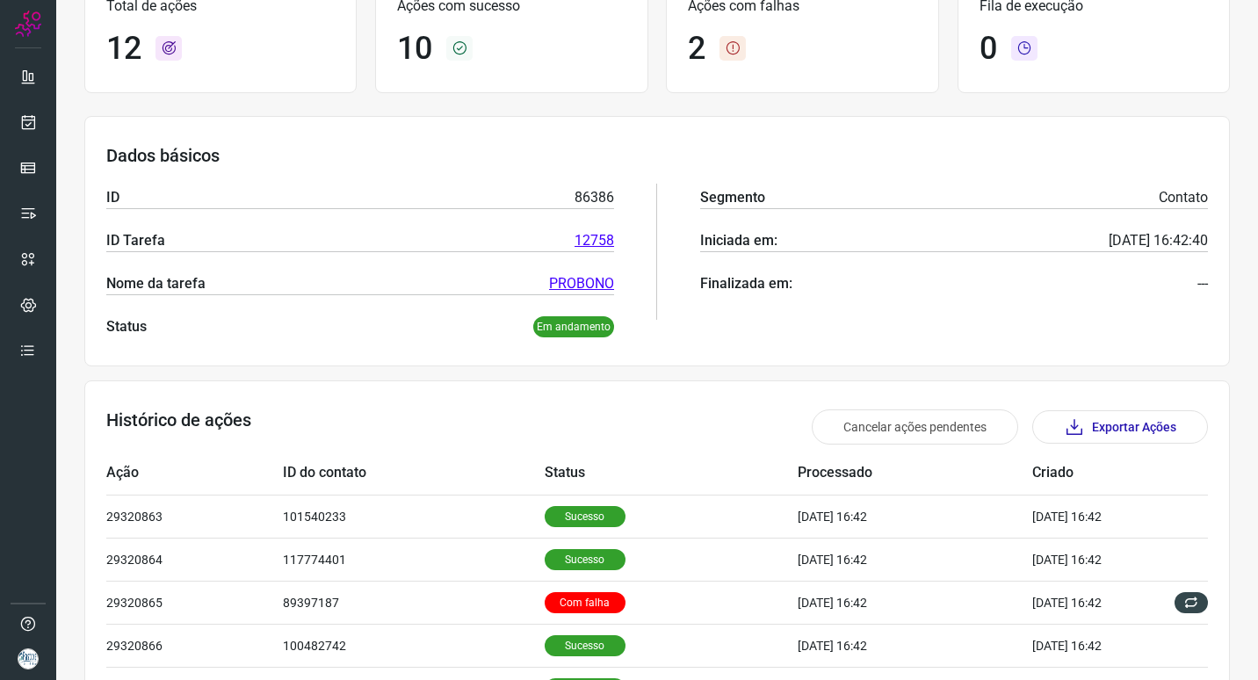
scroll to position [439, 0]
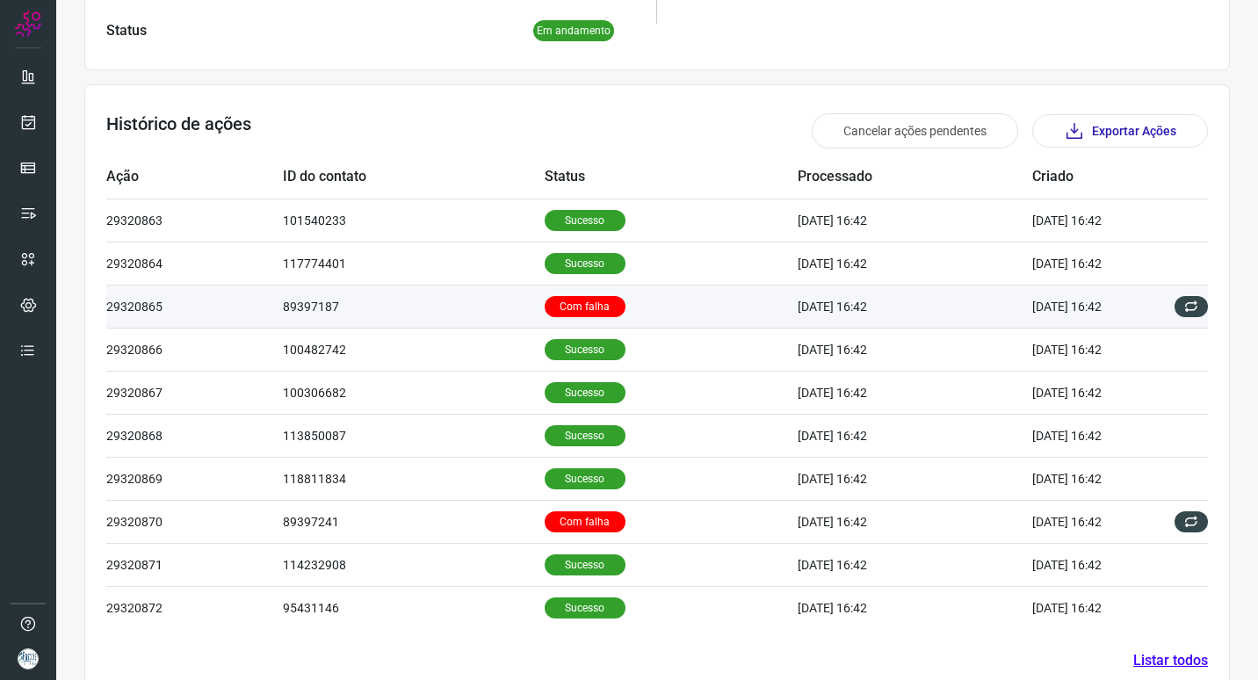
click at [467, 311] on td "89397187" at bounding box center [414, 306] width 262 height 43
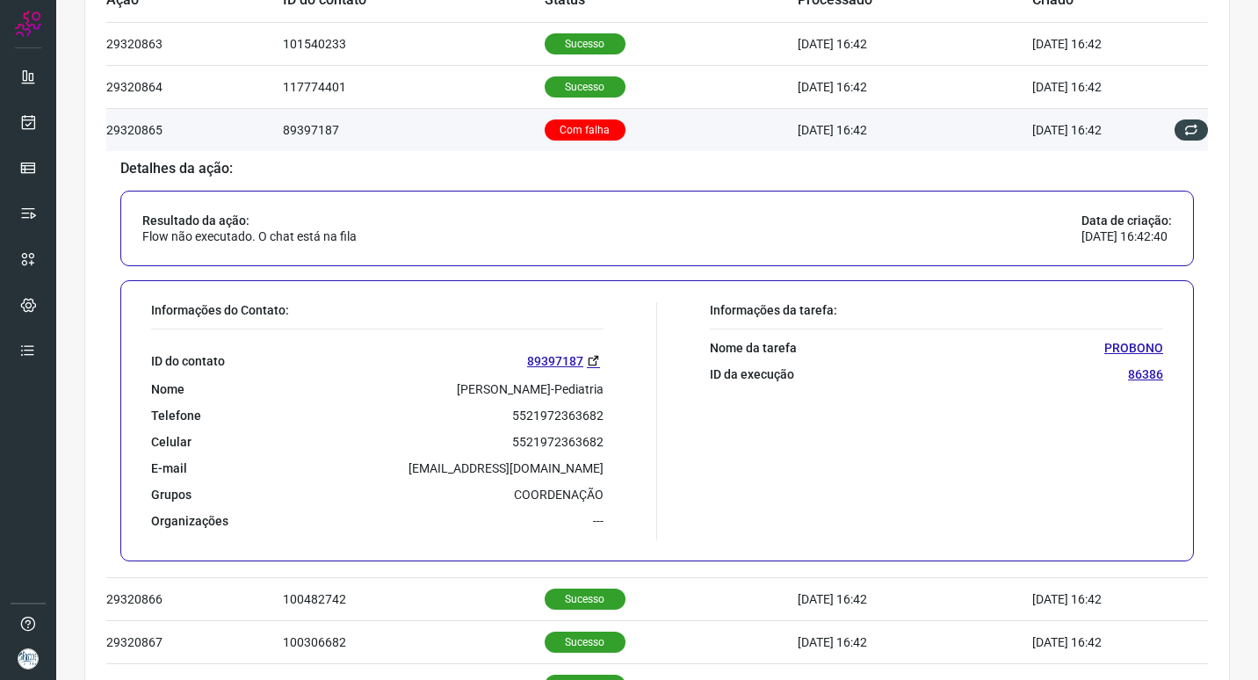
scroll to position [703, 0]
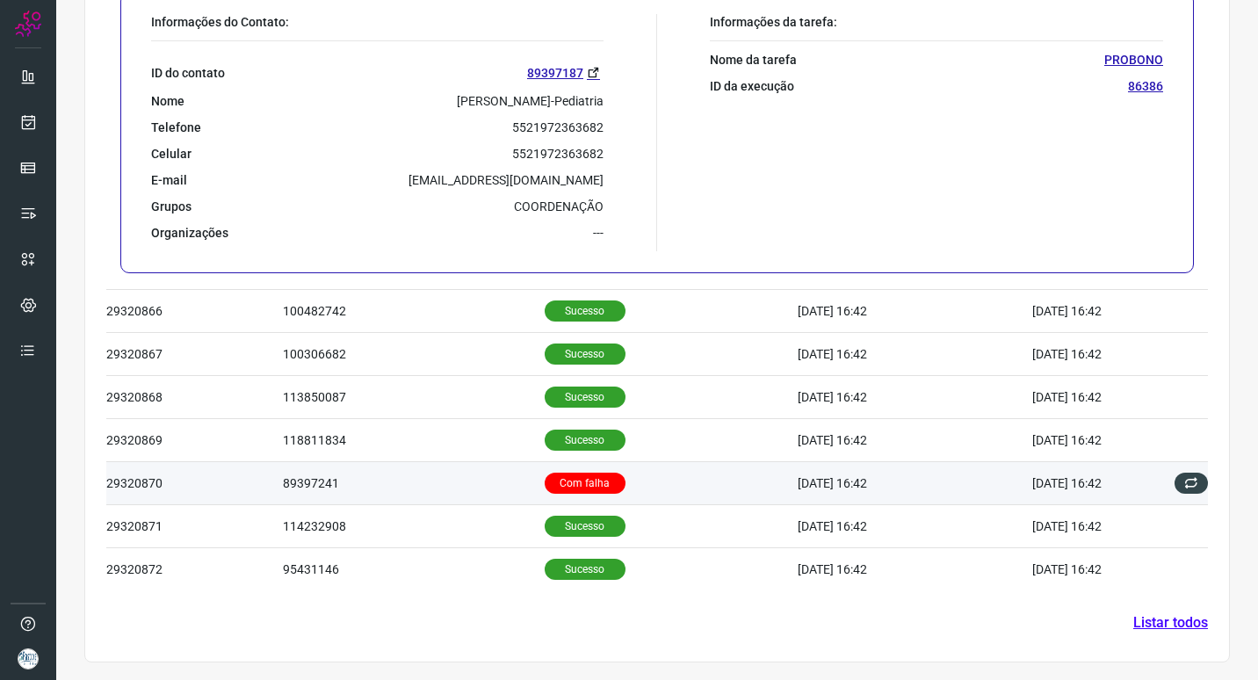
click at [462, 493] on td "89397241" at bounding box center [414, 483] width 262 height 43
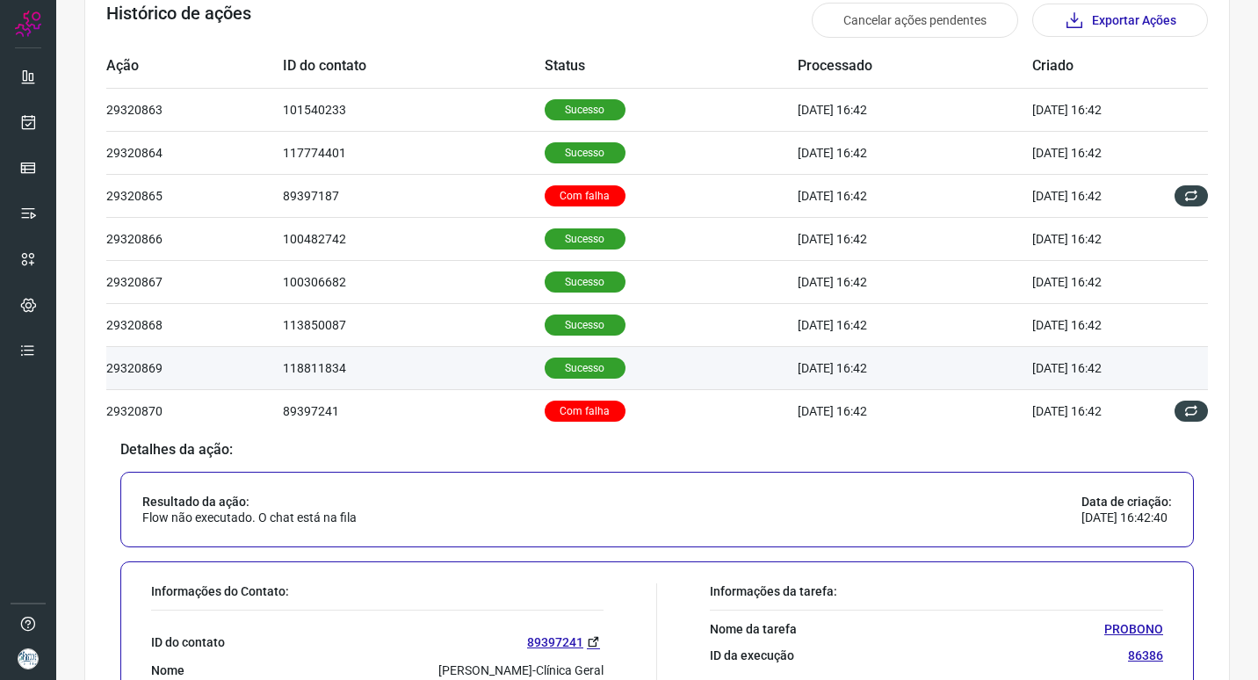
scroll to position [477, 0]
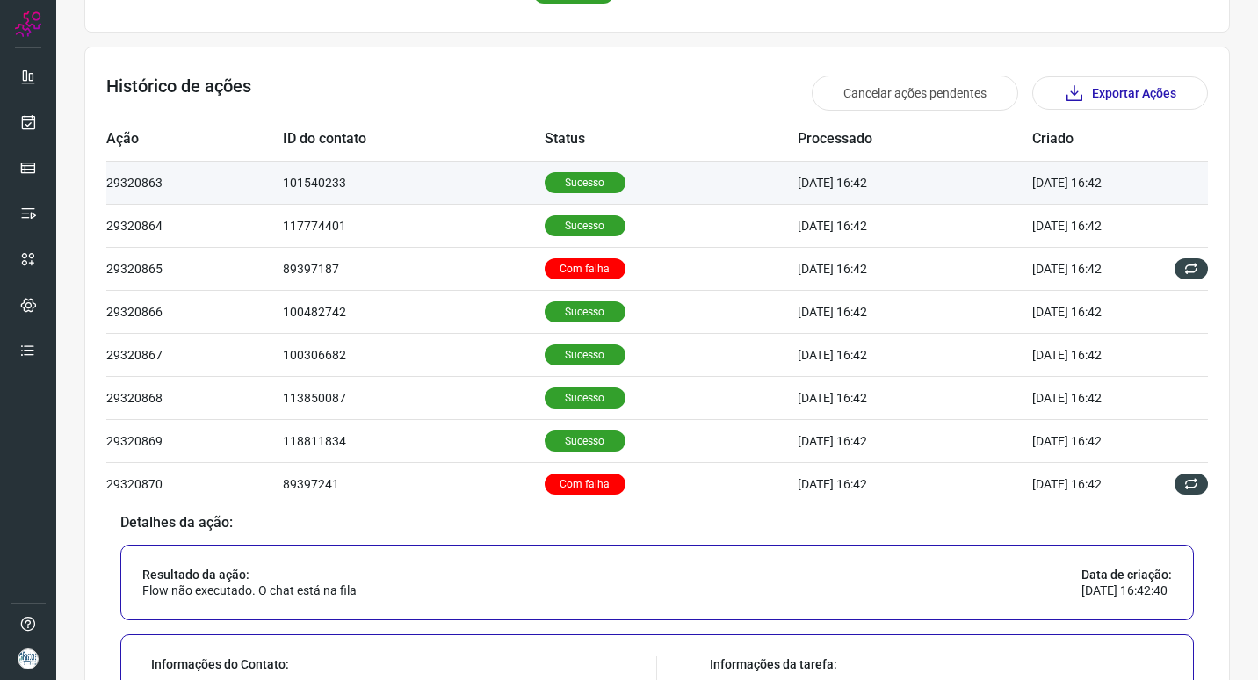
click at [441, 187] on td "101540233" at bounding box center [414, 182] width 262 height 43
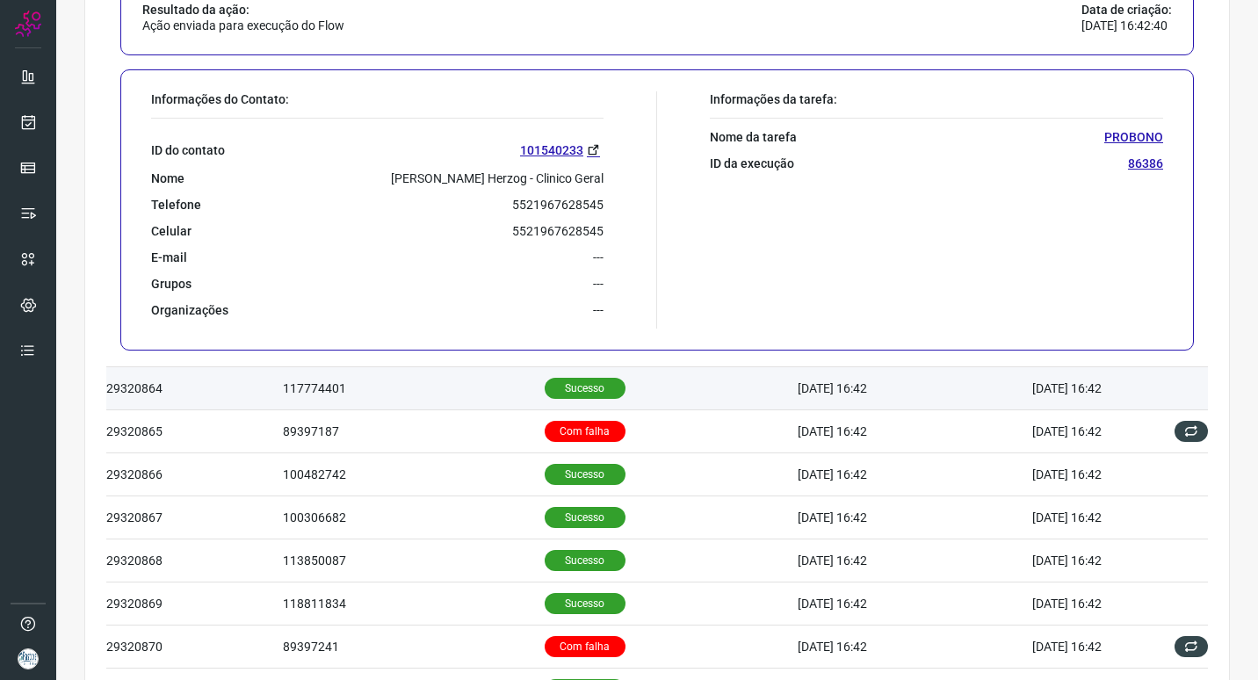
click at [454, 391] on td "117774401" at bounding box center [414, 388] width 262 height 43
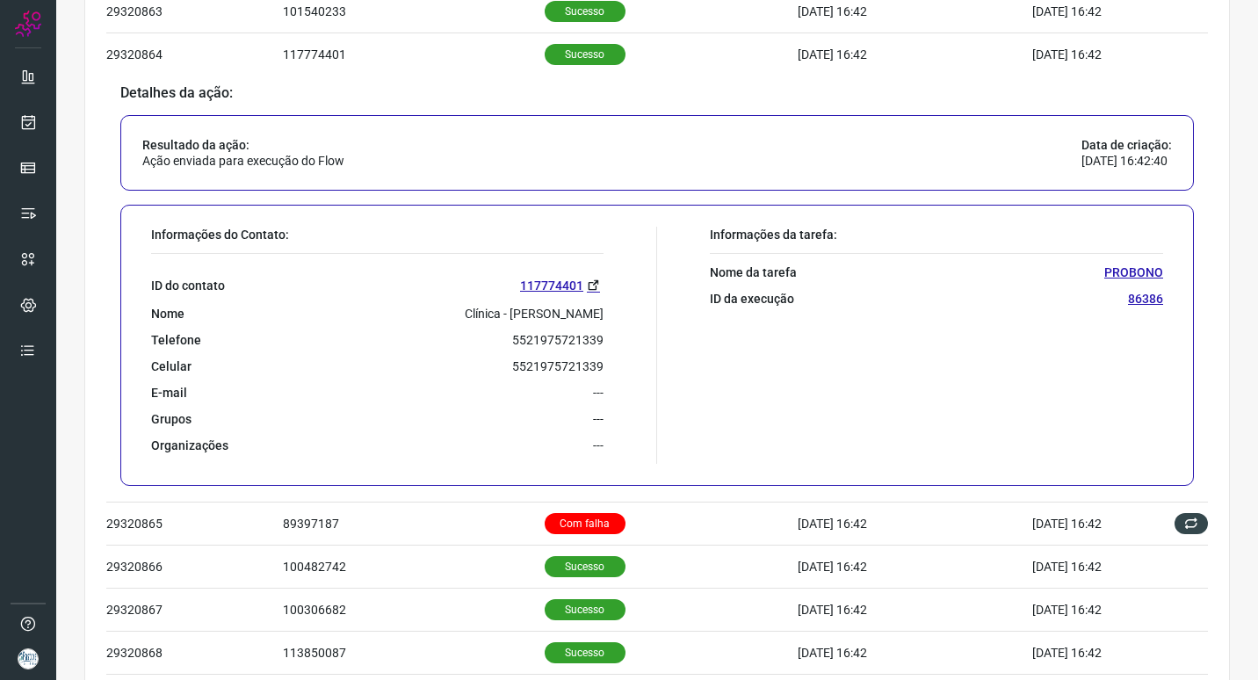
scroll to position [665, 0]
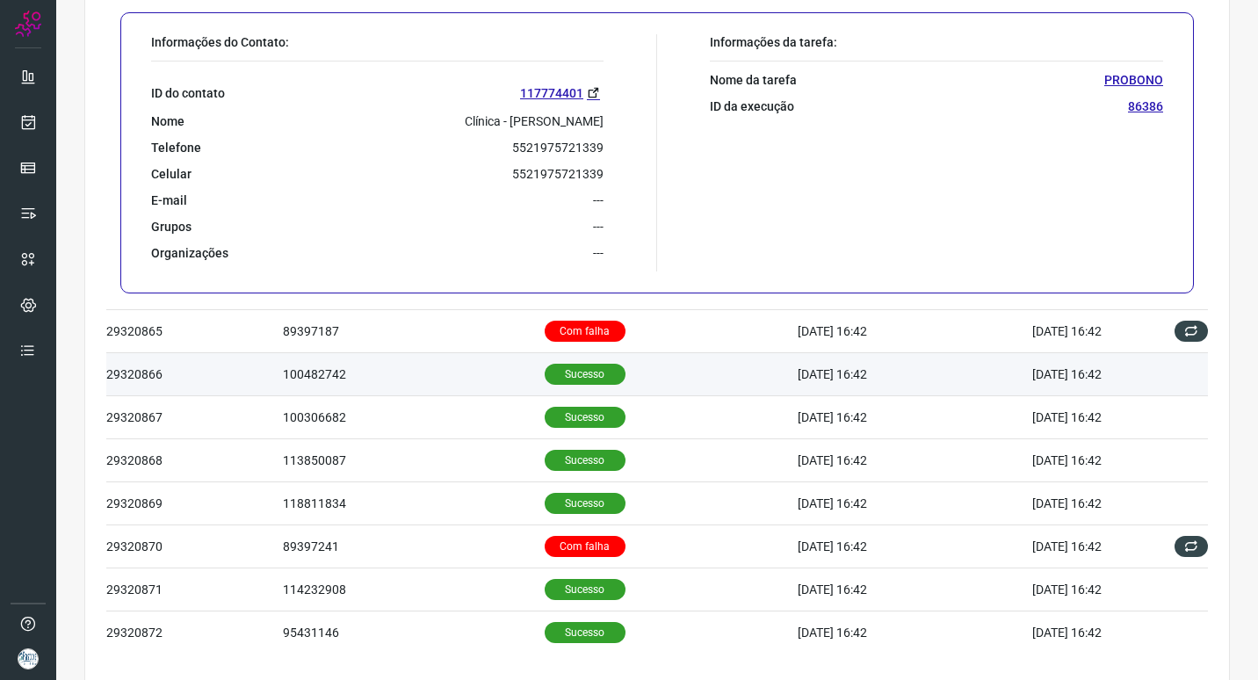
click at [408, 369] on td "100482742" at bounding box center [414, 374] width 262 height 43
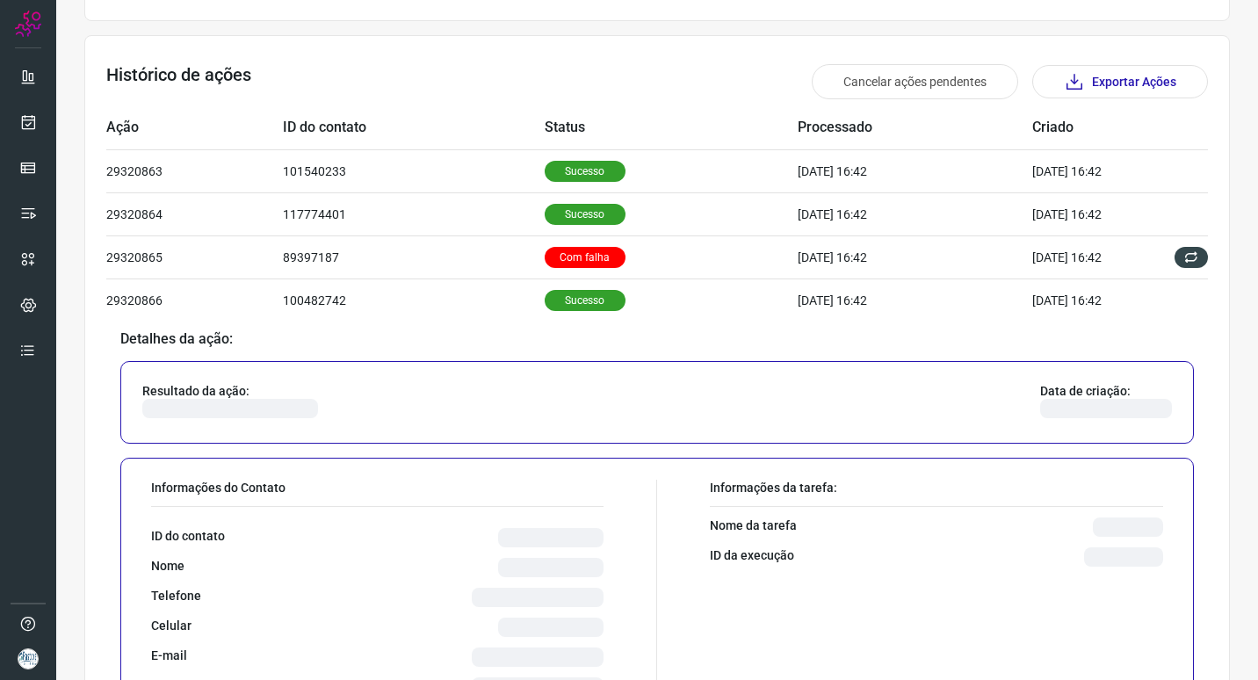
scroll to position [853, 0]
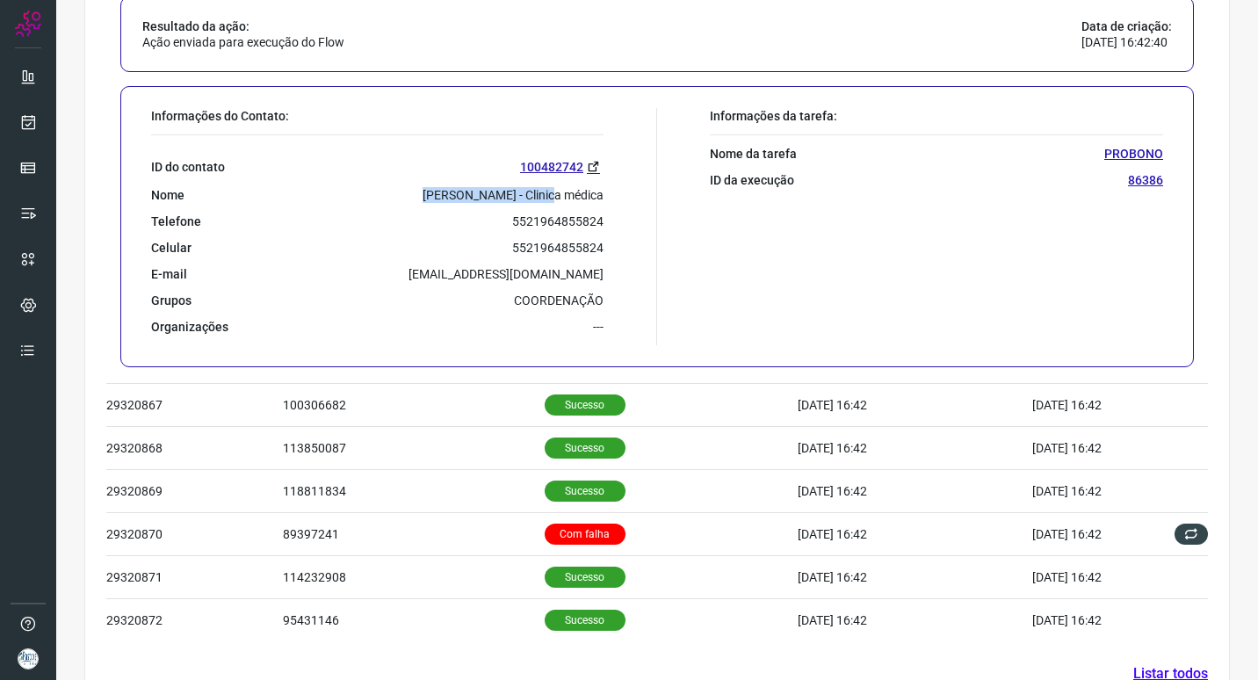
drag, startPoint x: 375, startPoint y: 191, endPoint x: 506, endPoint y: 196, distance: 131.0
click at [506, 196] on div "Nome Maria Eduarda Barrouin - Clinica médica" at bounding box center [377, 195] width 452 height 16
copy p "Maria Eduarda Barrouin"
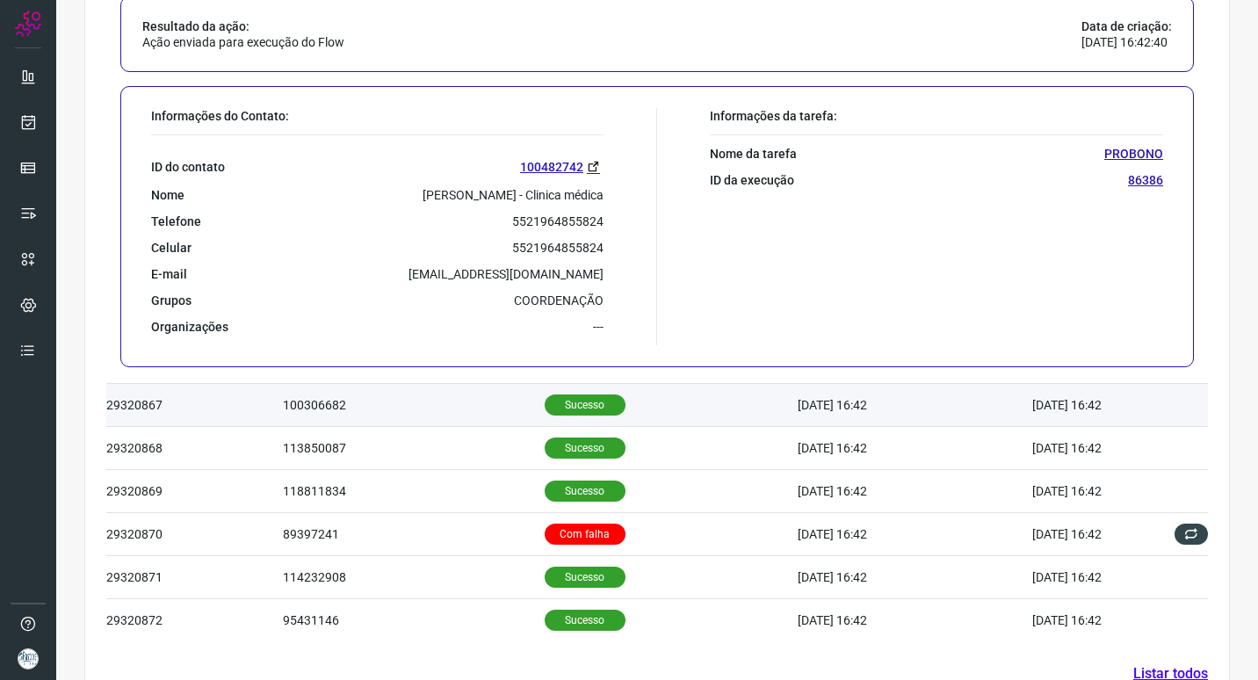
click at [419, 394] on td "100306682" at bounding box center [414, 405] width 262 height 43
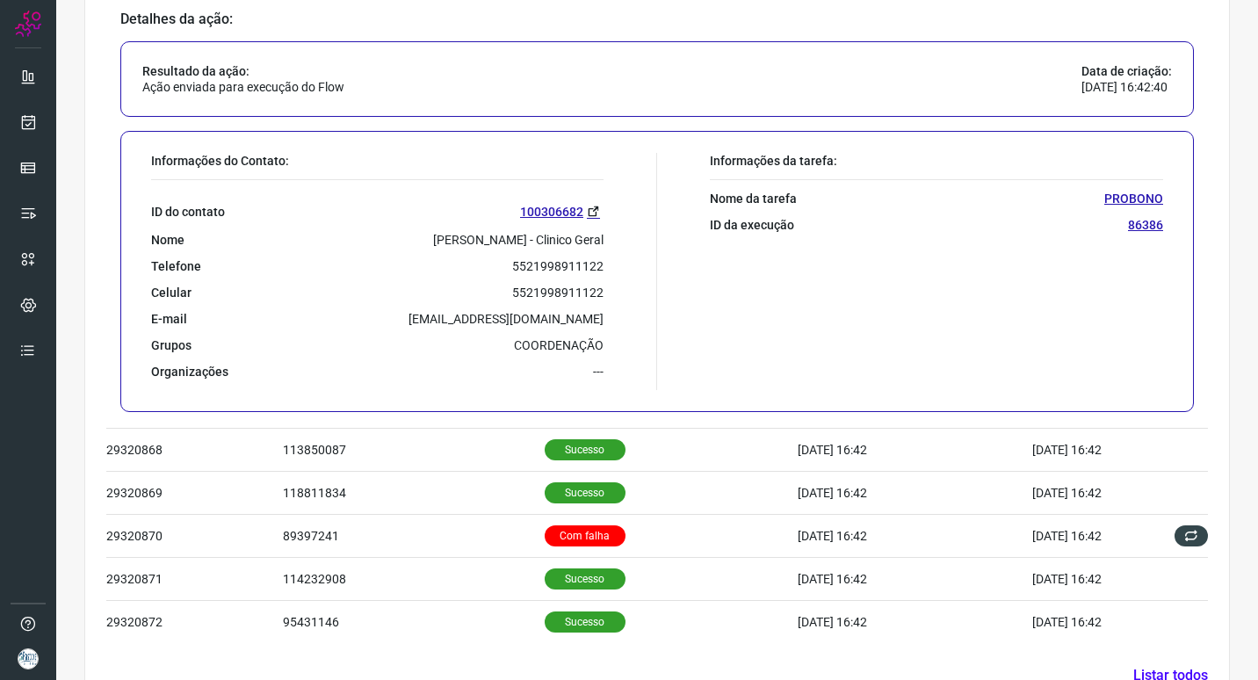
scroll to position [865, 0]
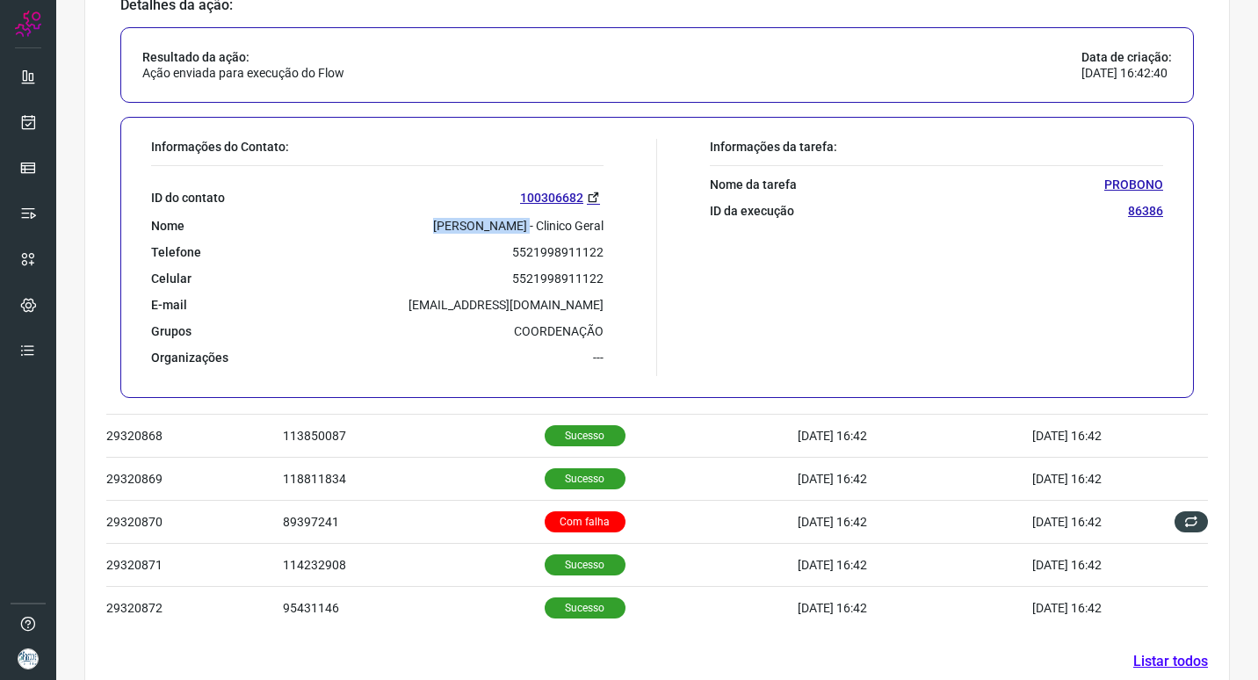
drag, startPoint x: 433, startPoint y: 216, endPoint x: 519, endPoint y: 228, distance: 86.9
click at [519, 228] on div "ID do contato 100306682 Nome Lara Schussler - Clinico Geral Telefone 5521998911…" at bounding box center [377, 265] width 452 height 199
copy p "Lara Schussler"
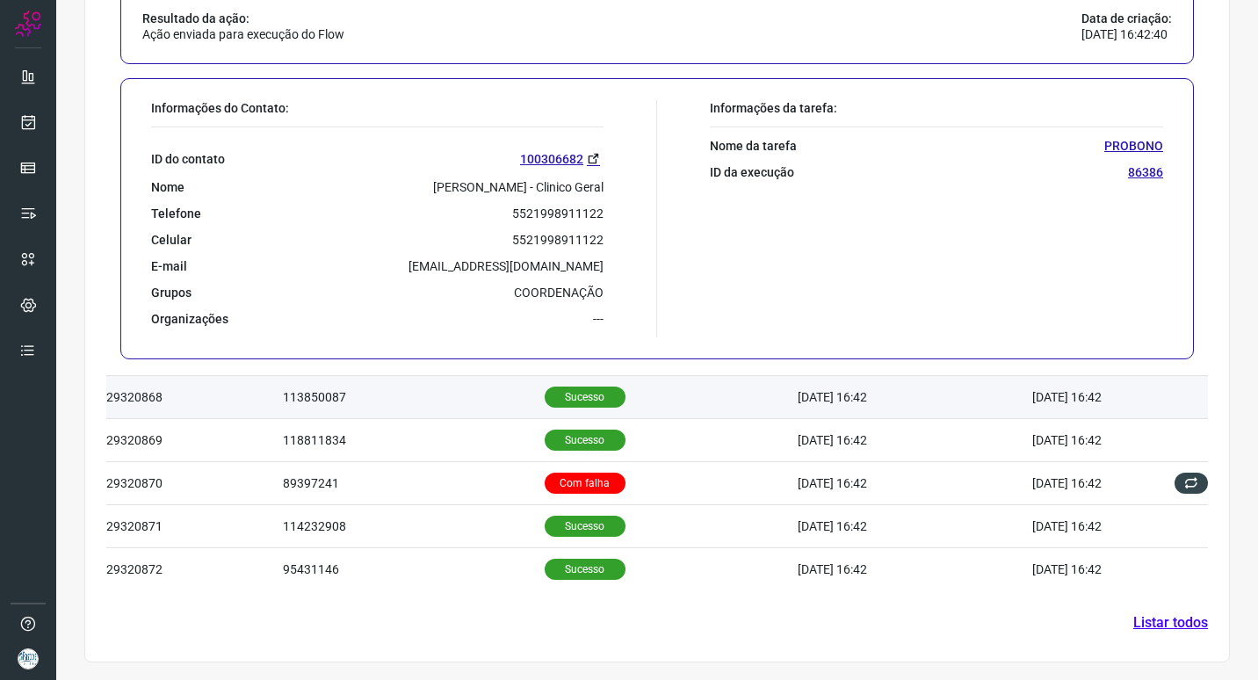
click at [431, 388] on td "113850087" at bounding box center [414, 397] width 262 height 43
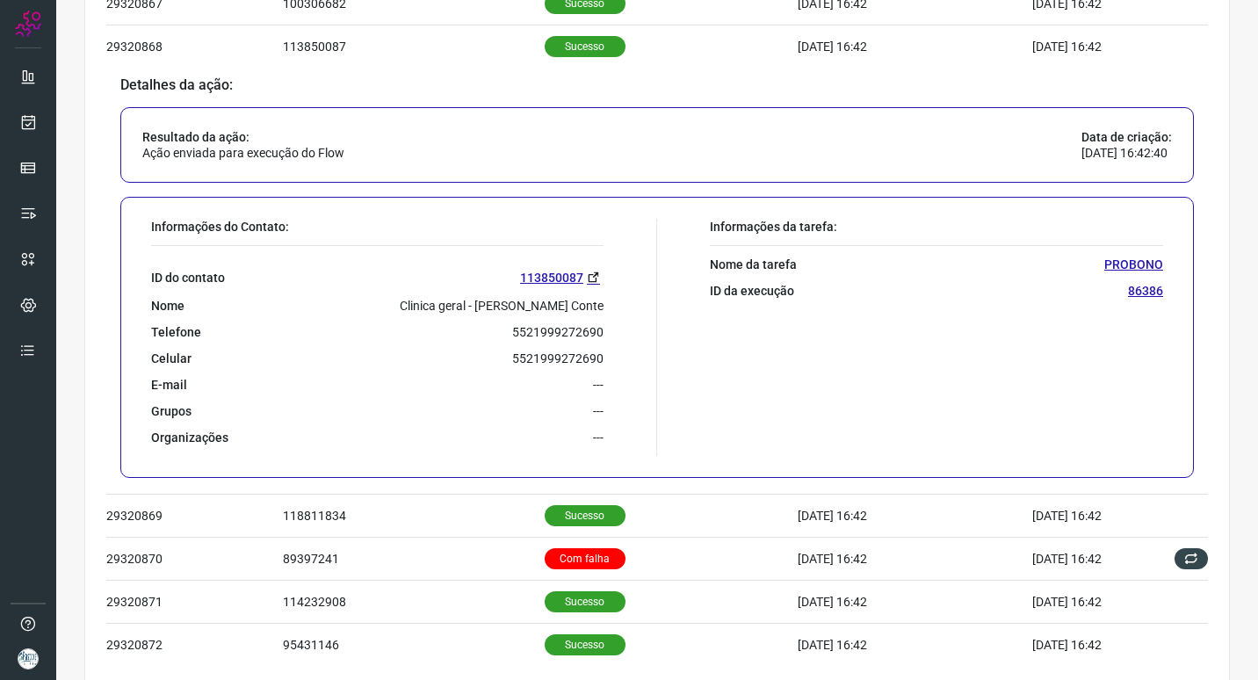
scroll to position [904, 0]
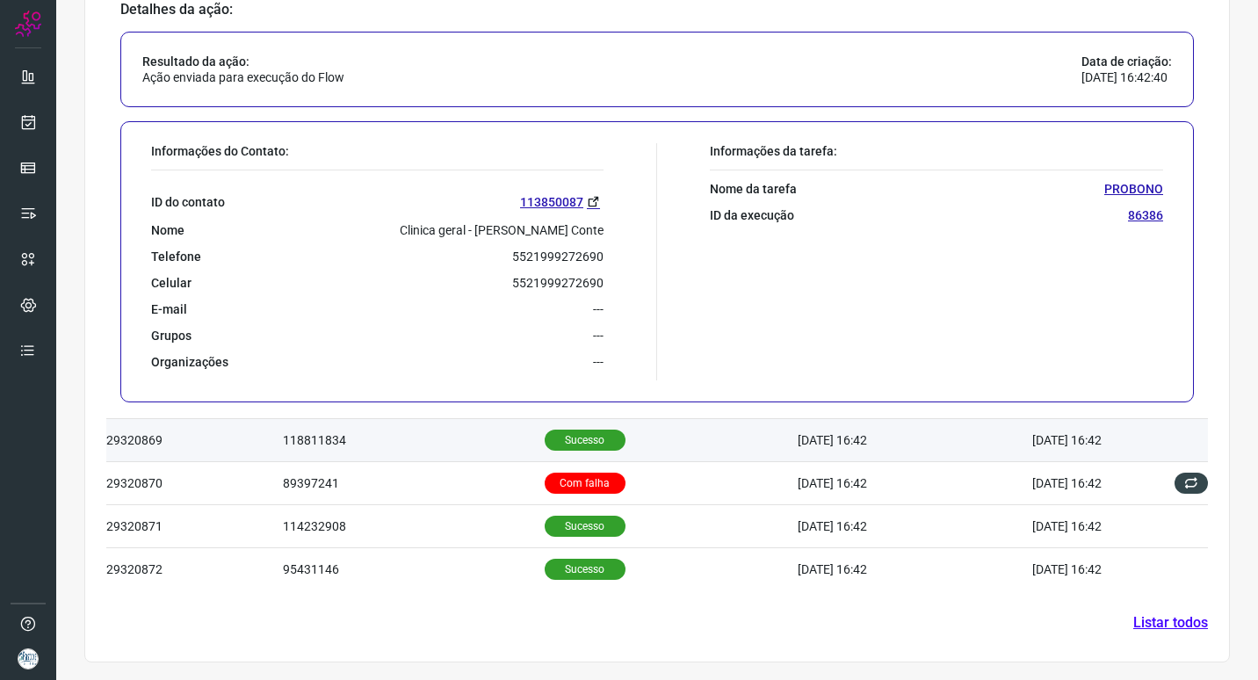
click at [458, 436] on td "118811834" at bounding box center [414, 440] width 262 height 43
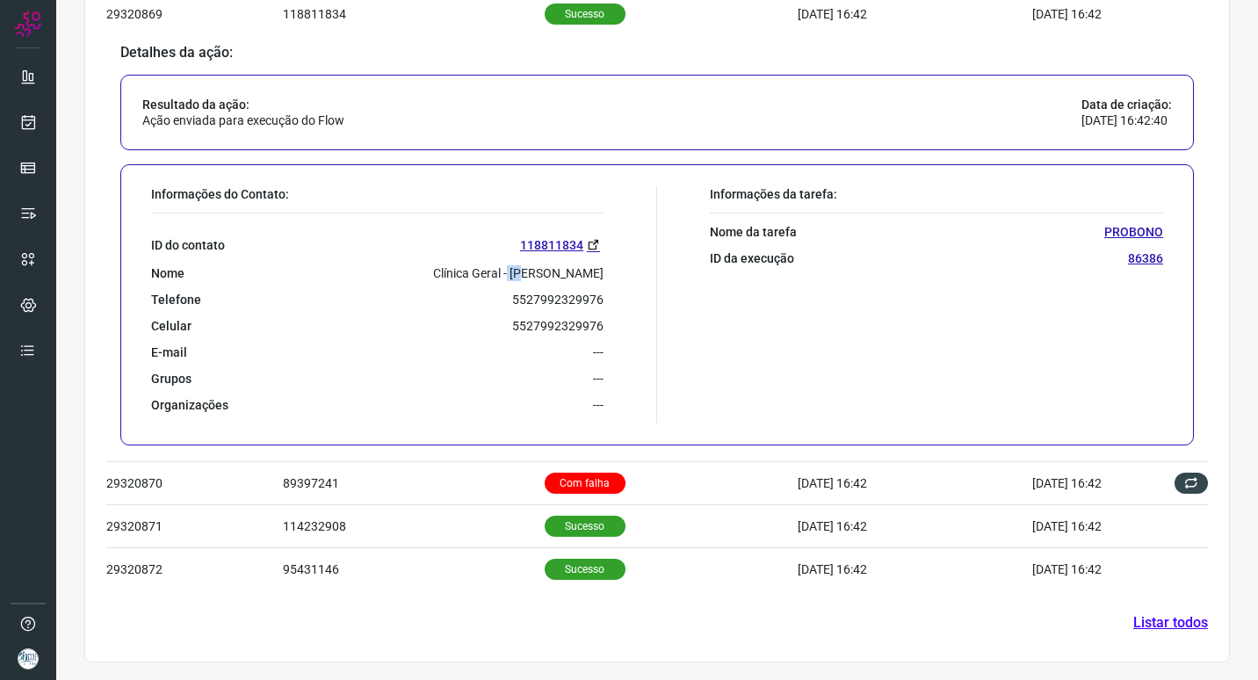
drag, startPoint x: 445, startPoint y: 271, endPoint x: 463, endPoint y: 270, distance: 17.7
click at [463, 270] on p "Clínica Geral - Natália Guimarães De Melo" at bounding box center [518, 273] width 170 height 16
drag, startPoint x: 450, startPoint y: 271, endPoint x: 601, endPoint y: 273, distance: 151.1
click at [601, 273] on div "Informações do Contato: ID do contato 118811834 Nome Clínica Geral - Natália Gu…" at bounding box center [399, 304] width 515 height 237
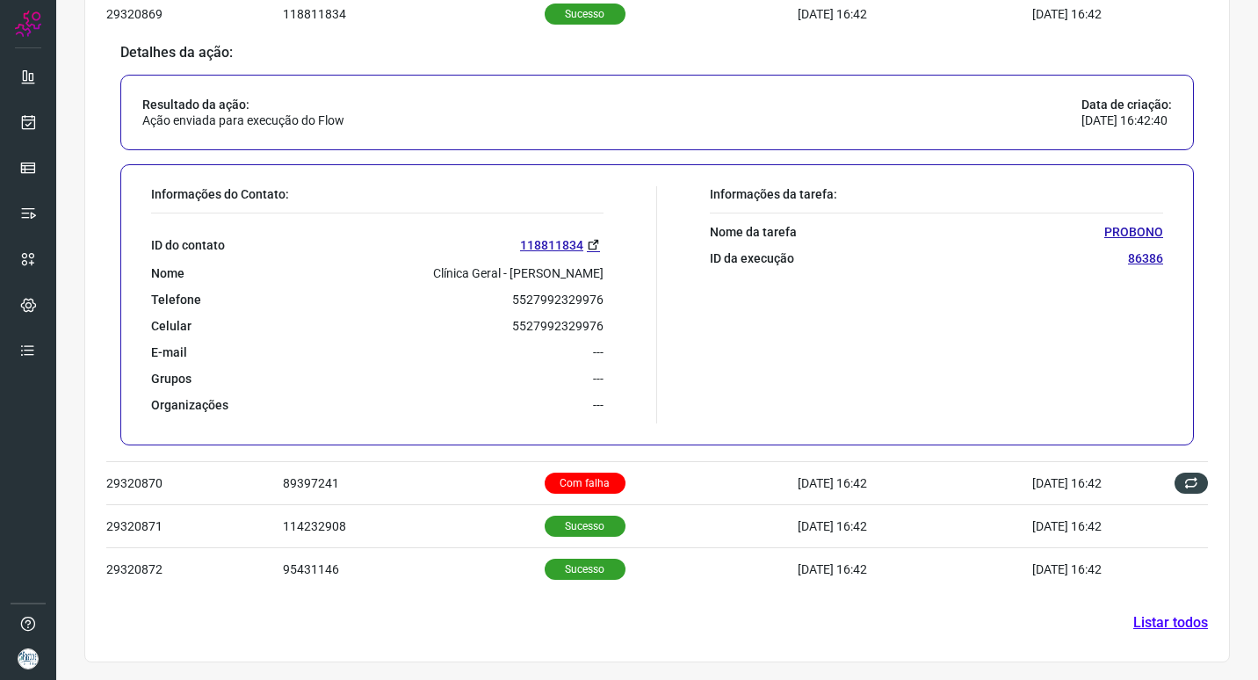
copy p "Natália Guimarães De Melo"
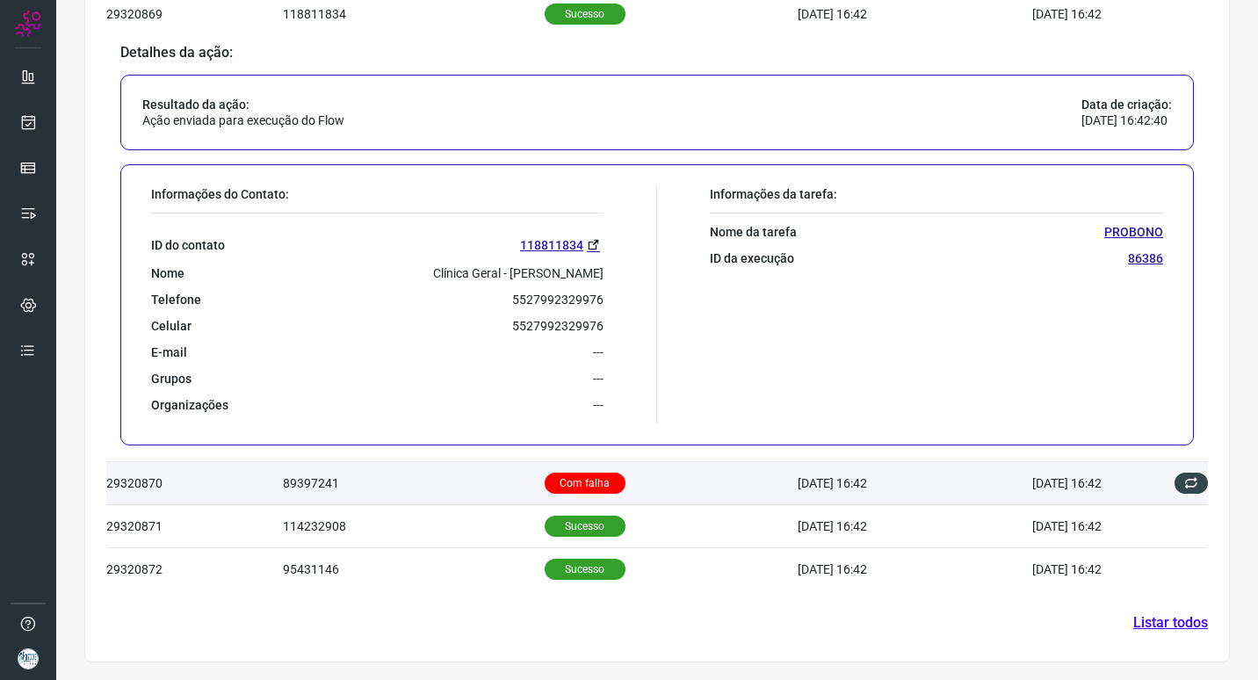
click at [474, 491] on td "89397241" at bounding box center [414, 483] width 262 height 43
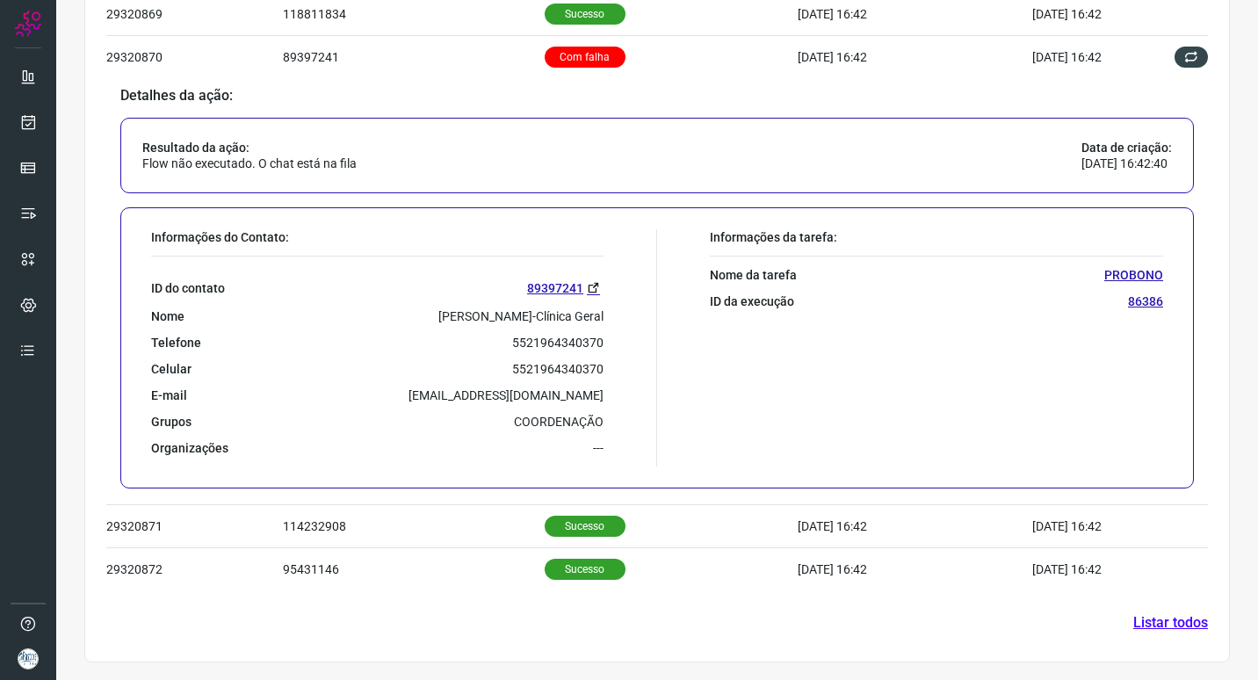
drag, startPoint x: 378, startPoint y: 314, endPoint x: 362, endPoint y: 314, distance: 15.8
click at [438, 314] on p "Giovanna Carvalho Ferreira Prado-Clínica Geral" at bounding box center [520, 316] width 165 height 16
drag, startPoint x: 345, startPoint y: 312, endPoint x: 525, endPoint y: 314, distance: 180.1
click at [525, 314] on p "Giovanna Carvalho Ferreira Prado-Clínica Geral" at bounding box center [520, 316] width 165 height 16
copy p "Giovanna Carvalho Ferreira Prado"
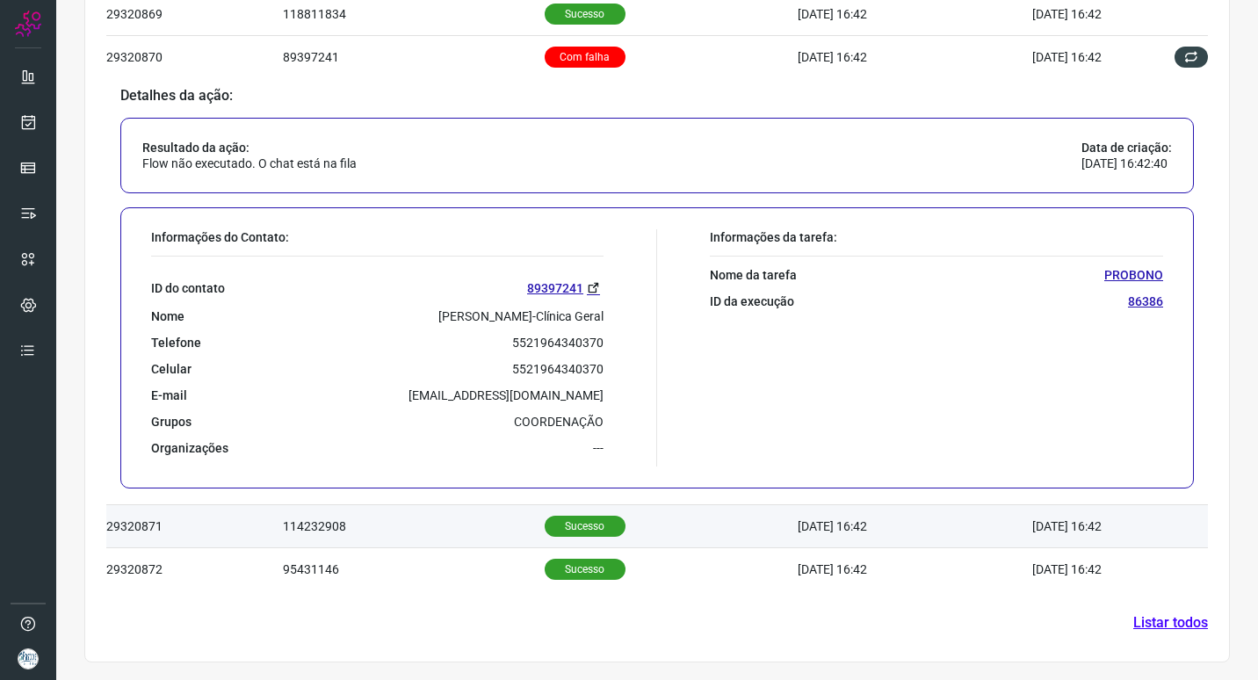
click at [699, 530] on td "Sucesso" at bounding box center [672, 526] width 254 height 43
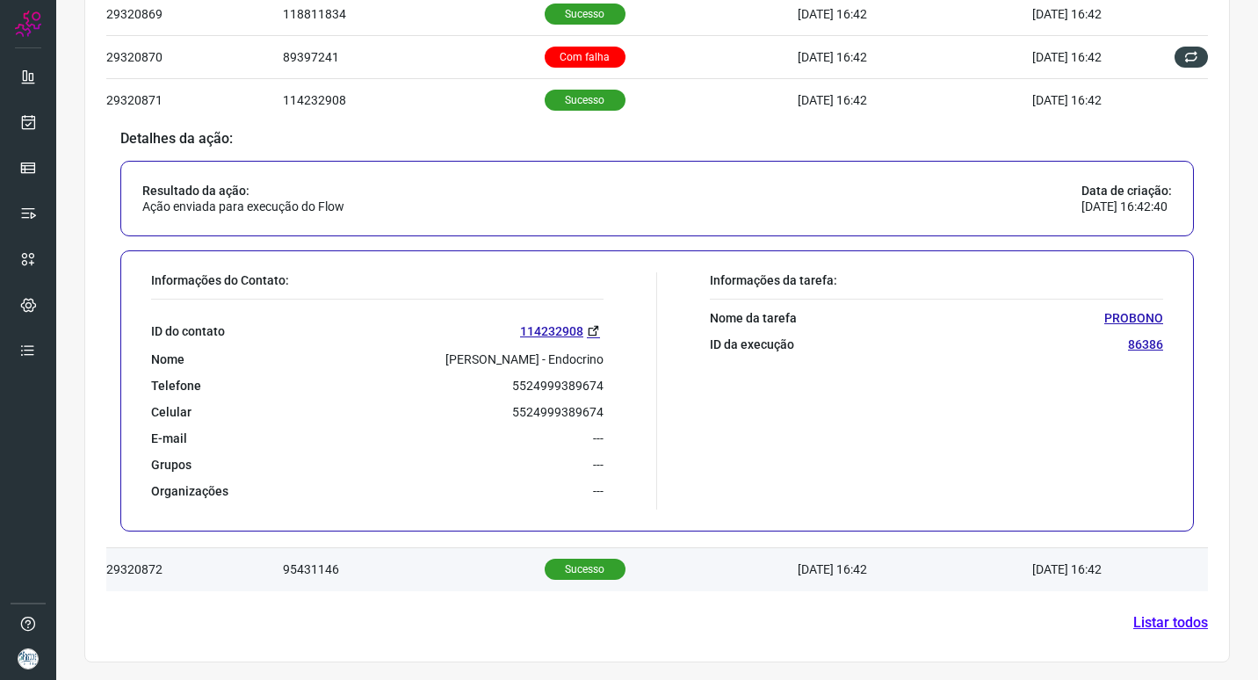
click at [385, 567] on td "95431146" at bounding box center [414, 569] width 262 height 43
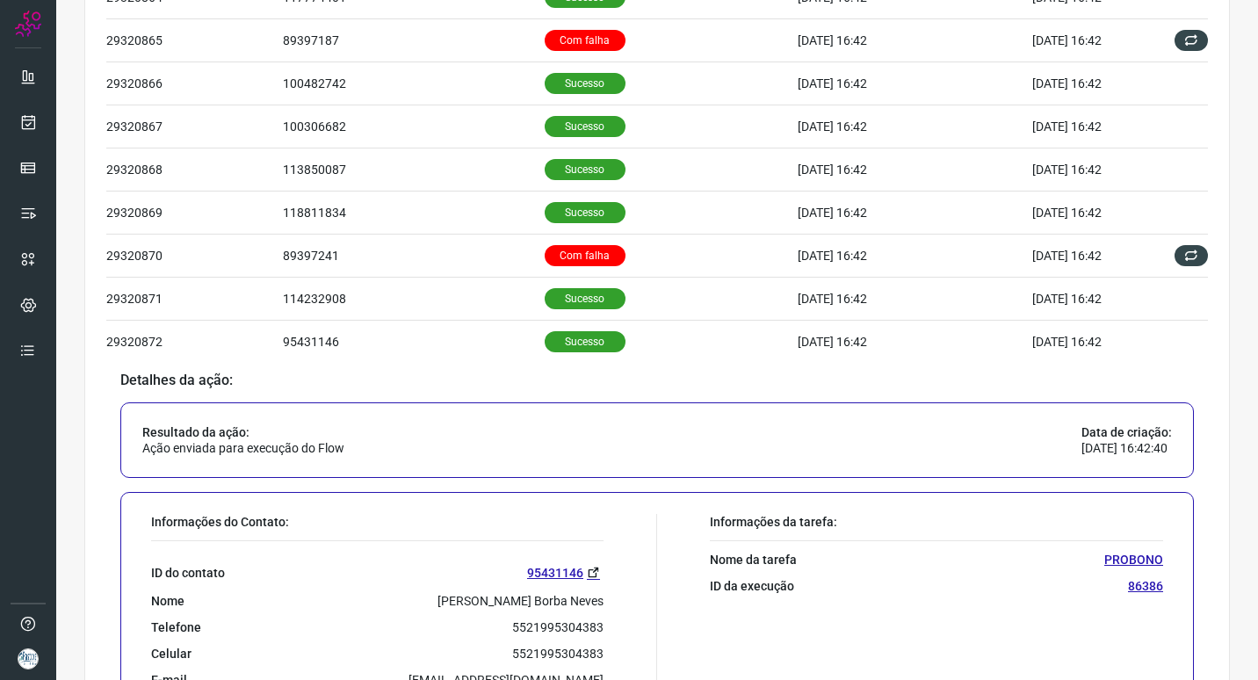
scroll to position [903, 0]
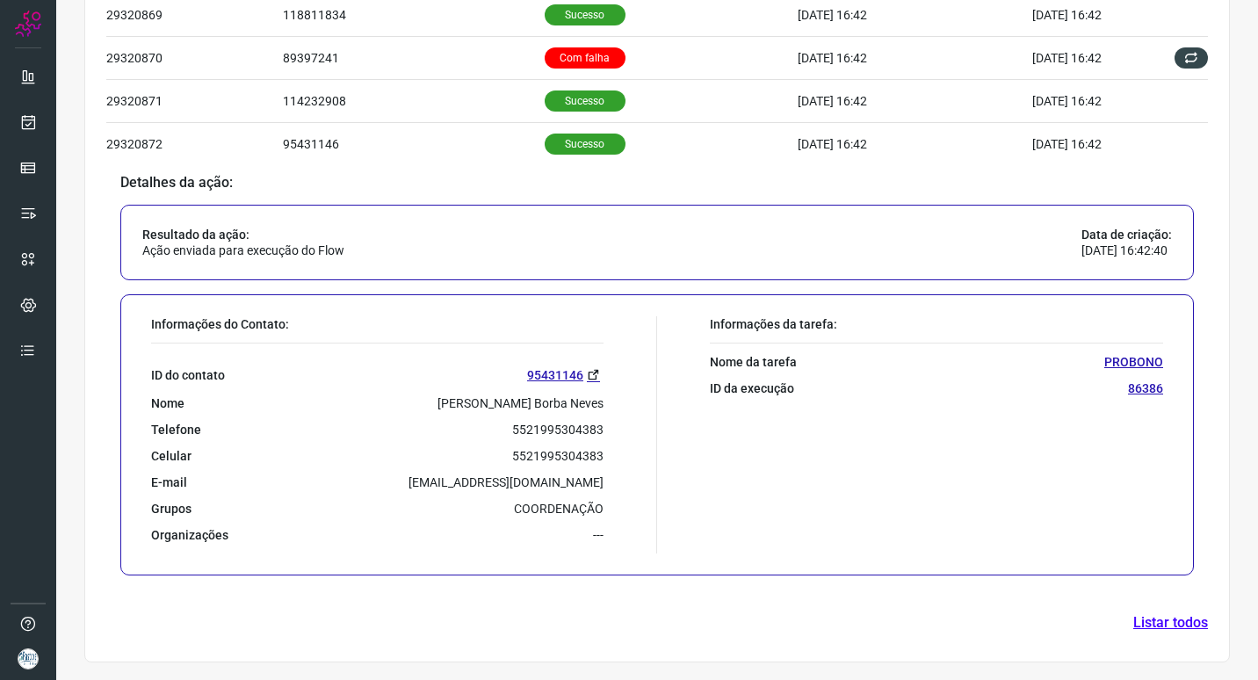
click at [1177, 623] on link "Listar todos" at bounding box center [1170, 622] width 75 height 21
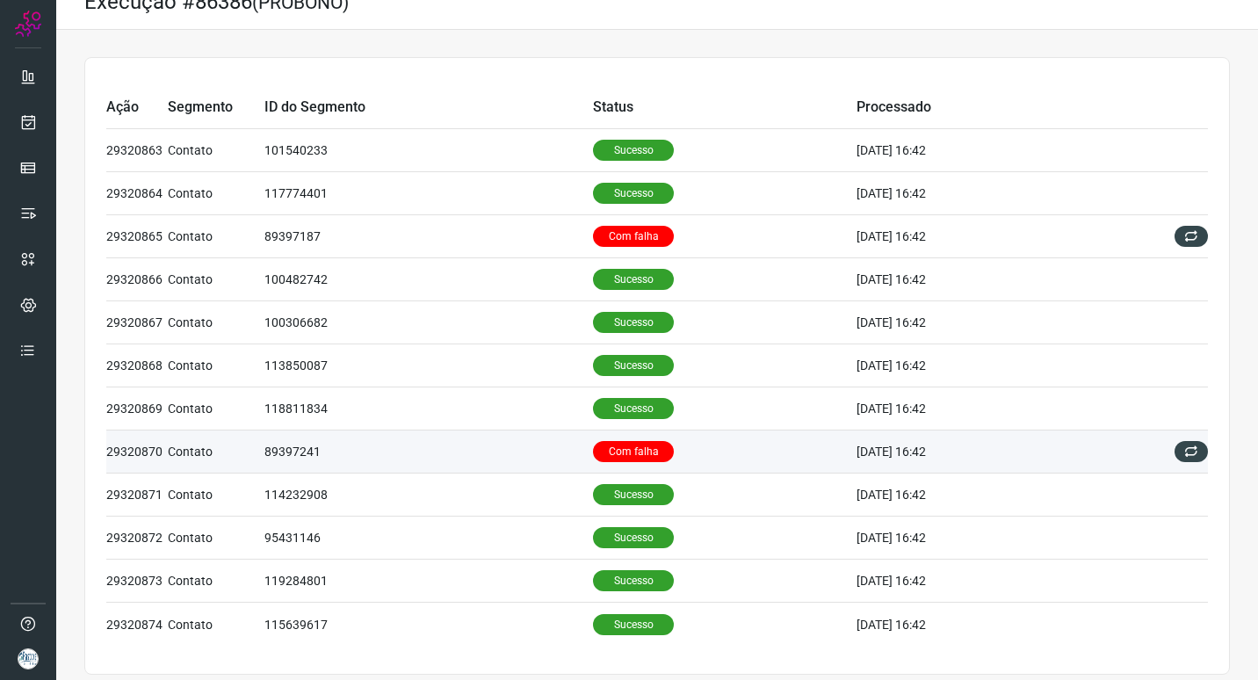
scroll to position [37, 0]
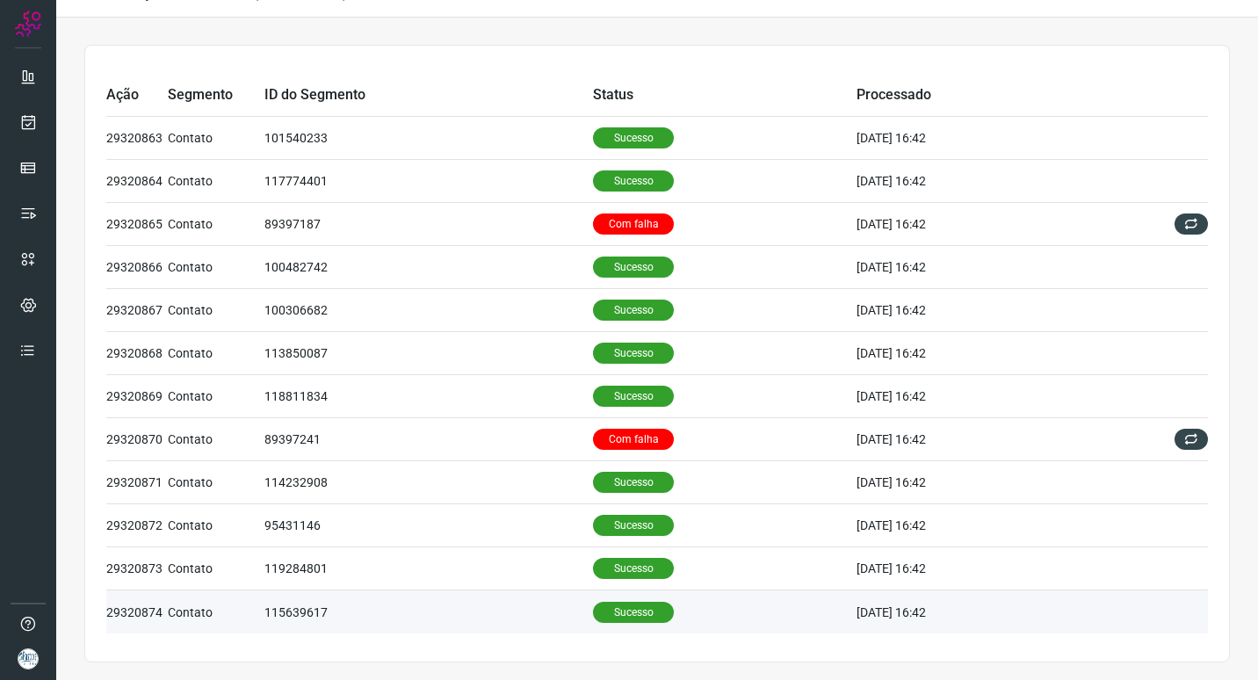
click at [490, 612] on td "115639617" at bounding box center [428, 611] width 328 height 43
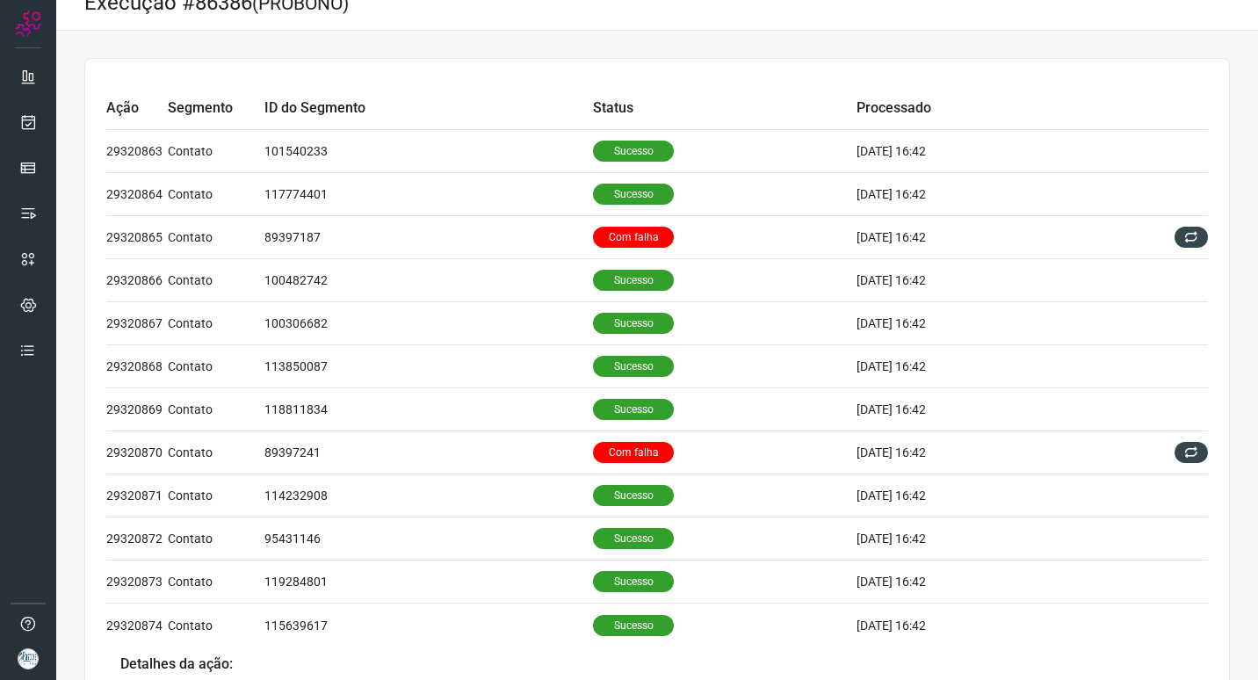
scroll to position [0, 0]
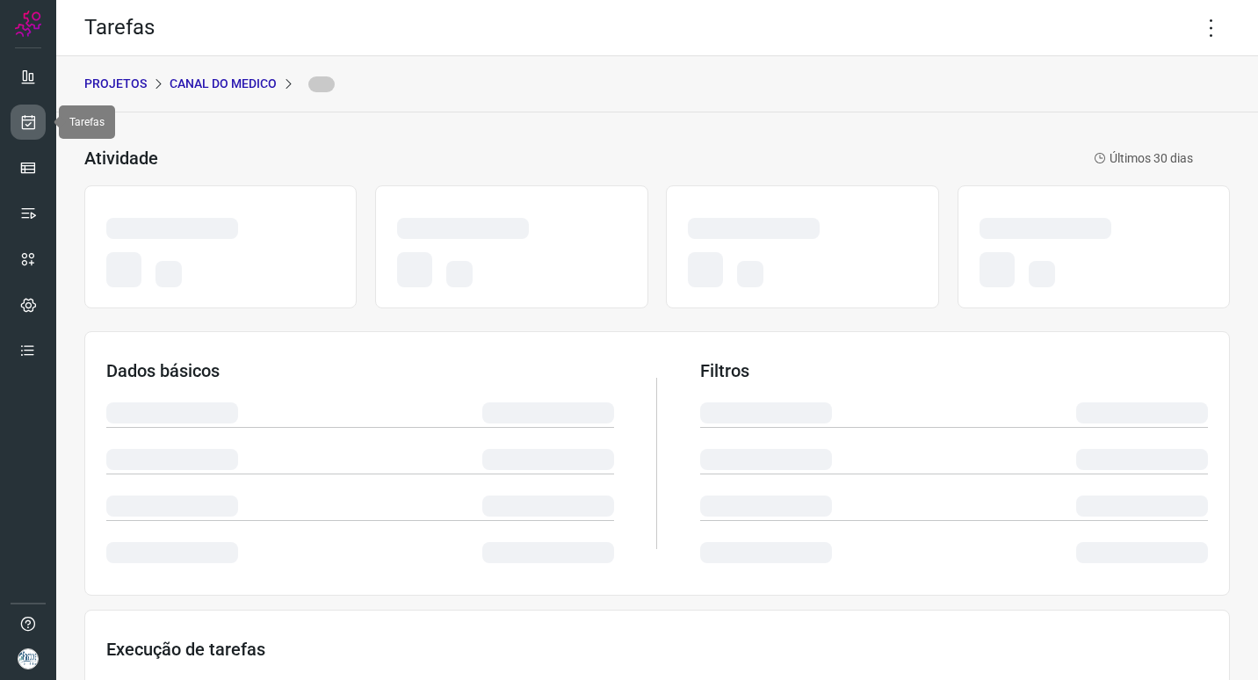
click at [32, 123] on icon at bounding box center [28, 122] width 18 height 18
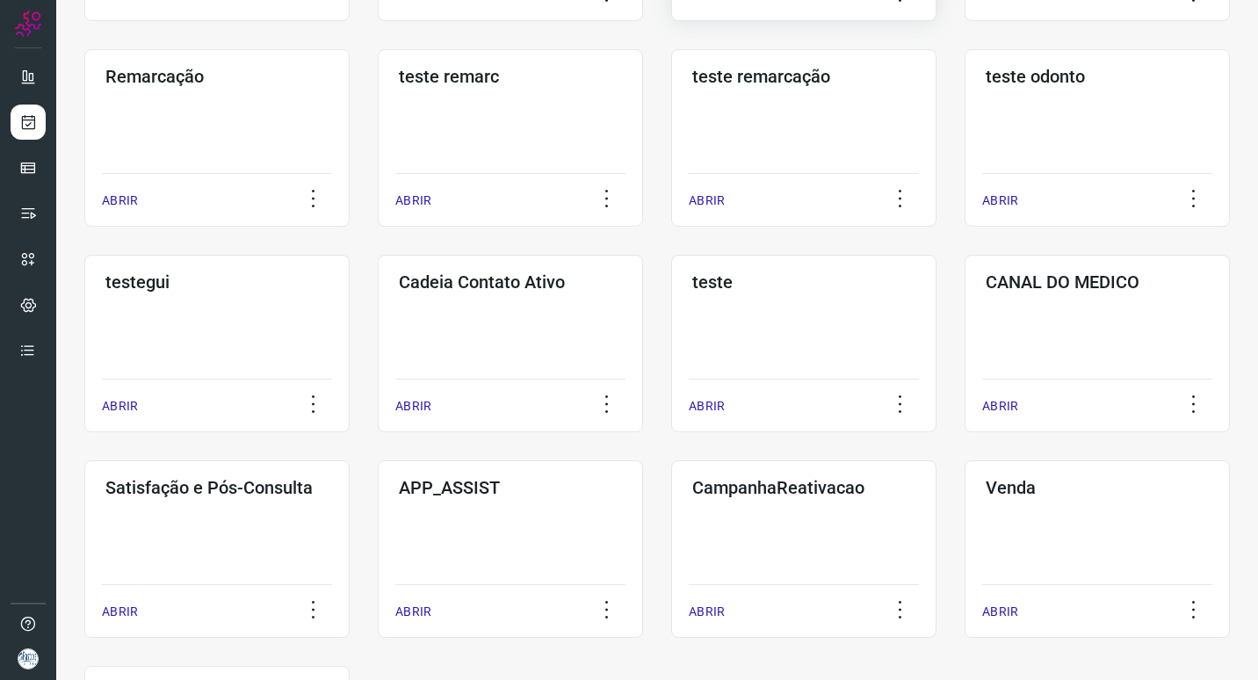
scroll to position [351, 0]
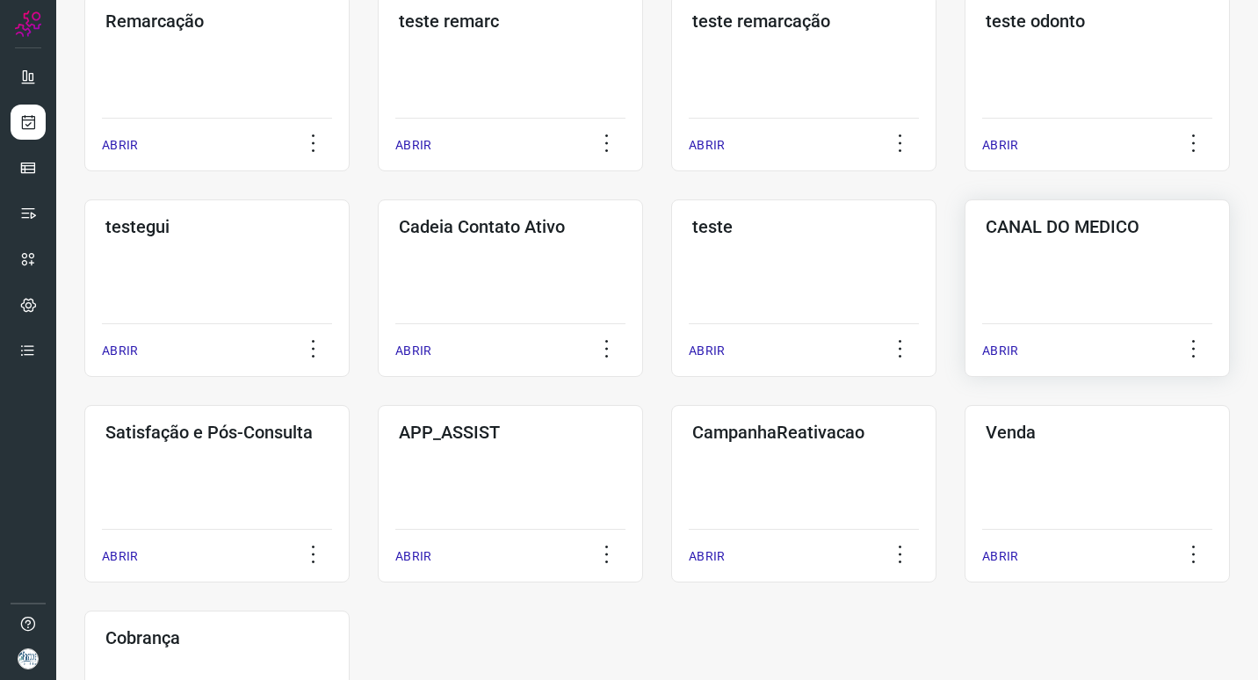
click at [1028, 239] on div "CANAL DO MEDICO ABRIR" at bounding box center [1096, 287] width 265 height 177
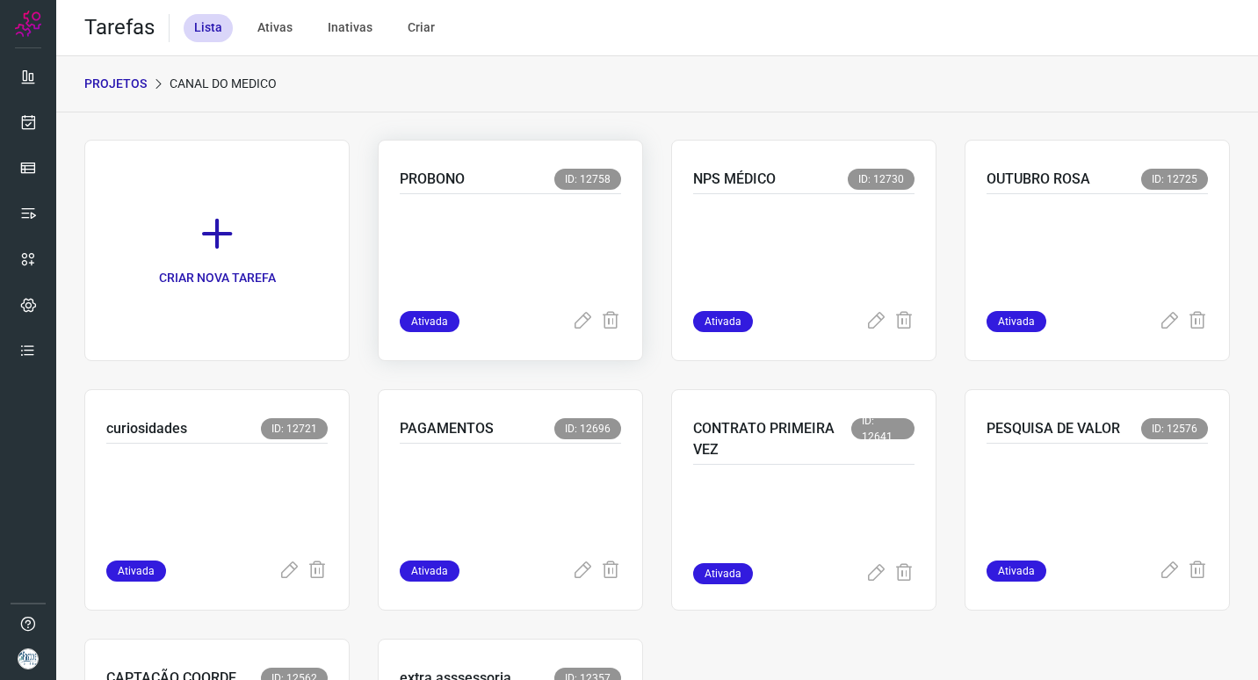
click at [586, 197] on div at bounding box center [510, 252] width 221 height 117
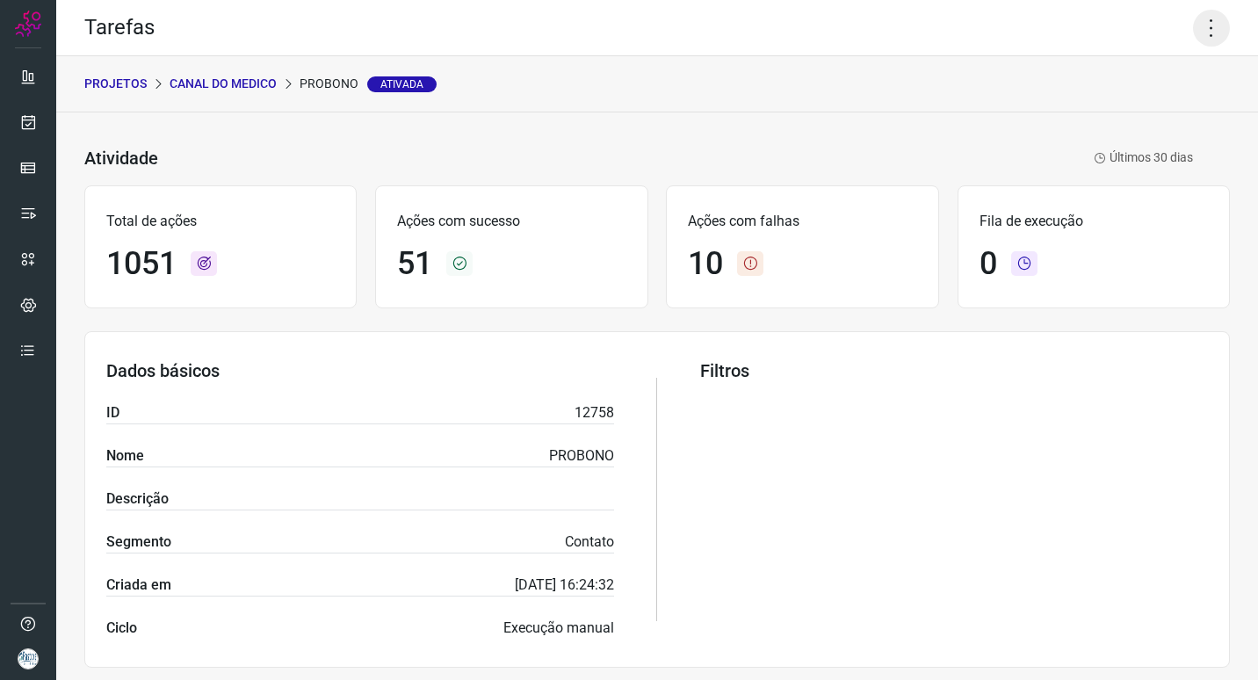
click at [1193, 34] on icon at bounding box center [1211, 28] width 37 height 37
click at [1126, 118] on li "Executar" at bounding box center [1136, 115] width 160 height 28
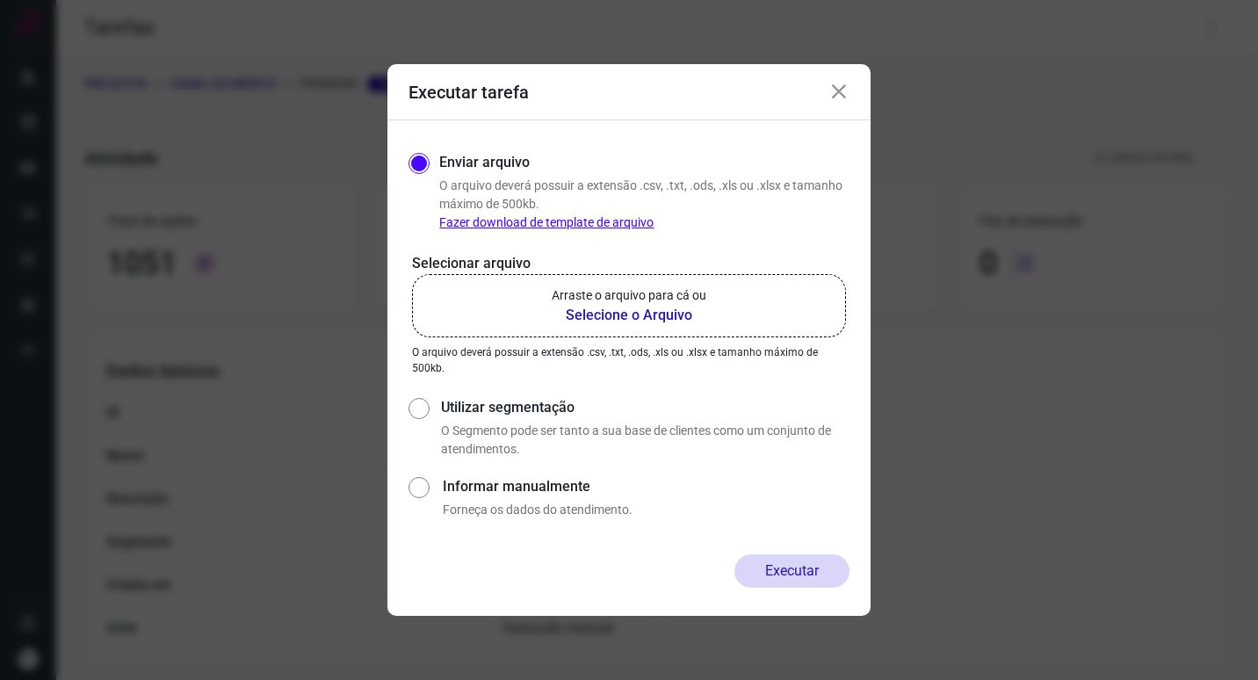
click at [621, 309] on b "Selecione o Arquivo" at bounding box center [629, 315] width 155 height 21
click at [0, 0] on input "Arraste o arquivo para cá ou Selecione o Arquivo" at bounding box center [0, 0] width 0 height 0
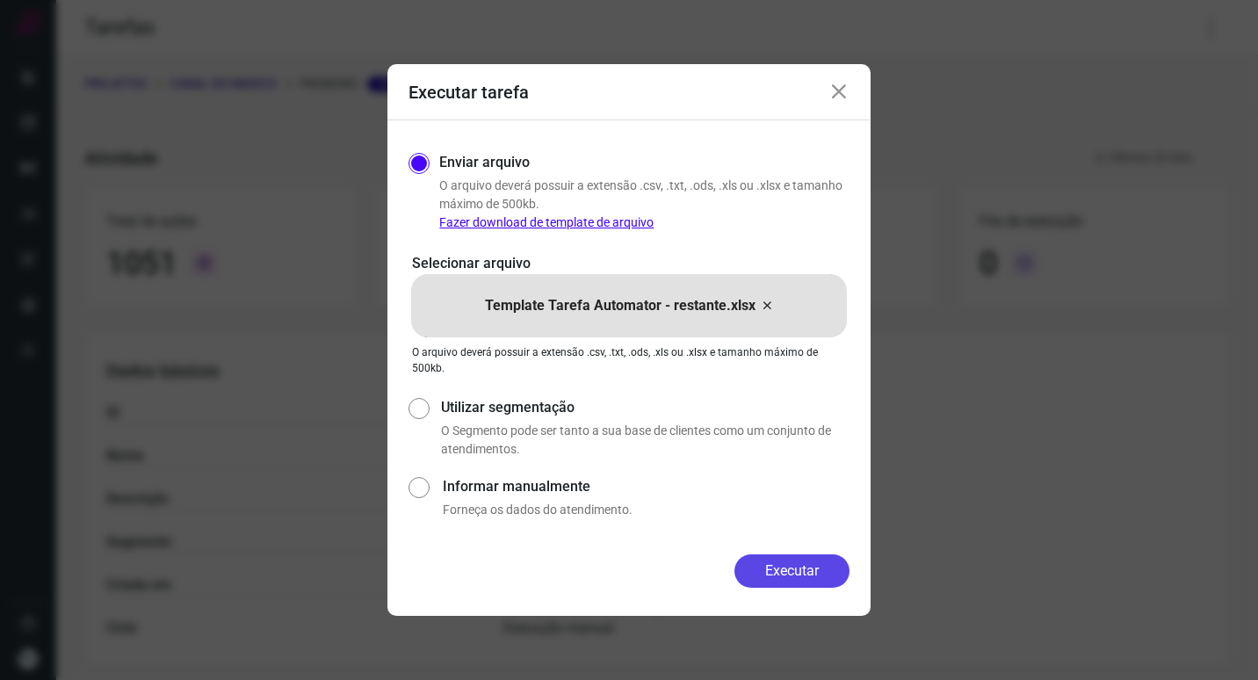
click at [808, 566] on button "Executar" at bounding box center [791, 570] width 115 height 33
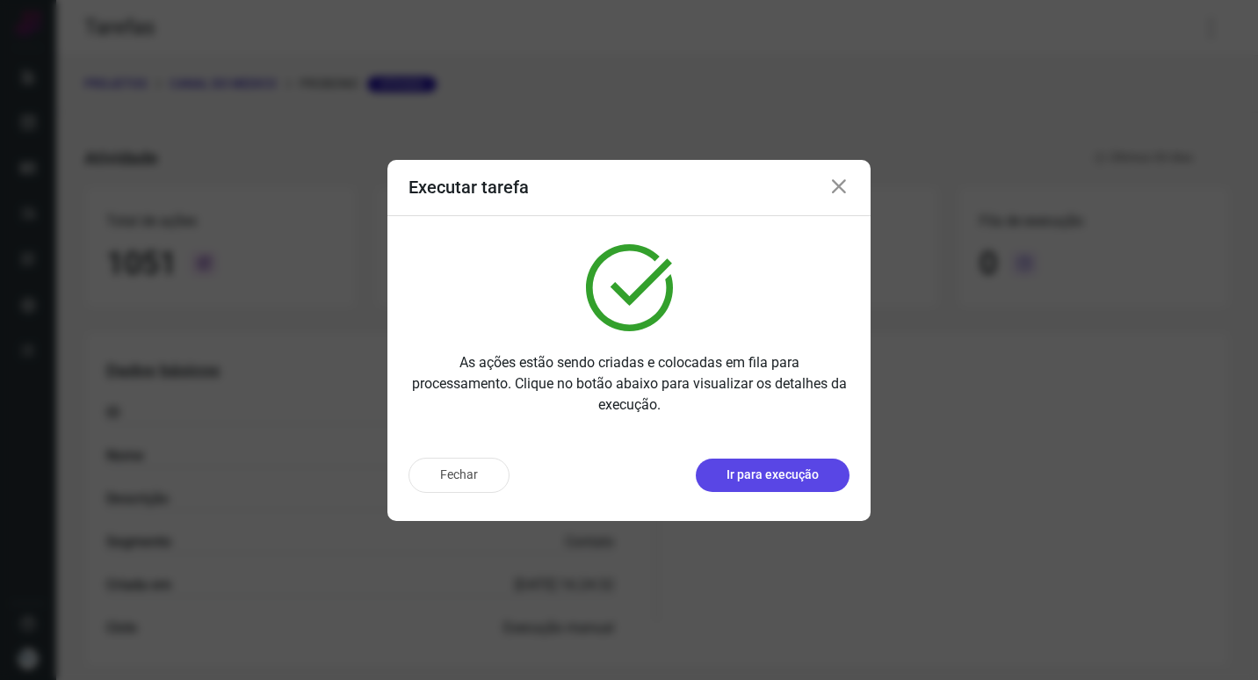
click at [784, 477] on p "Ir para execução" at bounding box center [772, 474] width 92 height 18
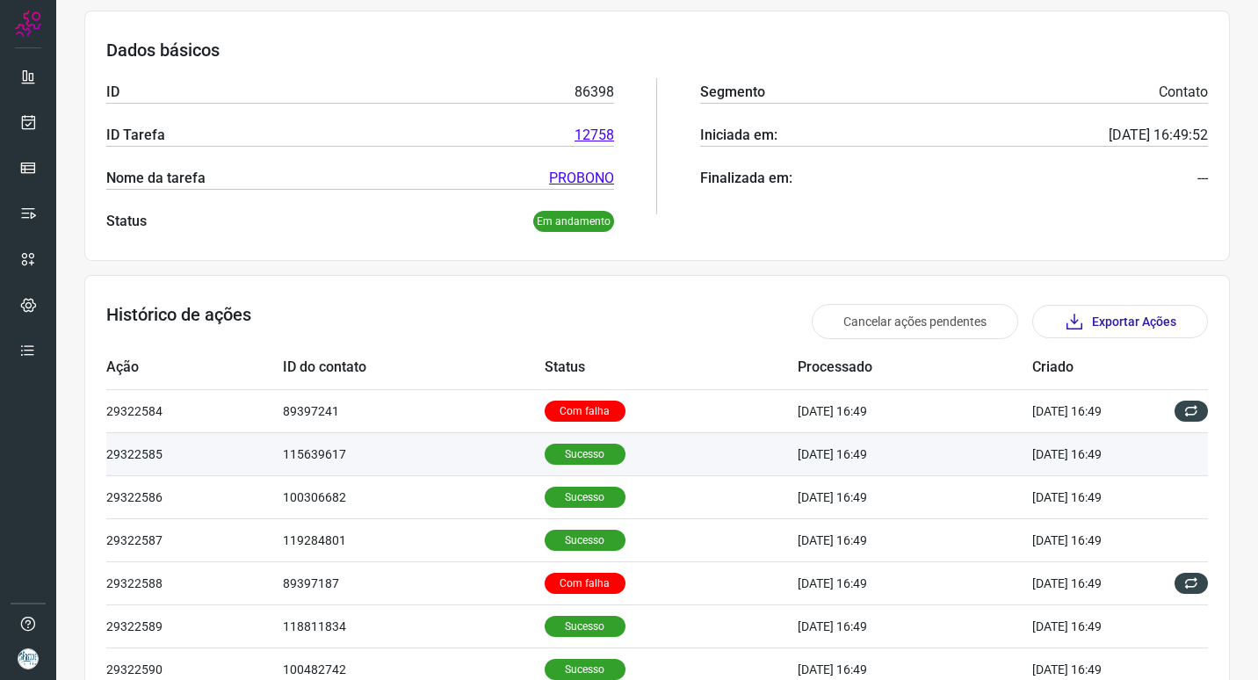
scroll to position [263, 0]
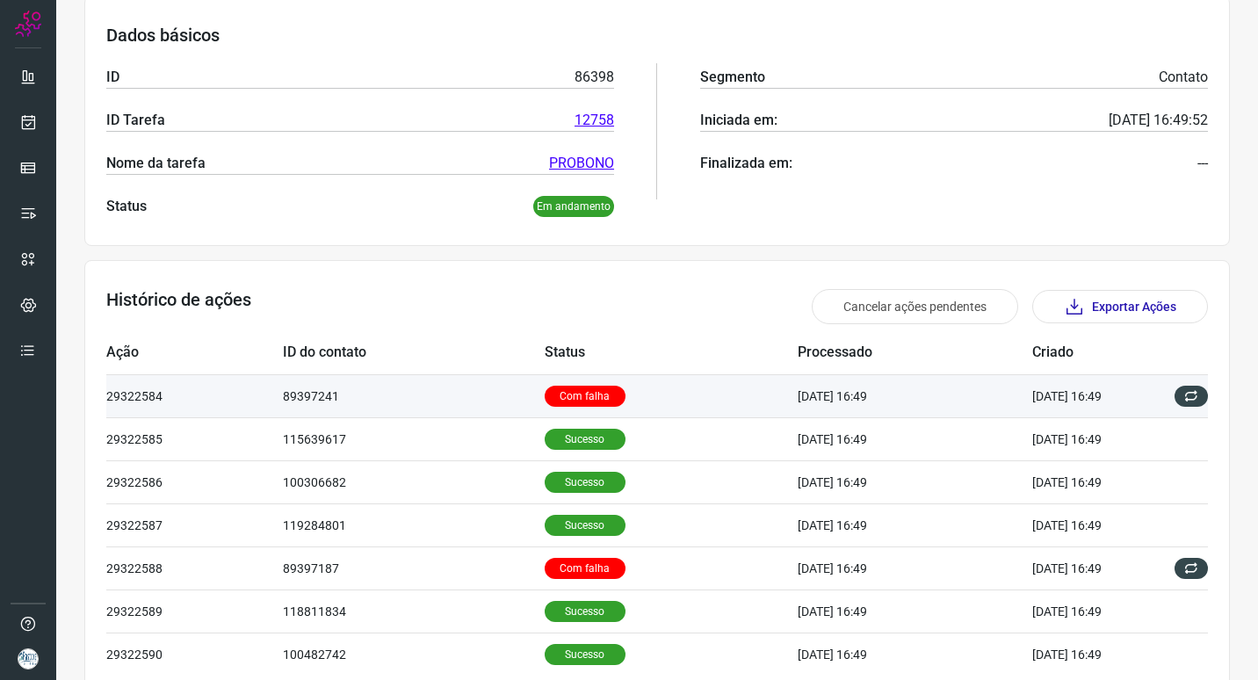
click at [425, 412] on td "89397241" at bounding box center [414, 395] width 262 height 43
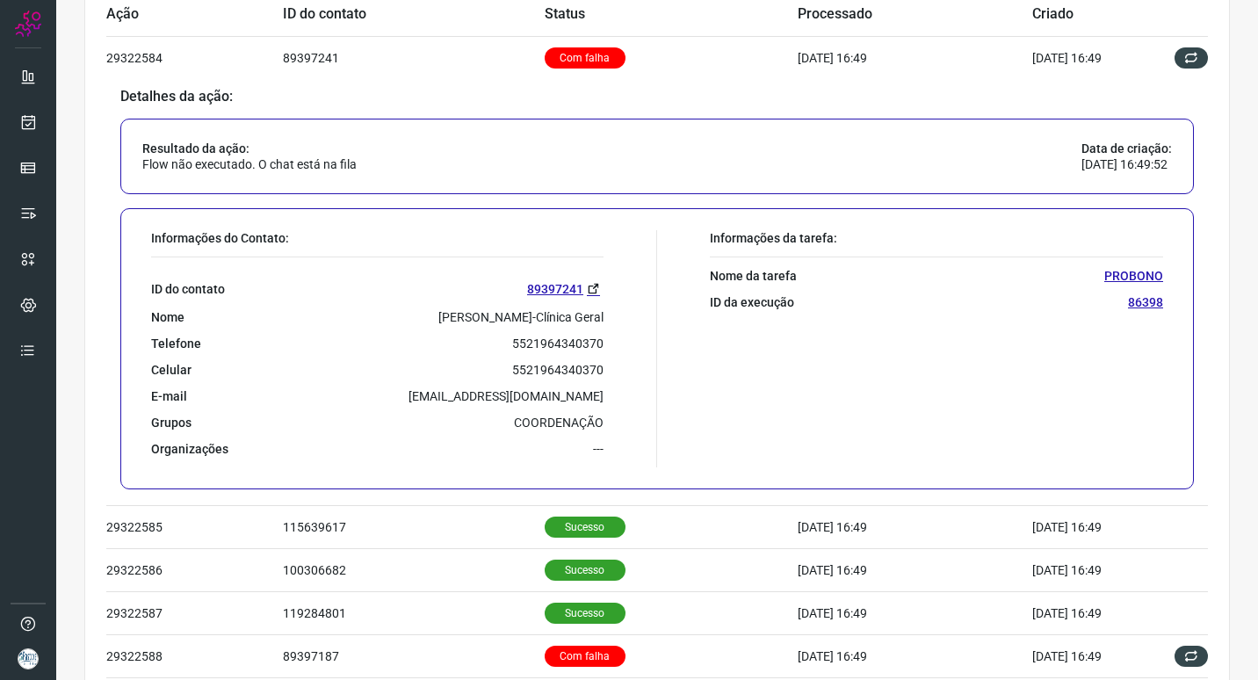
scroll to position [615, 0]
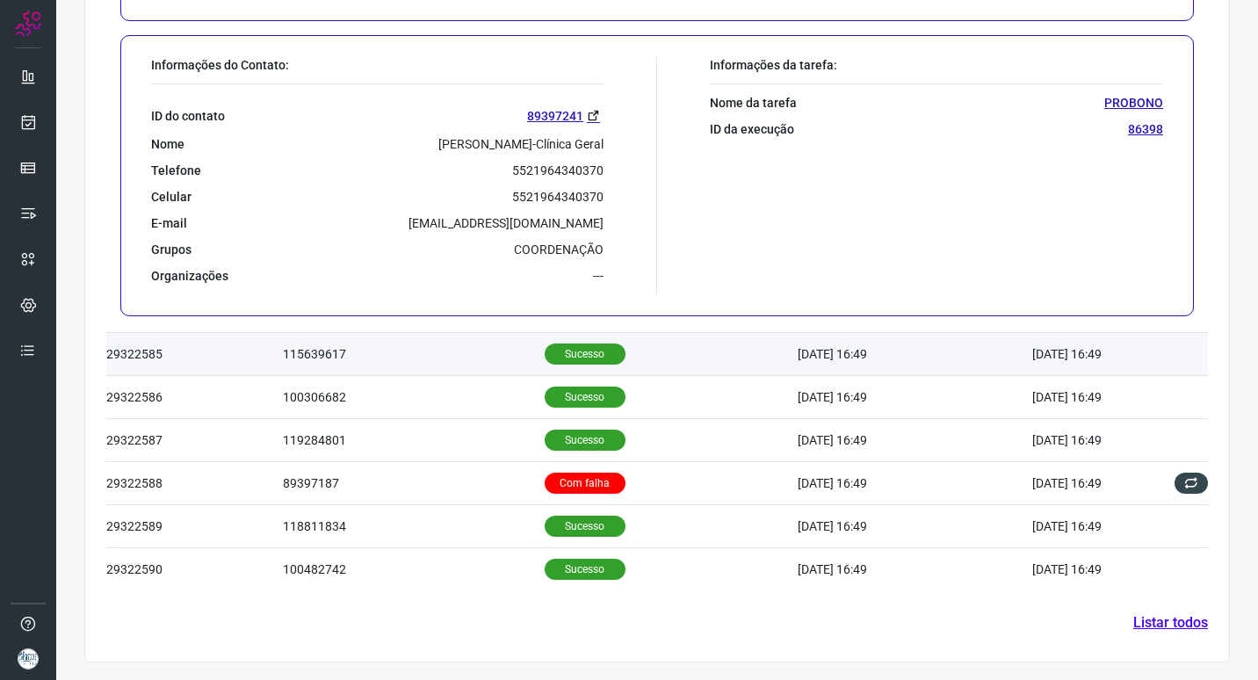
click at [424, 362] on td "115639617" at bounding box center [414, 354] width 262 height 43
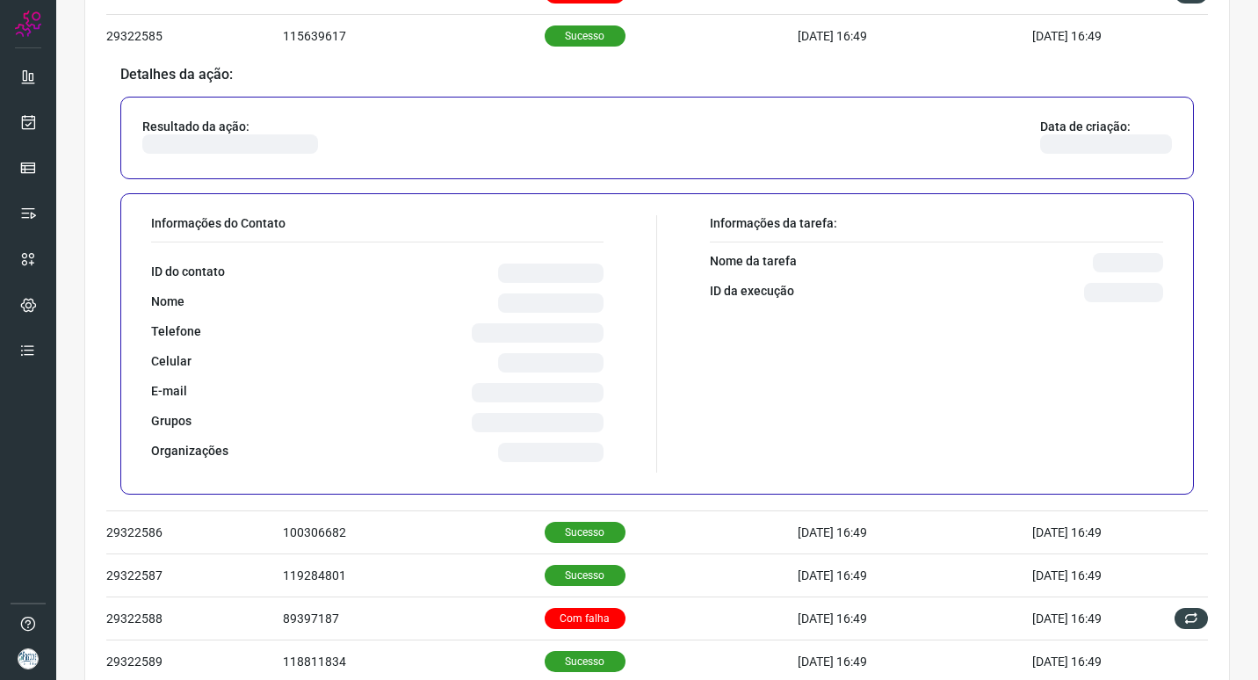
scroll to position [699, 0]
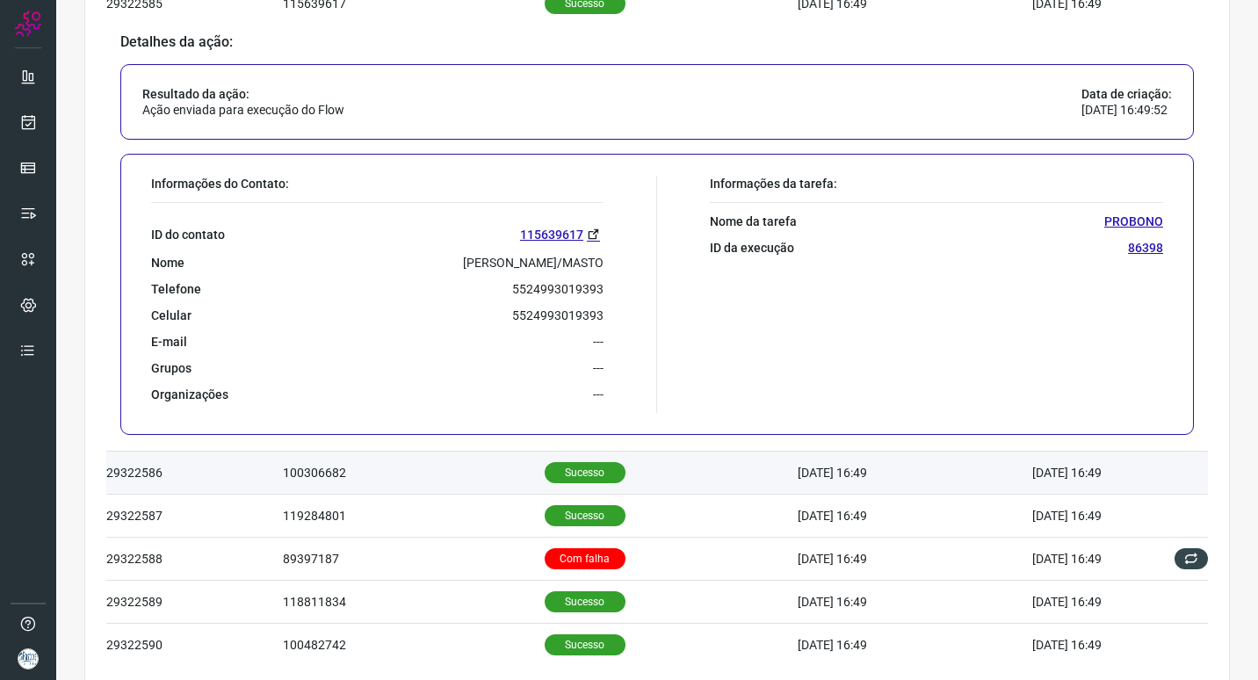
click at [631, 465] on td "Sucesso" at bounding box center [672, 472] width 254 height 43
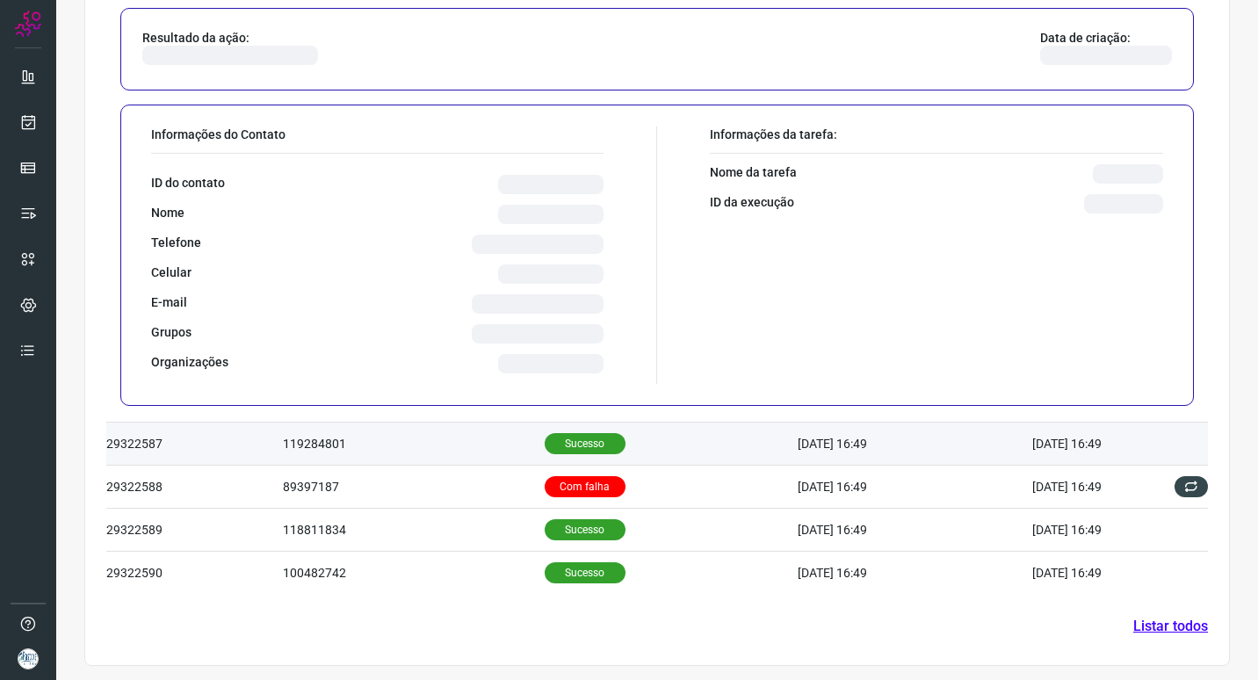
scroll to position [775, 0]
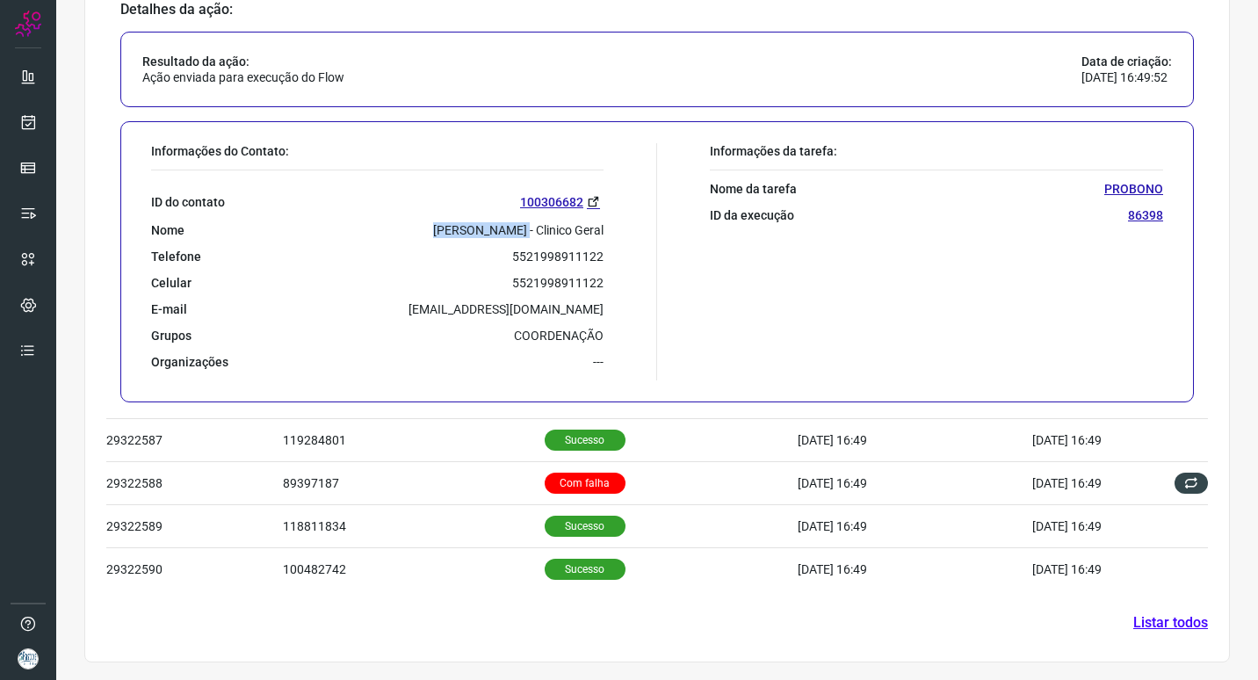
drag, startPoint x: 429, startPoint y: 223, endPoint x: 517, endPoint y: 233, distance: 89.2
click at [517, 233] on div "Nome Lara Schussler - Clinico Geral" at bounding box center [377, 230] width 452 height 16
copy p "Lara Schussler"
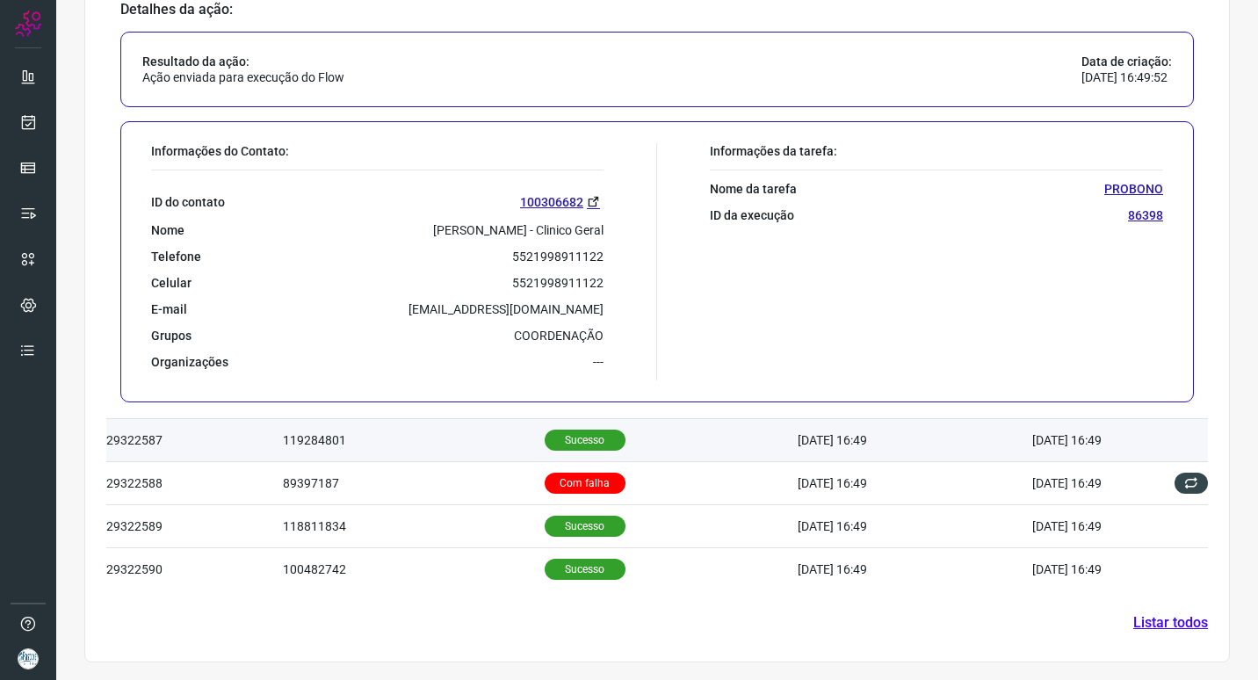
click at [421, 434] on td "119284801" at bounding box center [414, 440] width 262 height 43
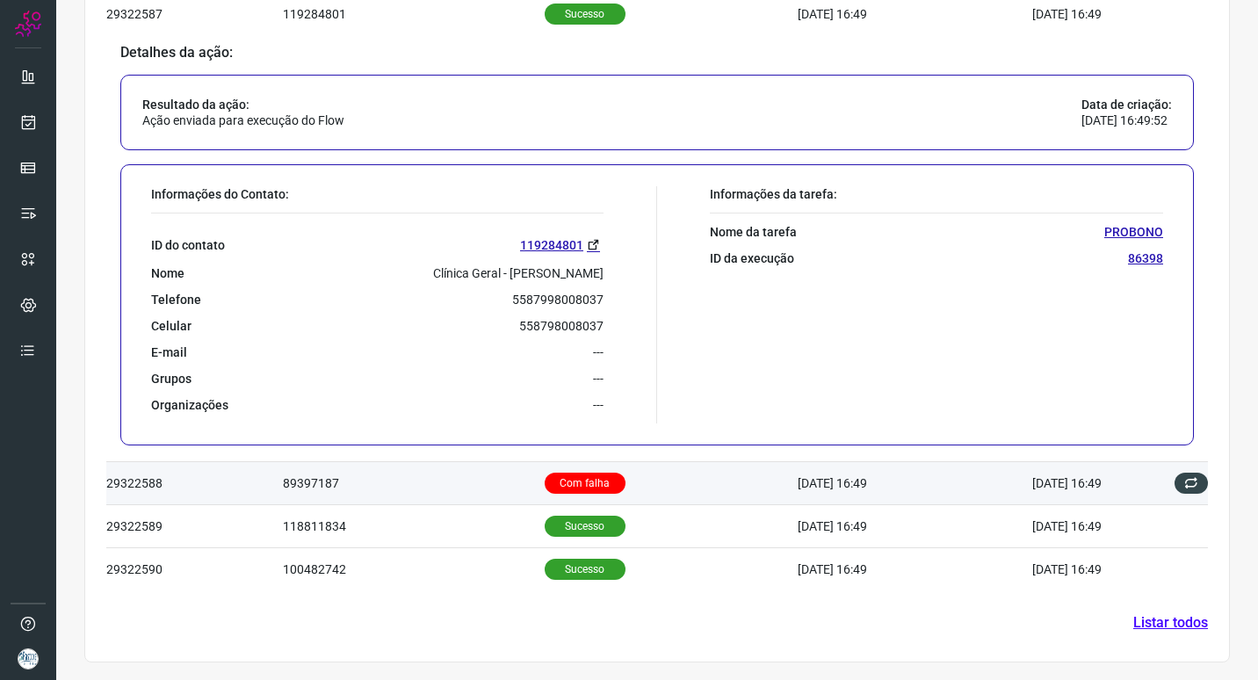
click at [438, 470] on td "89397187" at bounding box center [414, 483] width 262 height 43
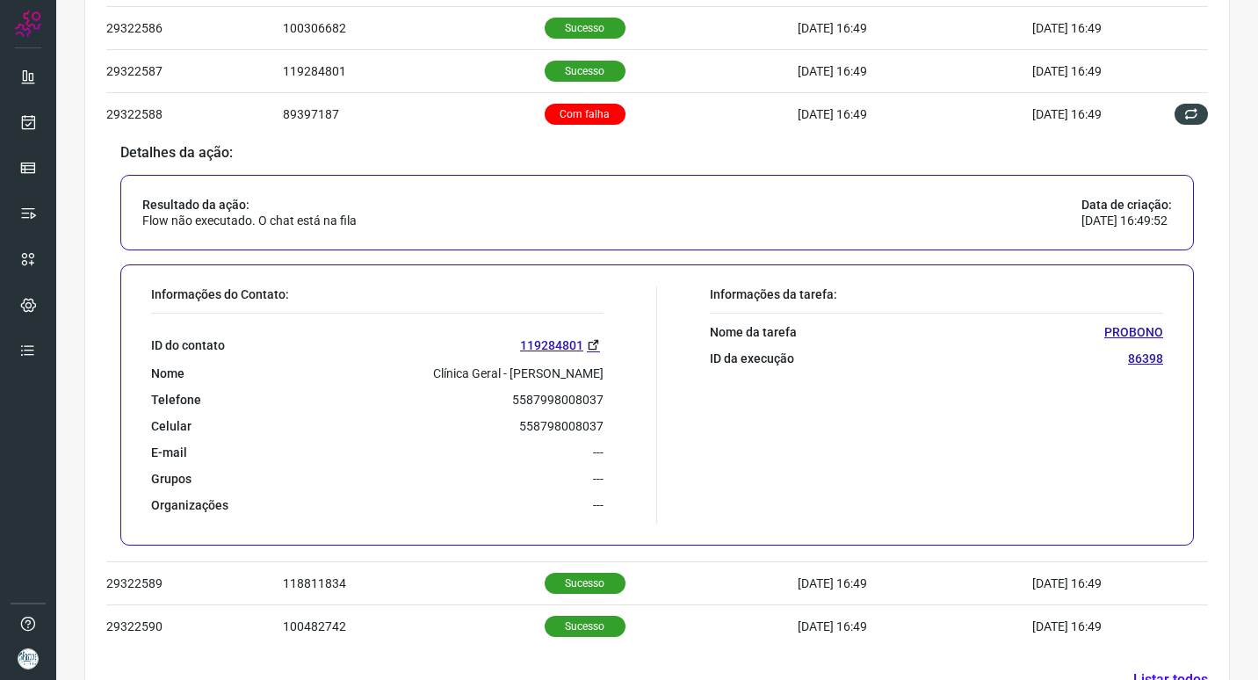
scroll to position [687, 0]
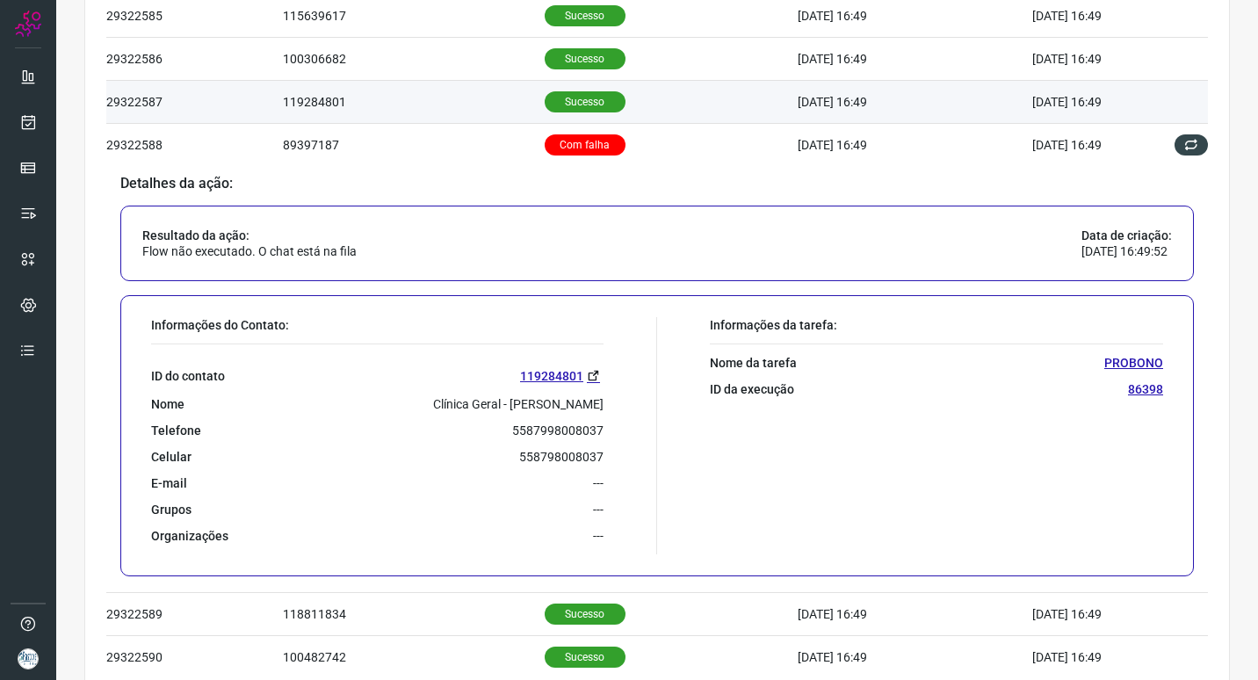
click at [462, 95] on td "119284801" at bounding box center [414, 101] width 262 height 43
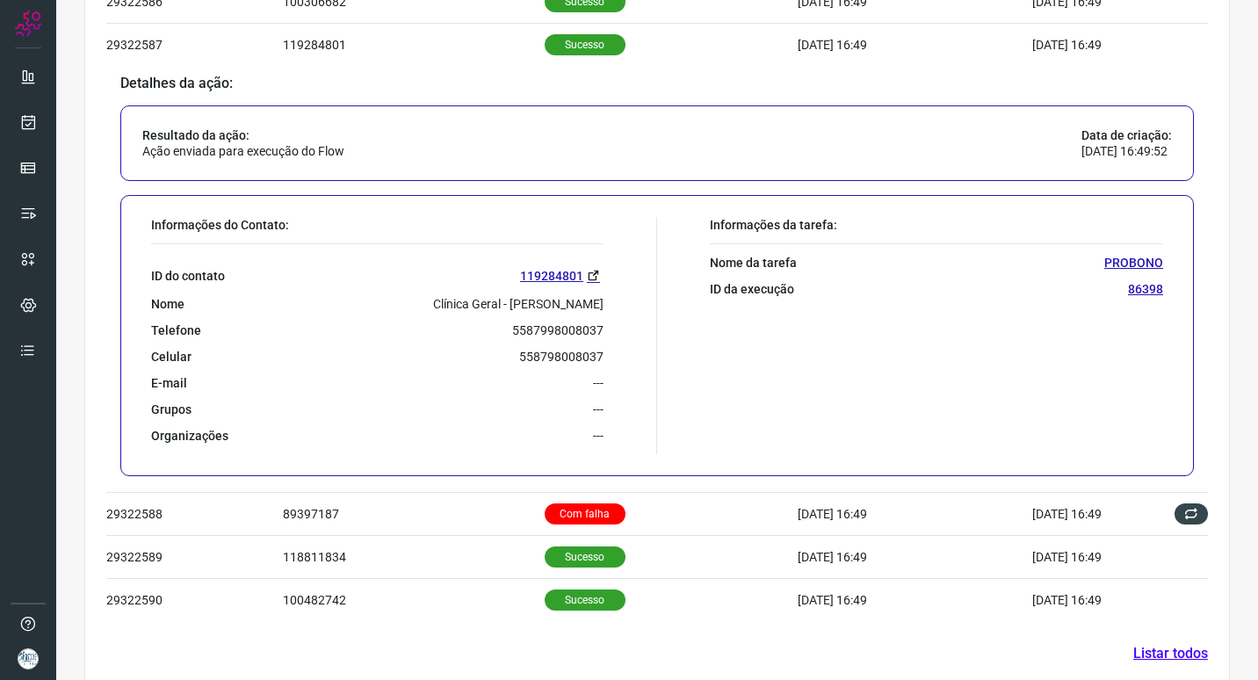
scroll to position [775, 0]
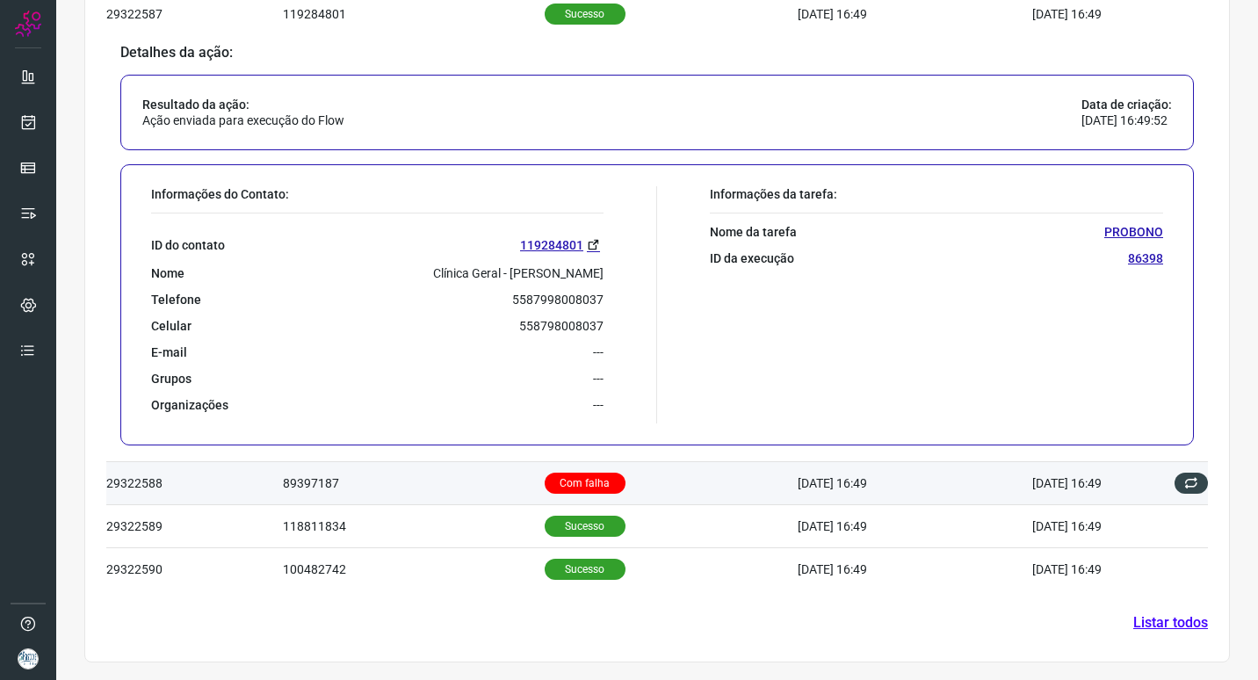
click at [454, 486] on td "89397187" at bounding box center [414, 483] width 262 height 43
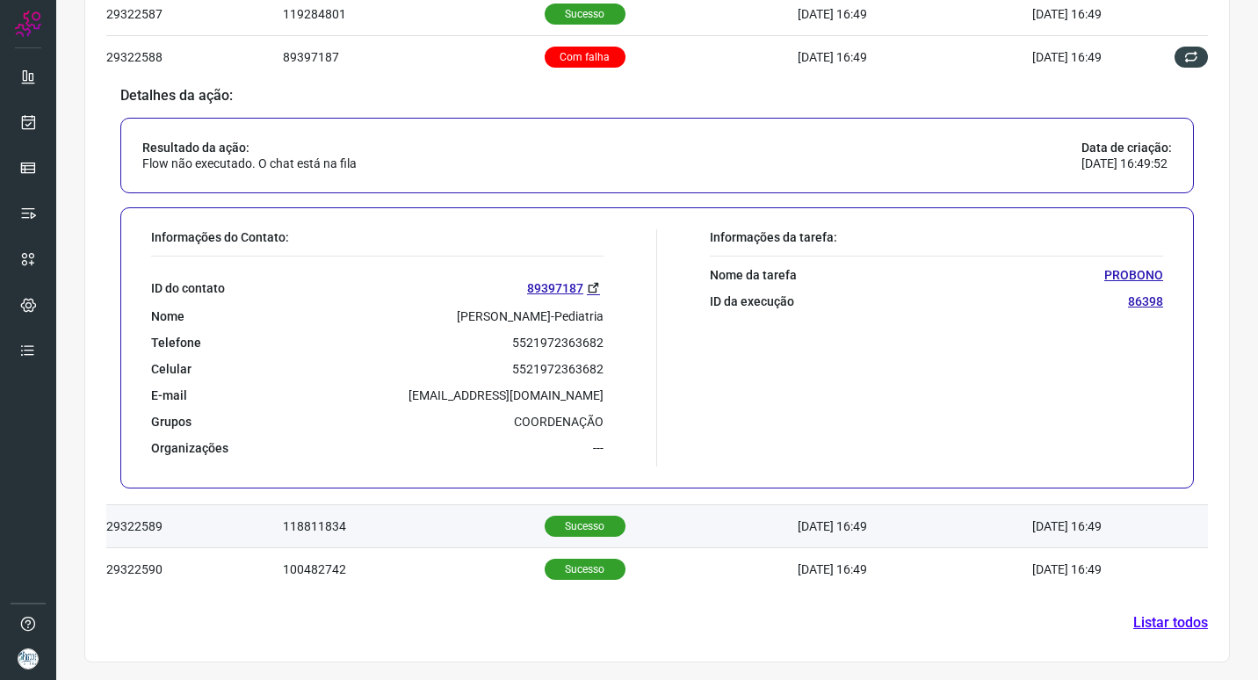
click at [438, 521] on td "118811834" at bounding box center [414, 526] width 262 height 43
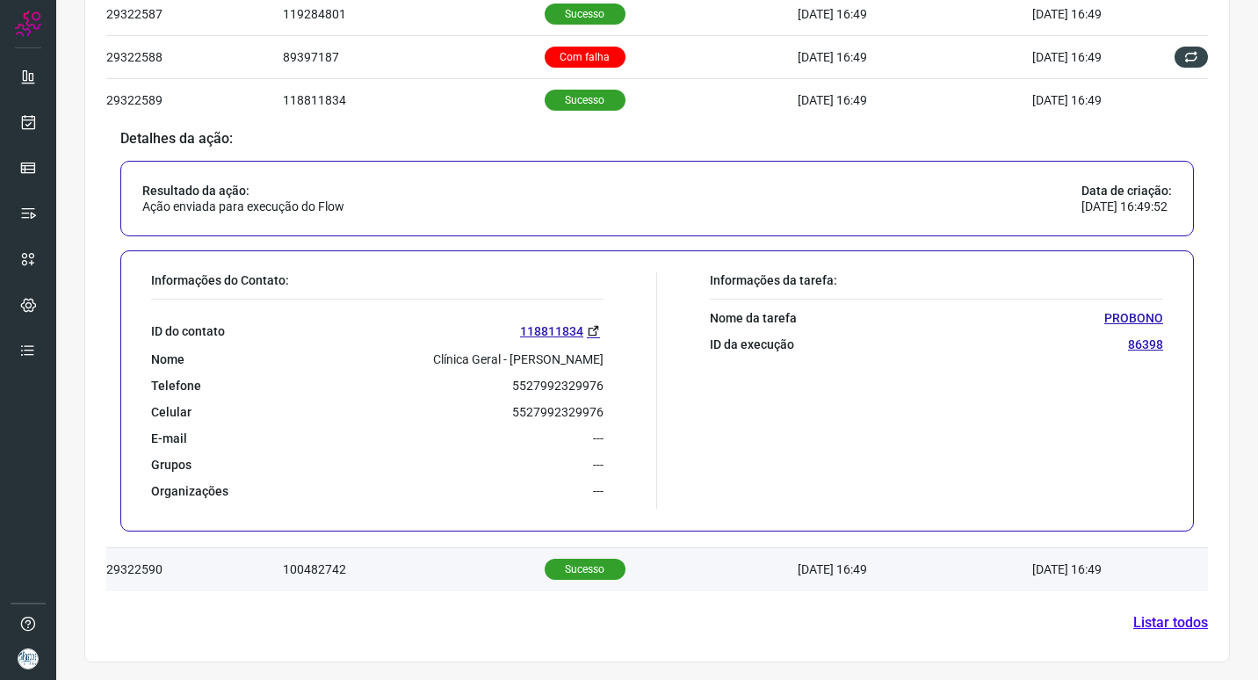
click at [379, 563] on td "100482742" at bounding box center [414, 569] width 262 height 43
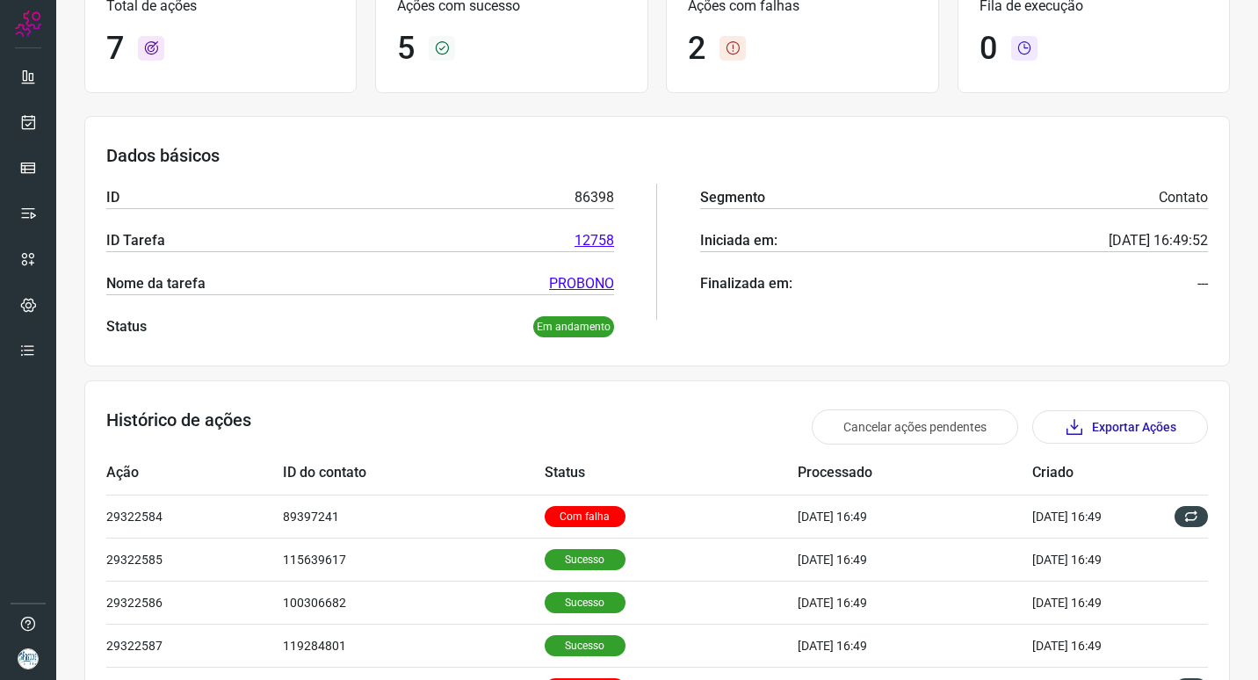
scroll to position [0, 0]
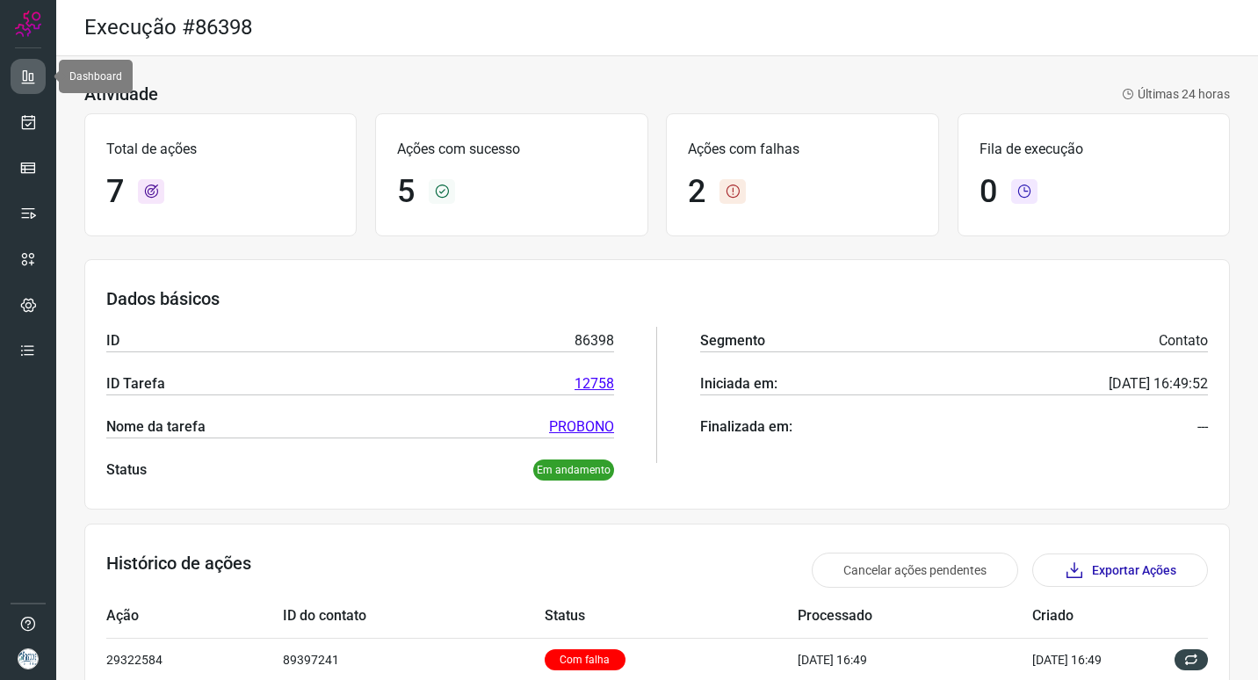
click at [31, 76] on icon at bounding box center [28, 77] width 18 height 18
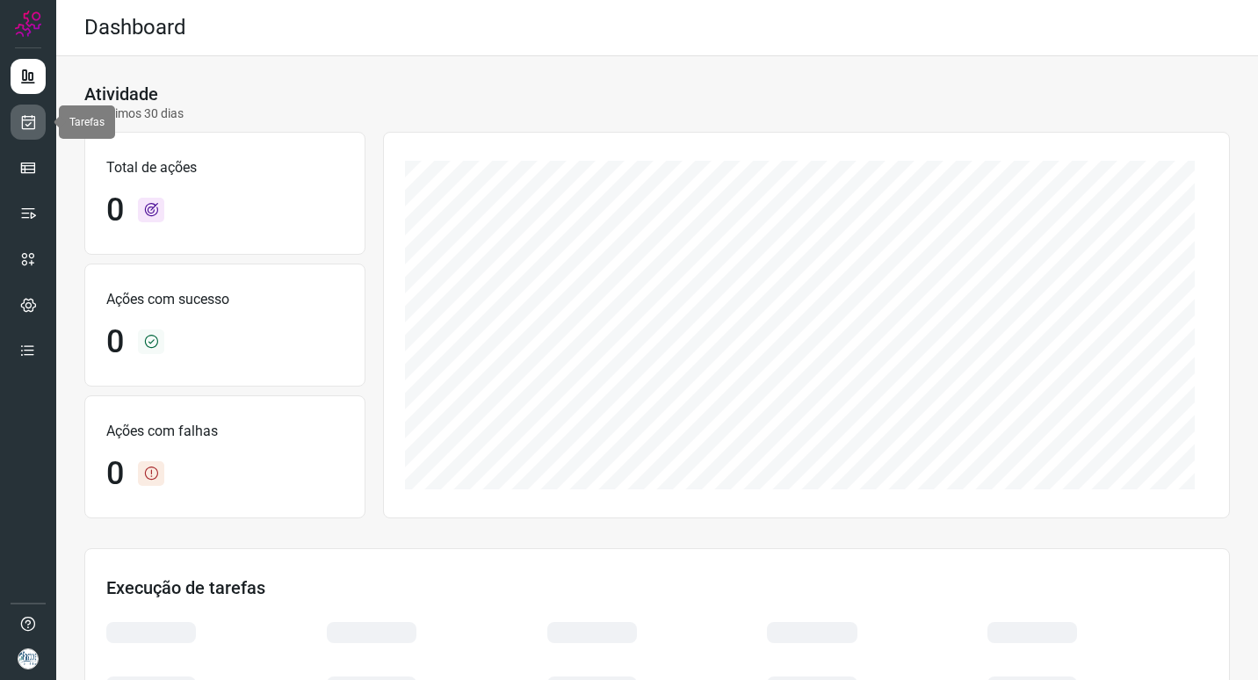
click at [37, 131] on link at bounding box center [28, 122] width 35 height 35
